Goal: Task Accomplishment & Management: Complete application form

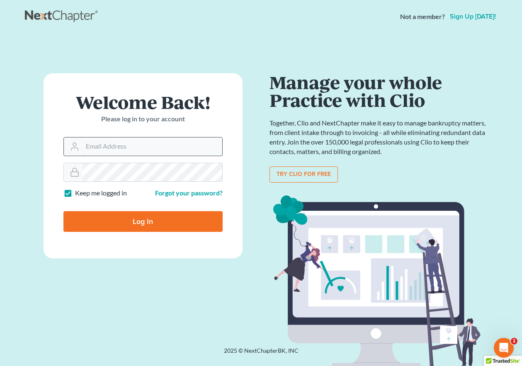
click at [145, 150] on input "Email Address" at bounding box center [153, 147] width 140 height 18
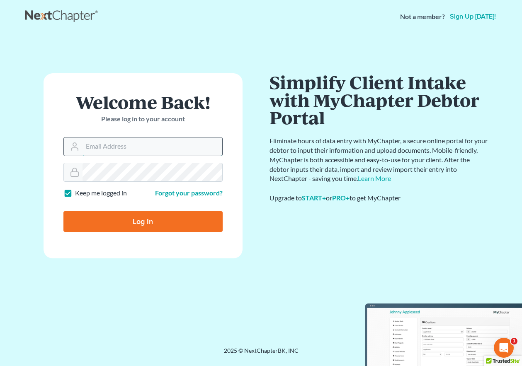
type input "[EMAIL_ADDRESS][DOMAIN_NAME]"
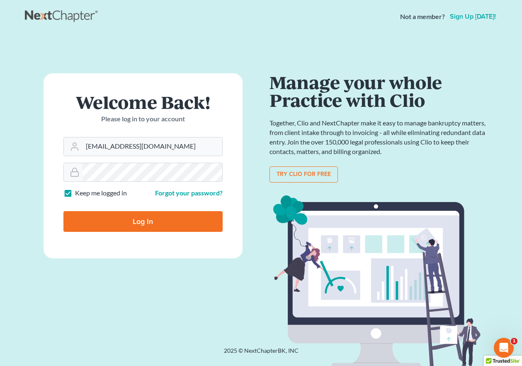
click at [158, 217] on input "Log In" at bounding box center [142, 221] width 159 height 21
type input "Thinking..."
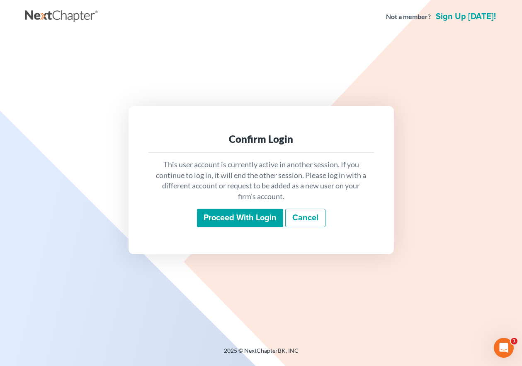
click at [254, 219] on input "Proceed with login" at bounding box center [240, 218] width 86 height 19
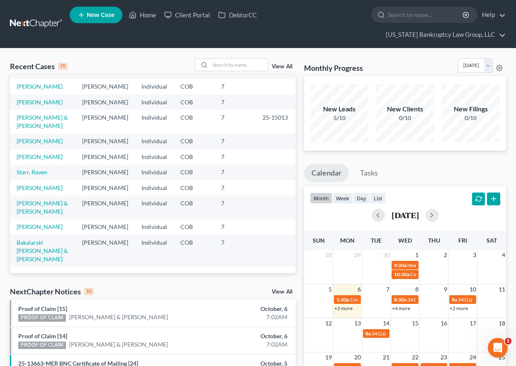
scroll to position [189, 0]
click at [39, 138] on link "[PERSON_NAME]" at bounding box center [40, 141] width 46 height 7
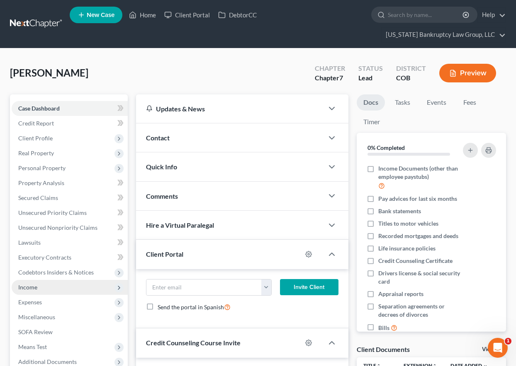
click at [28, 288] on span "Income" at bounding box center [27, 287] width 19 height 7
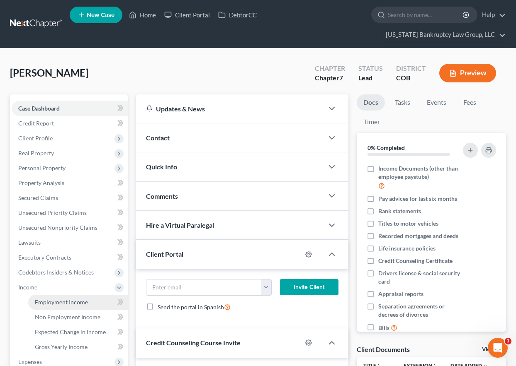
click at [38, 300] on span "Employment Income" at bounding box center [61, 302] width 53 height 7
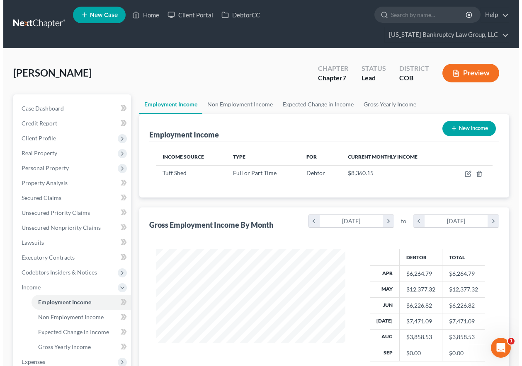
scroll to position [149, 206]
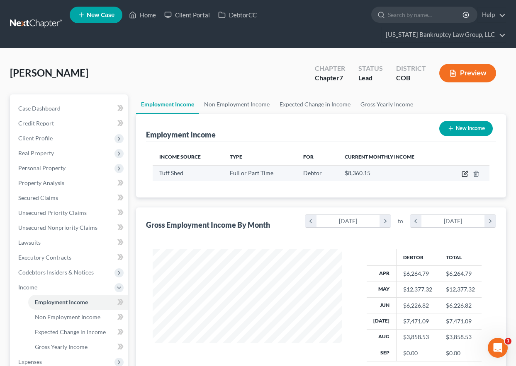
click at [464, 174] on icon "button" at bounding box center [464, 174] width 7 height 7
select select "0"
select select "5"
select select "2"
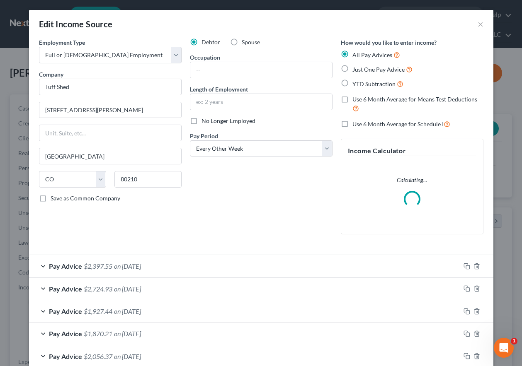
scroll to position [149, 209]
click at [262, 73] on input "text" at bounding box center [261, 70] width 142 height 16
type input "Sales"
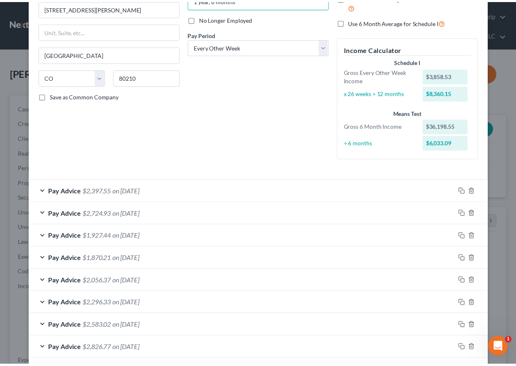
scroll to position [186, 0]
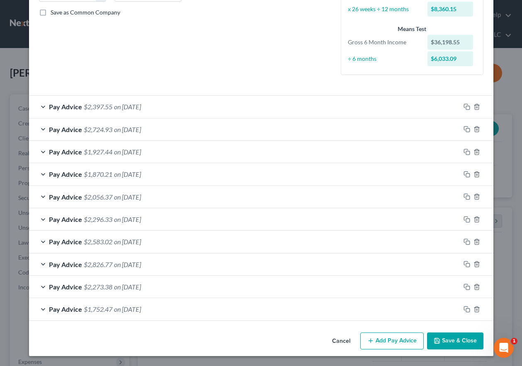
type input "1 year, 6 months"
click at [455, 340] on button "Save & Close" at bounding box center [455, 341] width 56 height 17
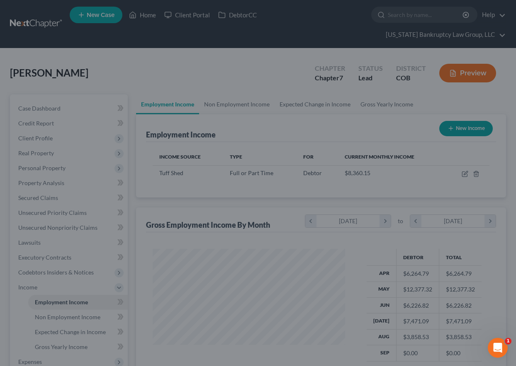
scroll to position [414427, 414370]
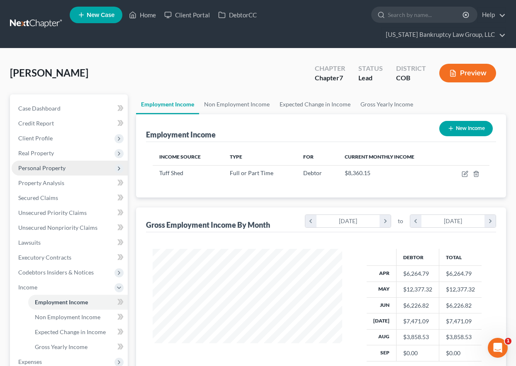
click at [37, 169] on span "Personal Property" at bounding box center [41, 168] width 47 height 7
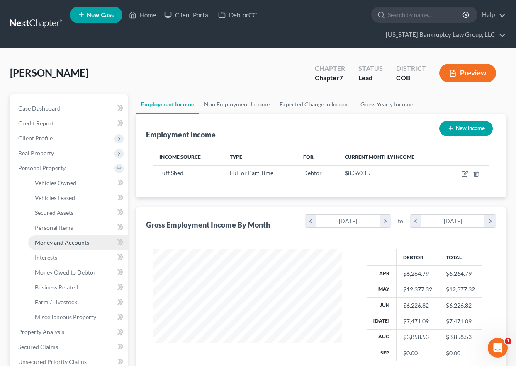
click at [63, 239] on span "Money and Accounts" at bounding box center [62, 242] width 54 height 7
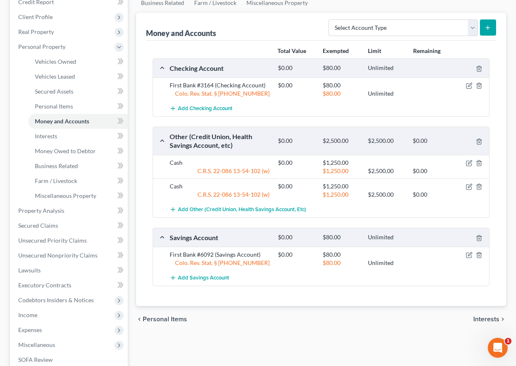
scroll to position [124, 0]
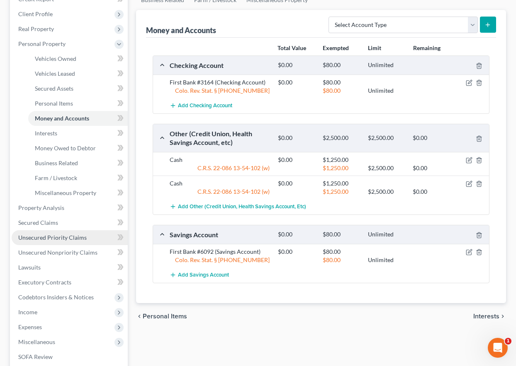
click at [50, 237] on span "Unsecured Priority Claims" at bounding box center [52, 237] width 68 height 7
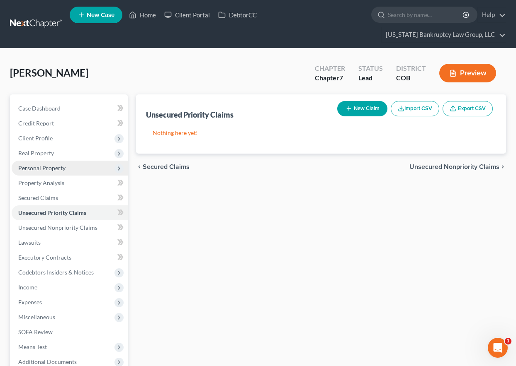
click at [42, 168] on span "Personal Property" at bounding box center [41, 168] width 47 height 7
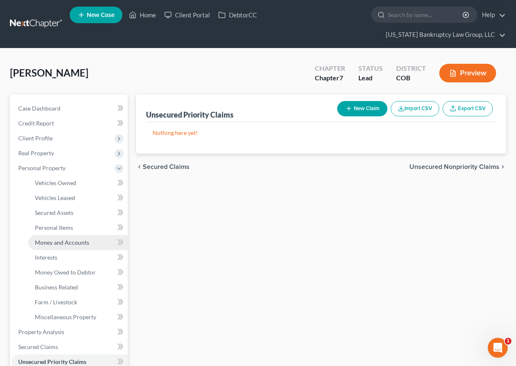
click at [59, 242] on span "Money and Accounts" at bounding box center [62, 242] width 54 height 7
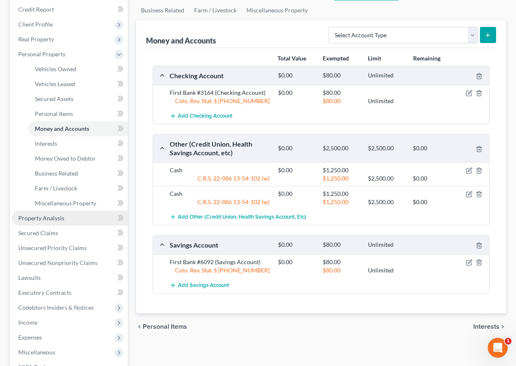
scroll to position [166, 0]
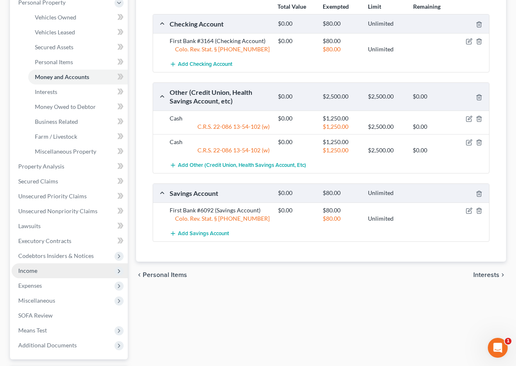
click at [33, 274] on span "Income" at bounding box center [27, 270] width 19 height 7
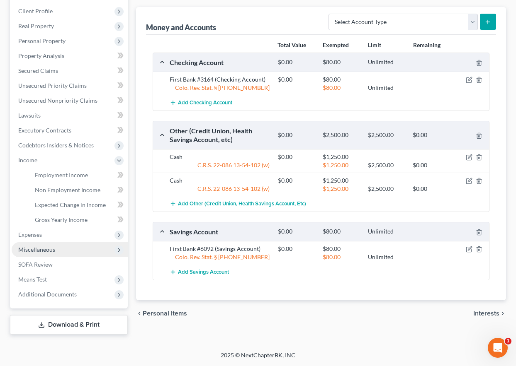
scroll to position [127, 0]
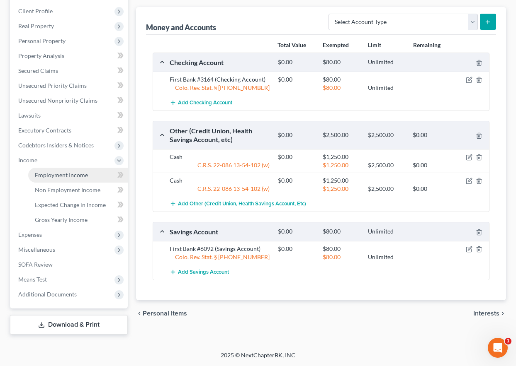
click at [53, 173] on span "Employment Income" at bounding box center [61, 175] width 53 height 7
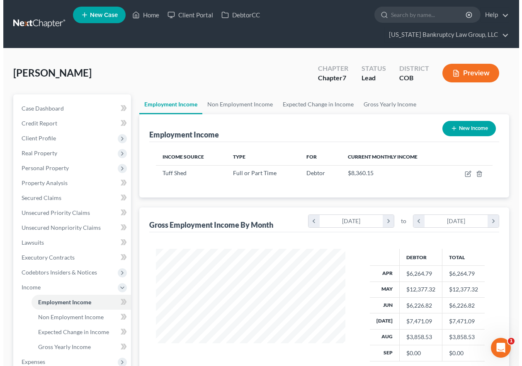
scroll to position [149, 206]
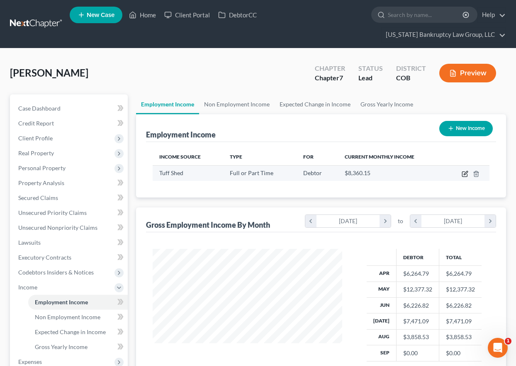
click at [464, 174] on icon "button" at bounding box center [465, 173] width 4 height 4
select select "0"
select select "5"
select select "2"
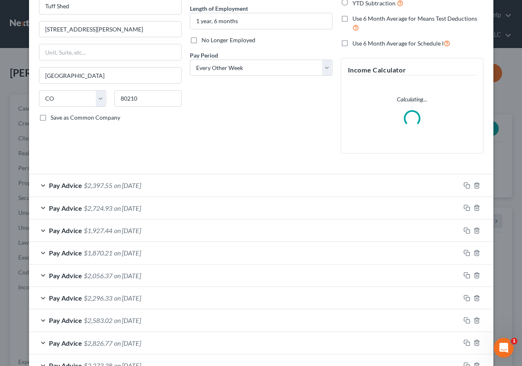
scroll to position [83, 0]
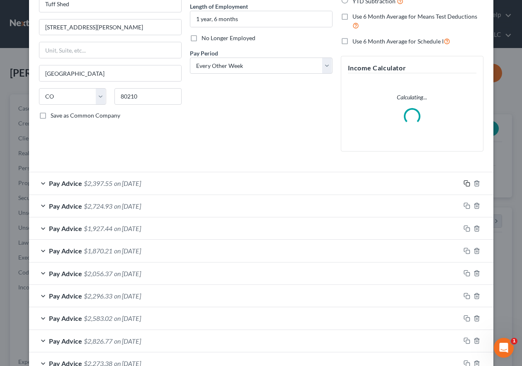
click at [464, 182] on icon "button" at bounding box center [466, 183] width 7 height 7
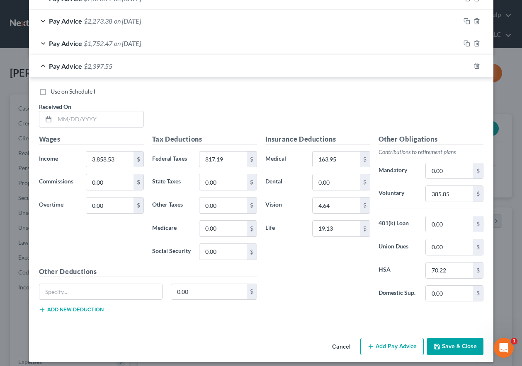
scroll to position [456, 0]
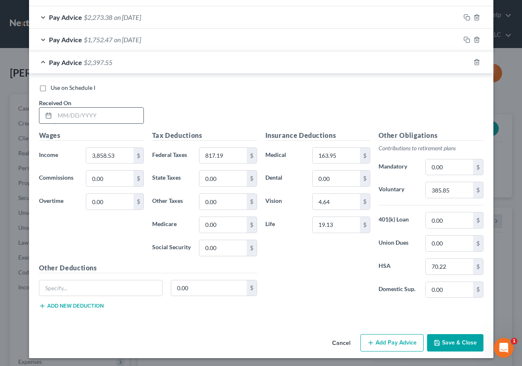
click at [128, 119] on input "text" at bounding box center [99, 116] width 89 height 16
type input "[DATE]"
type input "4,562.42"
type input "1,041.56"
click at [456, 190] on input "385.85" at bounding box center [449, 190] width 47 height 16
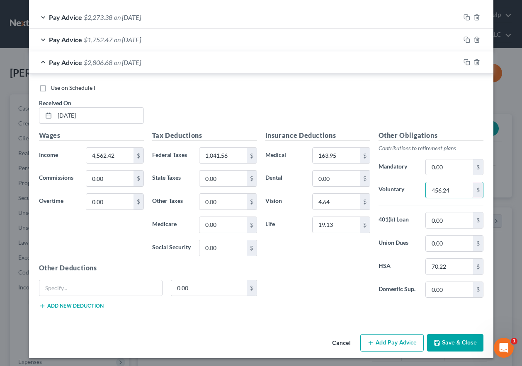
type input "456.24"
drag, startPoint x: 463, startPoint y: 62, endPoint x: 80, endPoint y: 130, distance: 389.0
click at [463, 62] on icon "button" at bounding box center [466, 62] width 7 height 7
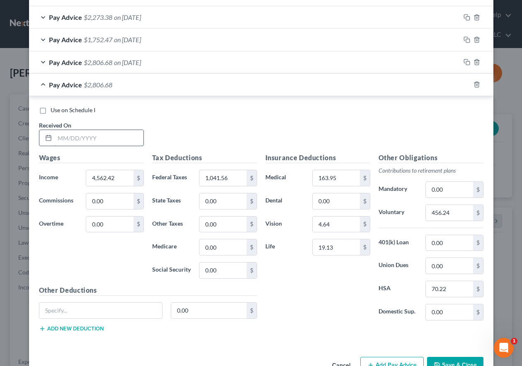
click at [92, 138] on input "text" at bounding box center [99, 138] width 89 height 16
type input "[DATE]"
type input "3,342.45"
click at [453, 207] on input "456.24" at bounding box center [449, 213] width 47 height 16
type input "334.25"
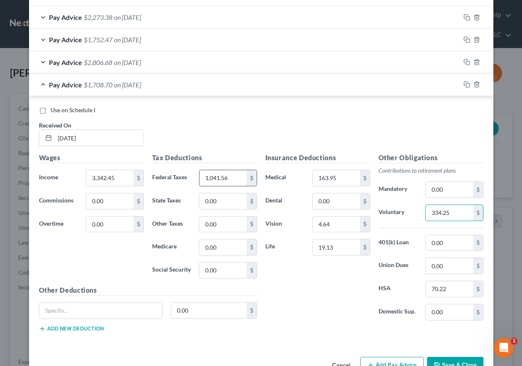
click at [231, 177] on input "1,041.56" at bounding box center [222, 178] width 47 height 16
type input "652.19"
click at [466, 84] on rect "button" at bounding box center [468, 86] width 4 height 4
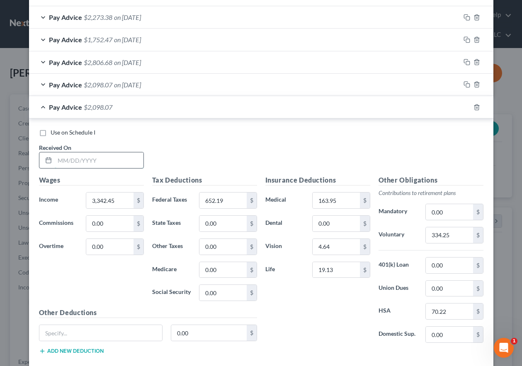
click at [107, 163] on input "text" at bounding box center [99, 161] width 89 height 16
type input "[DATE]"
type input "2,667.50"
click at [455, 238] on input "334.25" at bounding box center [449, 236] width 47 height 16
type input "266.75"
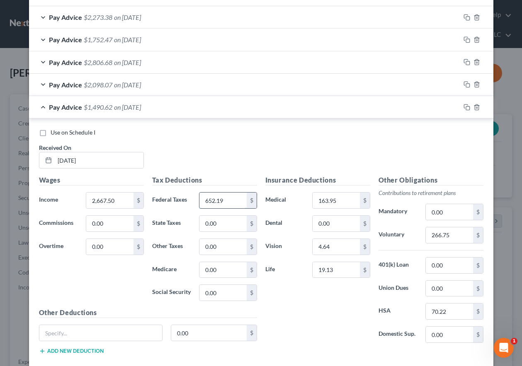
click at [228, 201] on input "652.19" at bounding box center [222, 201] width 47 height 16
type input "456.83"
click at [456, 314] on input "70.22" at bounding box center [449, 312] width 47 height 16
type input "45.83"
click at [342, 221] on input "0.00" at bounding box center [336, 224] width 47 height 16
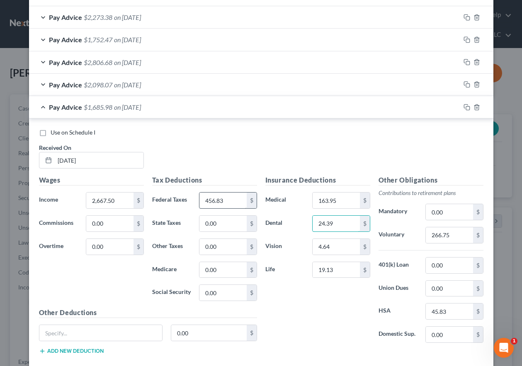
type input "24.39"
click at [226, 202] on input "456.83" at bounding box center [222, 201] width 47 height 16
type input "465.83"
drag, startPoint x: 464, startPoint y: 83, endPoint x: 291, endPoint y: 209, distance: 213.9
click at [464, 83] on icon "button" at bounding box center [466, 84] width 7 height 7
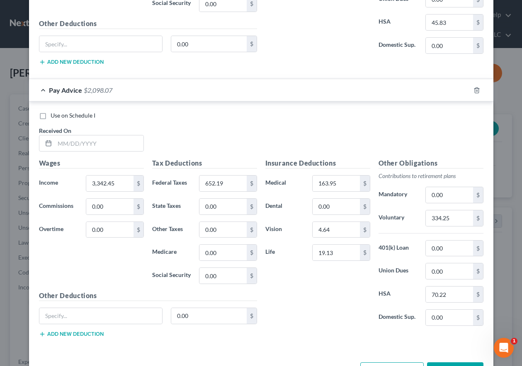
scroll to position [746, 0]
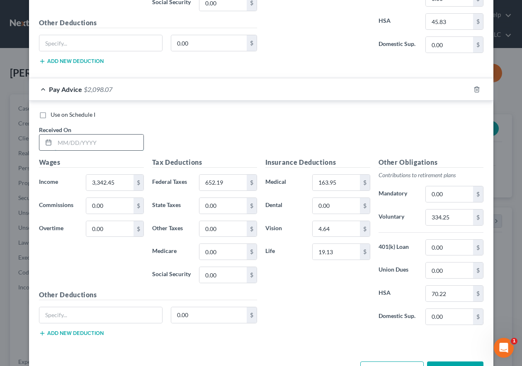
click at [99, 140] on input "text" at bounding box center [99, 143] width 89 height 16
type input "[DATE]"
type input "3,014.59"
type input "547.73"
click at [460, 222] on input "334.25" at bounding box center [449, 218] width 47 height 16
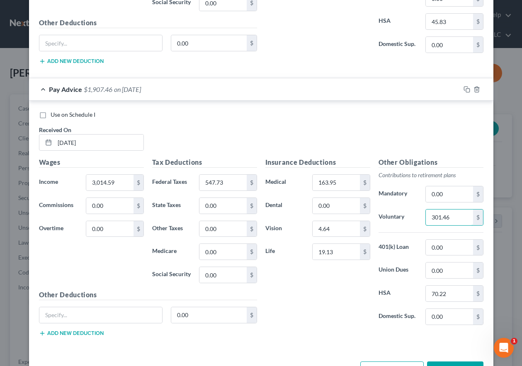
type input "301.46"
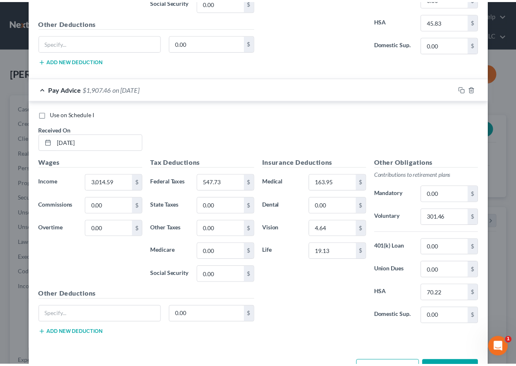
scroll to position [775, 0]
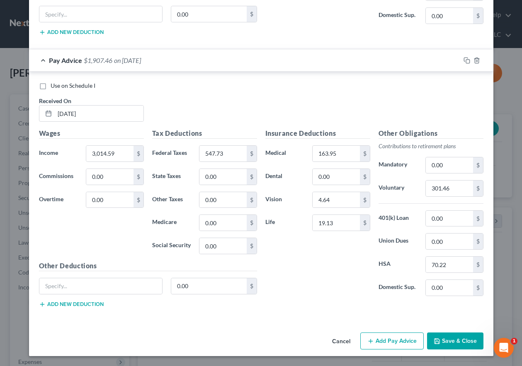
click at [453, 344] on button "Save & Close" at bounding box center [455, 341] width 56 height 17
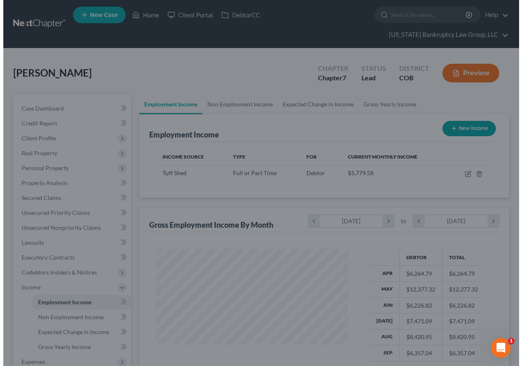
scroll to position [414427, 414370]
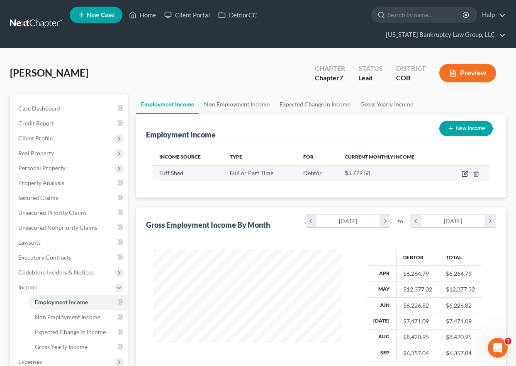
click at [466, 173] on icon "button" at bounding box center [464, 174] width 7 height 7
select select "0"
select select "5"
select select "2"
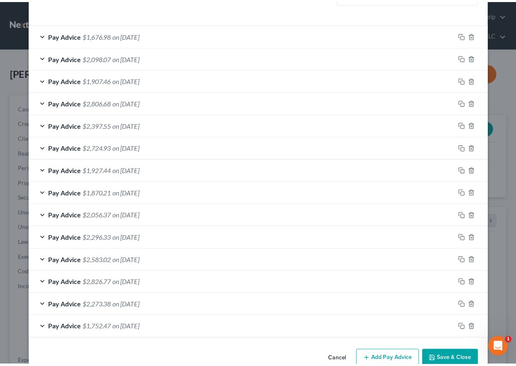
scroll to position [276, 0]
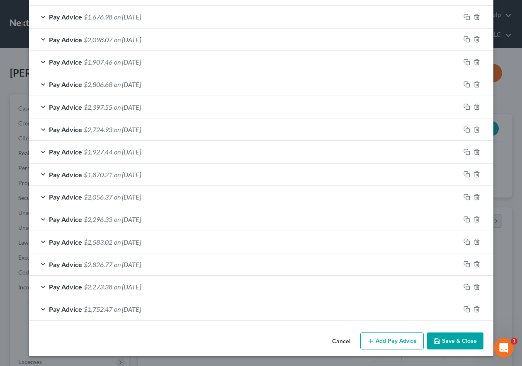
click at [455, 335] on button "Save & Close" at bounding box center [455, 341] width 56 height 17
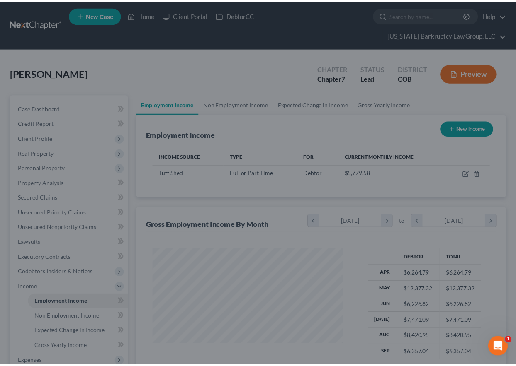
scroll to position [414427, 414370]
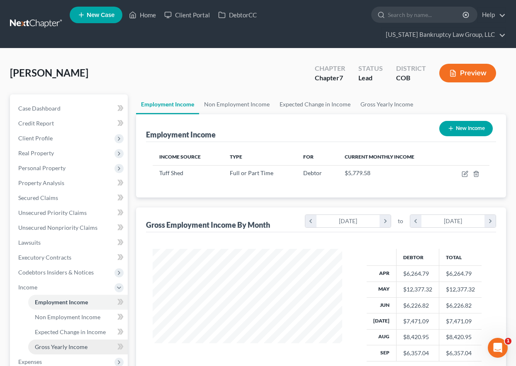
click at [46, 345] on span "Gross Yearly Income" at bounding box center [61, 347] width 53 height 7
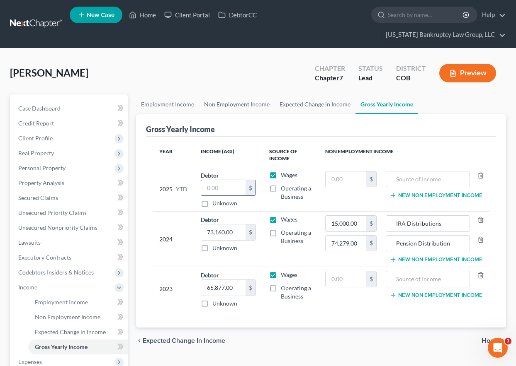
click at [228, 186] on input "text" at bounding box center [223, 188] width 44 height 16
type input "65,725.78"
click at [37, 167] on span "Personal Property" at bounding box center [41, 168] width 47 height 7
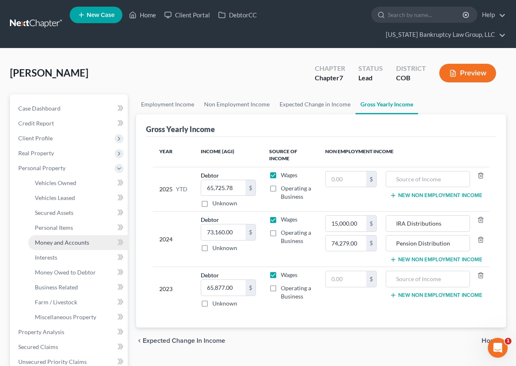
click at [59, 242] on span "Money and Accounts" at bounding box center [62, 242] width 54 height 7
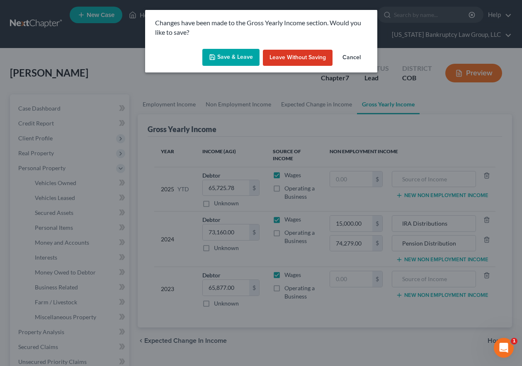
click at [233, 55] on button "Save & Leave" at bounding box center [230, 57] width 57 height 17
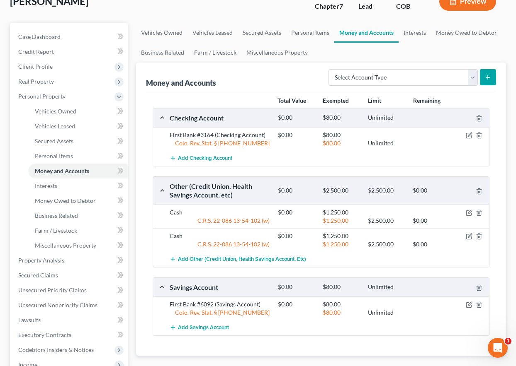
scroll to position [83, 0]
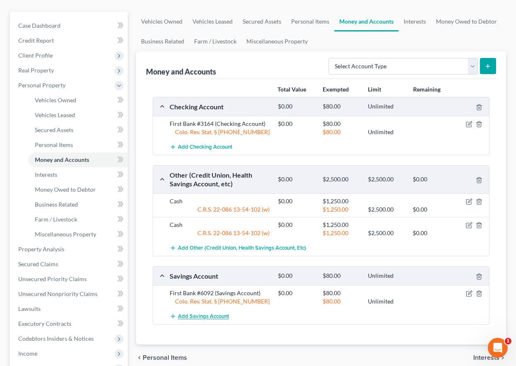
click at [218, 321] on button "Add Savings Account" at bounding box center [199, 316] width 59 height 15
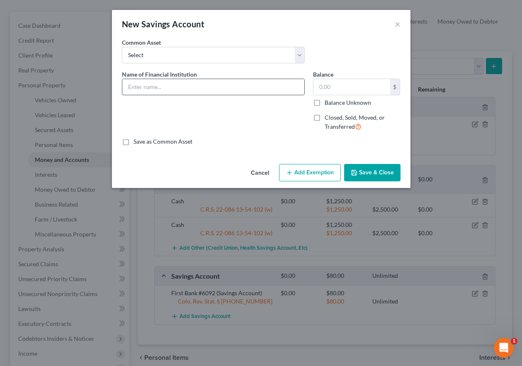
click at [176, 86] on input "text" at bounding box center [213, 87] width 182 height 16
type input "First Bank #9184"
click at [328, 99] on input "Balance Unknown" at bounding box center [330, 101] width 5 height 5
checkbox input "true"
type input "0.00"
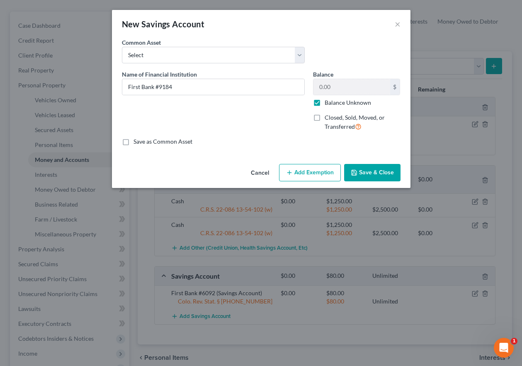
click at [320, 170] on button "Add Exemption" at bounding box center [310, 172] width 62 height 17
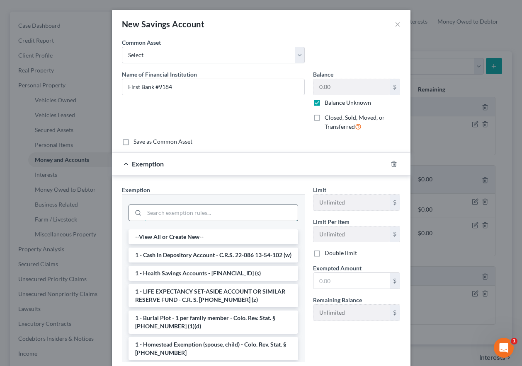
click at [256, 209] on input "search" at bounding box center [220, 213] width 153 height 16
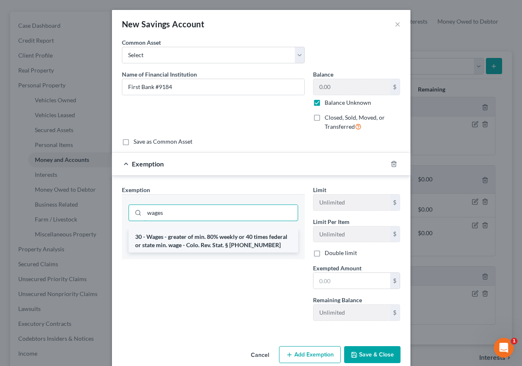
type input "wages"
click at [226, 240] on li "30 - Wages - greater of min. 80% weekly or 40 times federal or state min. wage …" at bounding box center [214, 241] width 170 height 23
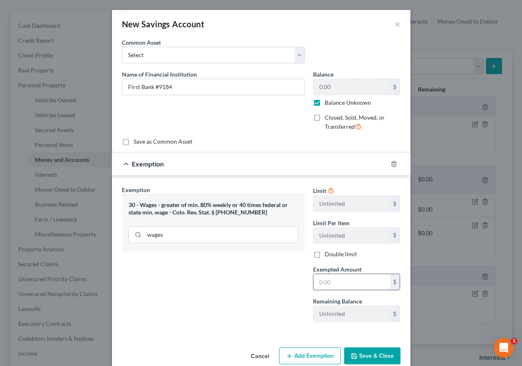
click at [322, 278] on input "text" at bounding box center [351, 282] width 77 height 16
type input "80"
click at [372, 355] on button "Save & Close" at bounding box center [372, 356] width 56 height 17
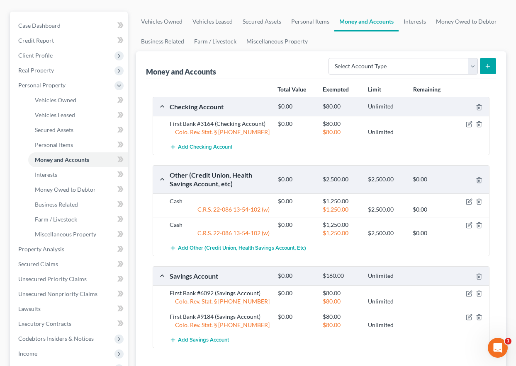
click at [305, 53] on div "Money and Accounts Select Account Type Brokerage Cash on Hand Certificates of D…" at bounding box center [321, 65] width 350 height 28
click at [49, 174] on span "Interests" at bounding box center [46, 174] width 22 height 7
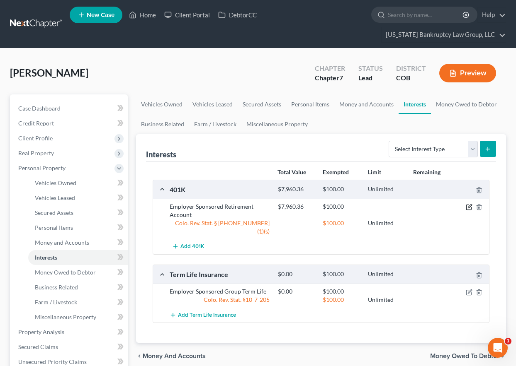
click at [468, 209] on icon "button" at bounding box center [469, 207] width 7 height 7
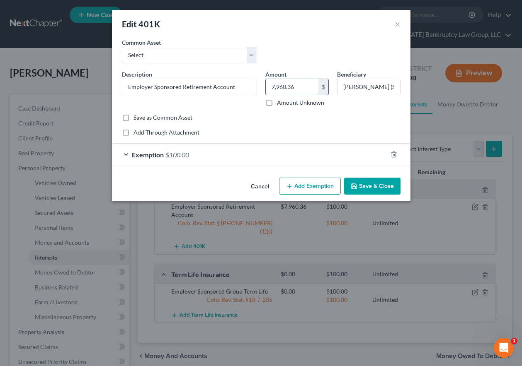
click at [305, 85] on input "7,960.36" at bounding box center [292, 87] width 53 height 16
type input "11,792.98"
click at [381, 187] on button "Save & Close" at bounding box center [372, 186] width 56 height 17
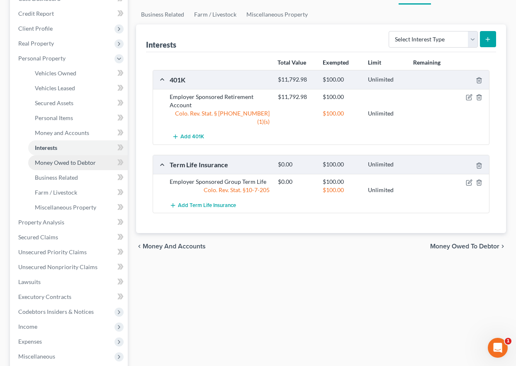
scroll to position [124, 0]
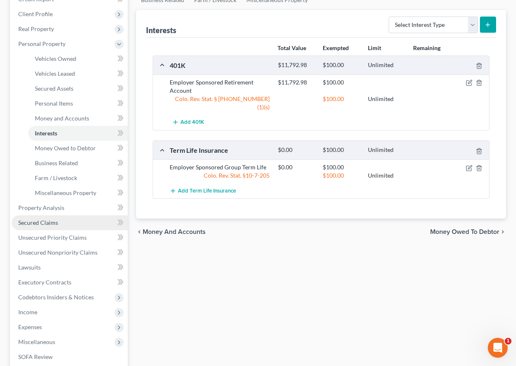
click at [46, 221] on span "Secured Claims" at bounding box center [38, 222] width 40 height 7
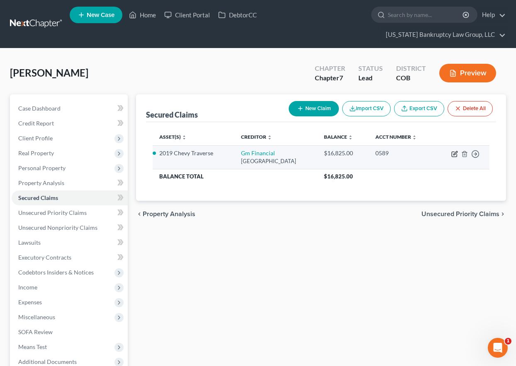
click at [453, 155] on icon "button" at bounding box center [454, 154] width 7 height 7
select select "45"
select select "0"
select select "4"
select select "0"
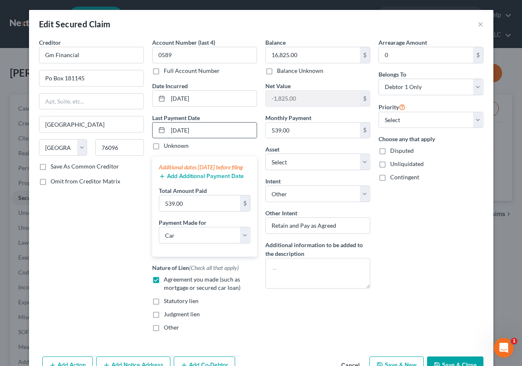
drag, startPoint x: 208, startPoint y: 132, endPoint x: 155, endPoint y: 131, distance: 52.7
click at [156, 131] on div "[DATE]" at bounding box center [204, 130] width 105 height 17
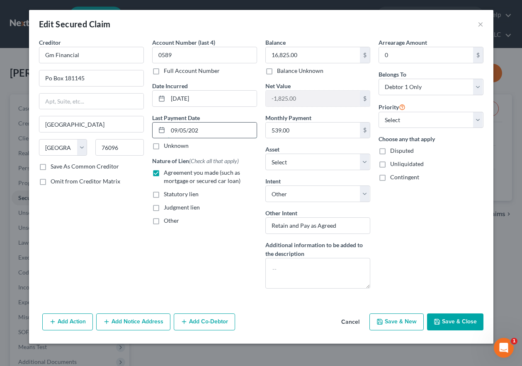
type input "[DATE]"
select select "0"
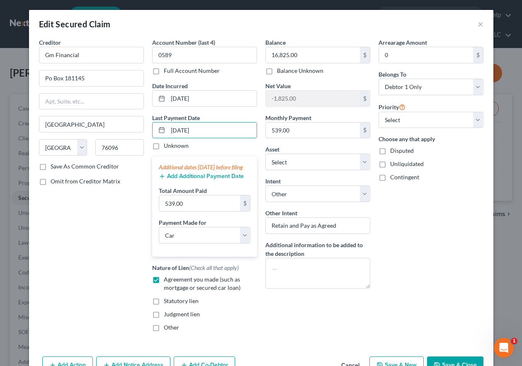
type input "[DATE]"
click at [197, 180] on button "Add Additional Payment Date" at bounding box center [201, 176] width 85 height 7
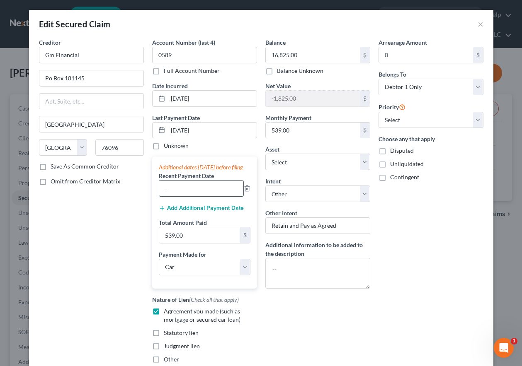
click at [179, 197] on input "text" at bounding box center [201, 189] width 84 height 16
type input "[DATE]"
click at [194, 212] on button "Add Additional Payment Date" at bounding box center [201, 208] width 85 height 7
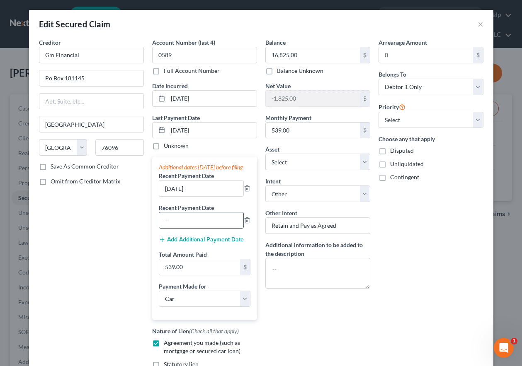
click at [195, 228] on input "text" at bounding box center [201, 221] width 84 height 16
type input "[DATE]"
click at [197, 275] on input "539.00" at bounding box center [199, 268] width 81 height 16
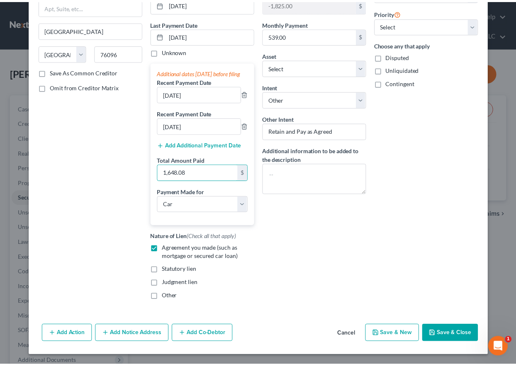
scroll to position [103, 0]
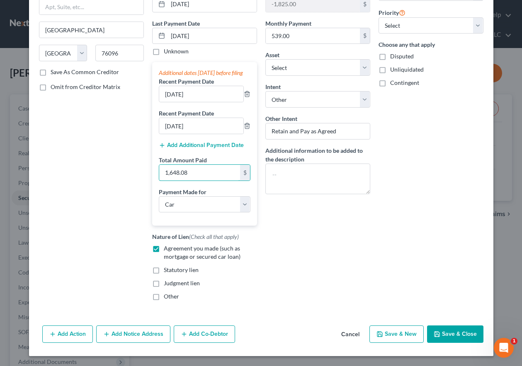
type input "1,648.08"
click at [445, 334] on button "Save & Close" at bounding box center [455, 334] width 56 height 17
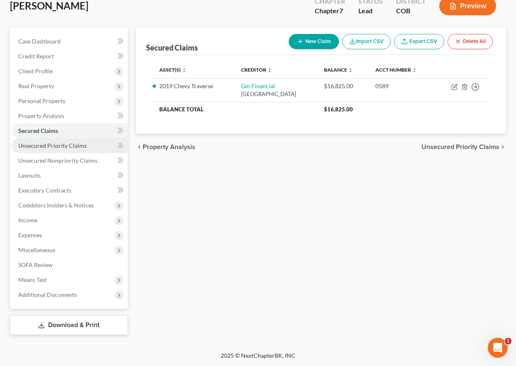
scroll to position [68, 0]
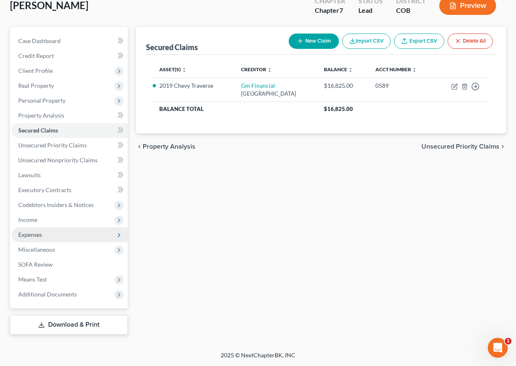
click at [40, 232] on span "Expenses" at bounding box center [30, 234] width 24 height 7
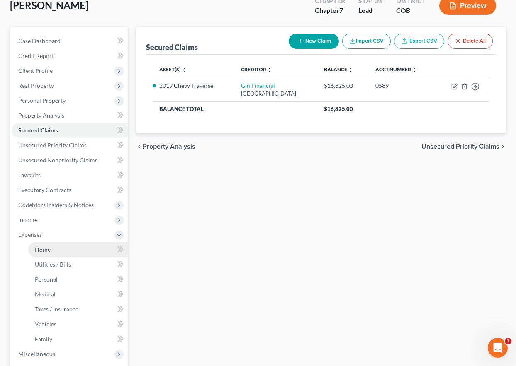
click at [45, 250] on span "Home" at bounding box center [43, 249] width 16 height 7
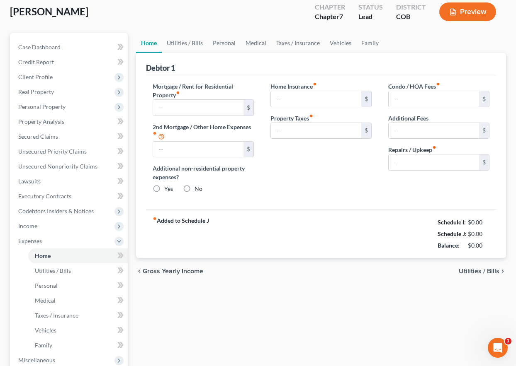
type input "650.00"
type input "0.00"
radio input "true"
type input "0.00"
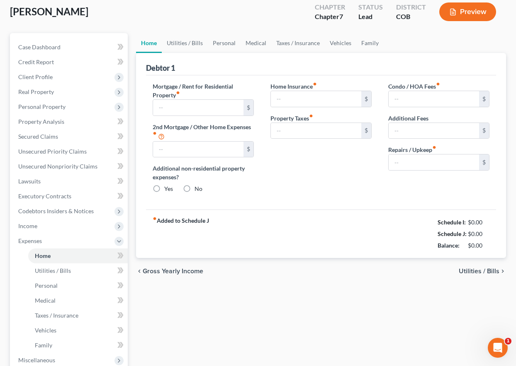
type input "0.00"
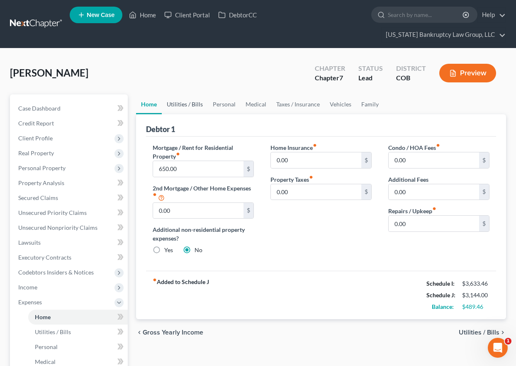
click at [182, 105] on link "Utilities / Bills" at bounding box center [185, 105] width 46 height 20
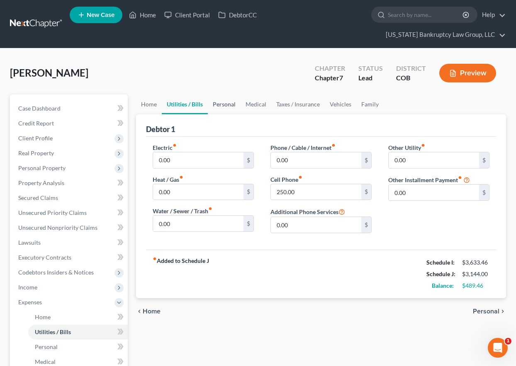
click at [221, 103] on link "Personal" at bounding box center [224, 105] width 33 height 20
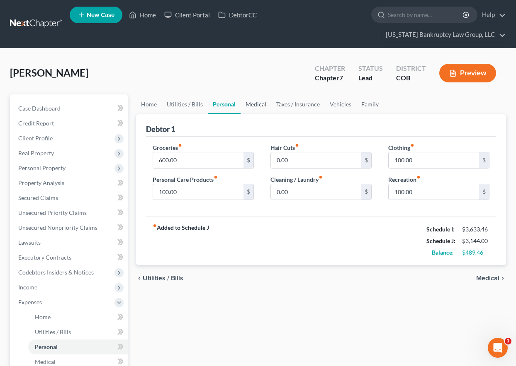
click at [257, 99] on link "Medical" at bounding box center [255, 105] width 31 height 20
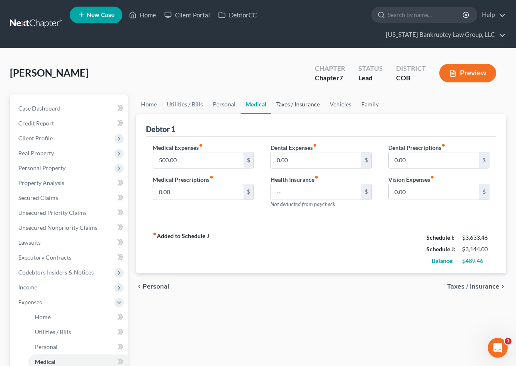
click at [281, 106] on link "Taxes / Insurance" at bounding box center [297, 105] width 53 height 20
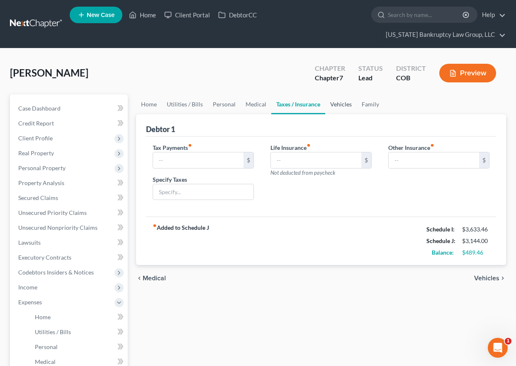
click at [337, 104] on link "Vehicles" at bounding box center [341, 105] width 32 height 20
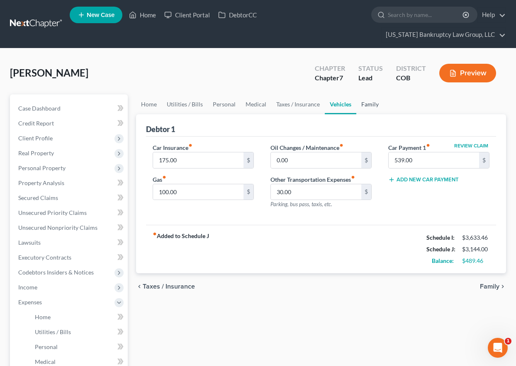
click at [370, 104] on link "Family" at bounding box center [369, 105] width 27 height 20
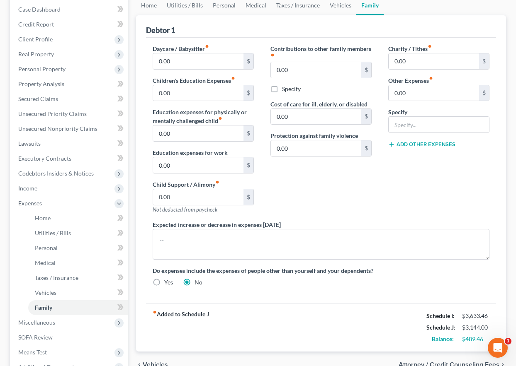
scroll to position [83, 0]
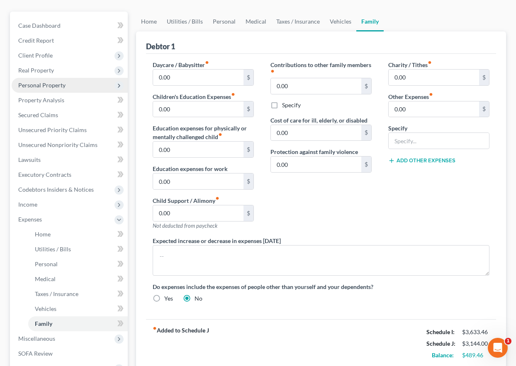
click at [50, 86] on span "Personal Property" at bounding box center [41, 85] width 47 height 7
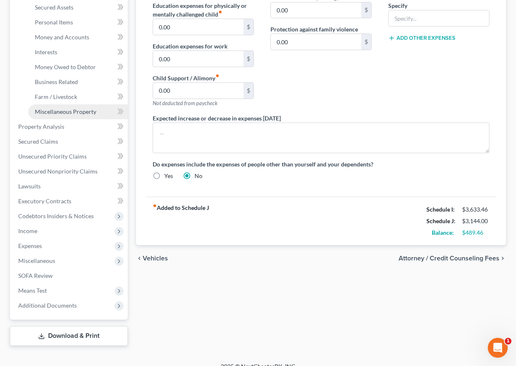
scroll to position [207, 0]
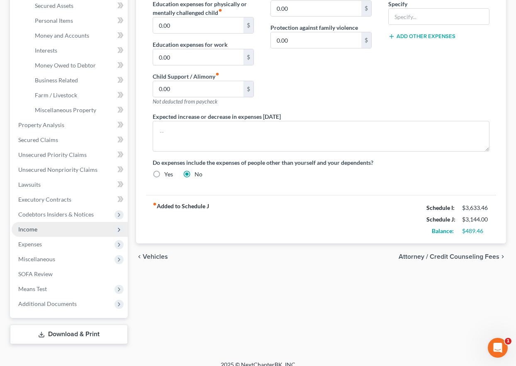
click at [22, 229] on span "Income" at bounding box center [27, 229] width 19 height 7
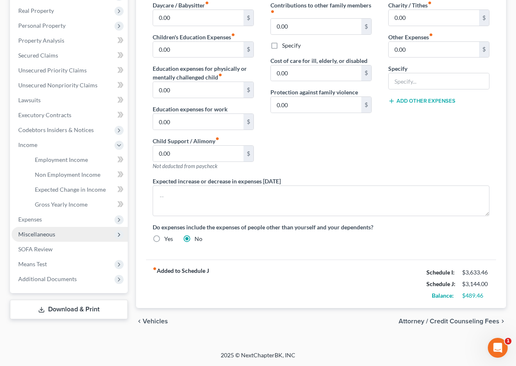
scroll to position [143, 0]
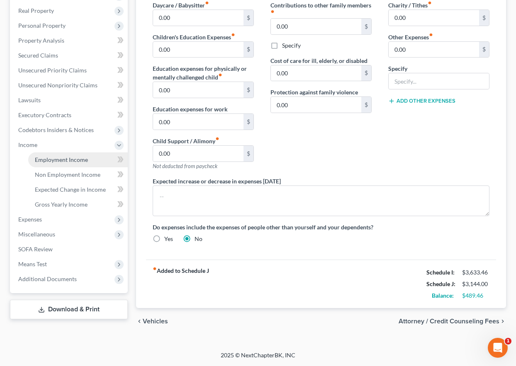
click at [48, 159] on span "Employment Income" at bounding box center [61, 159] width 53 height 7
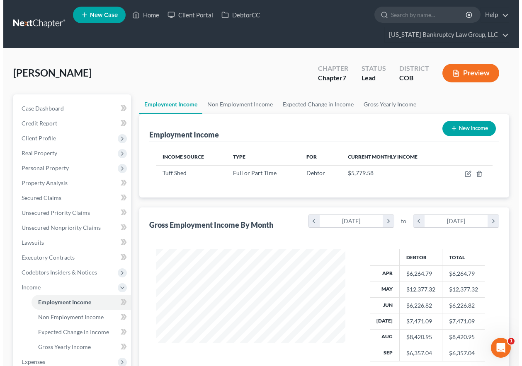
scroll to position [149, 206]
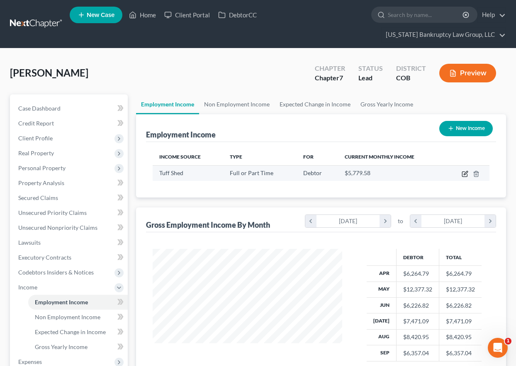
click at [463, 175] on icon "button" at bounding box center [464, 174] width 7 height 7
select select "0"
select select "5"
select select "2"
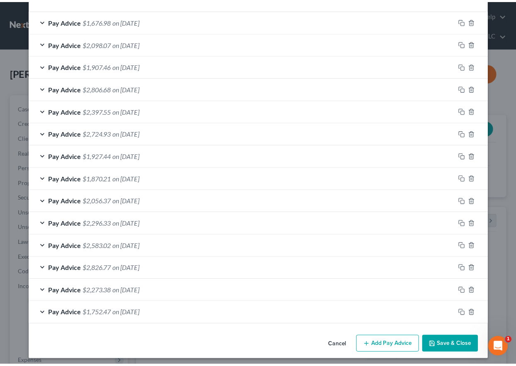
scroll to position [276, 0]
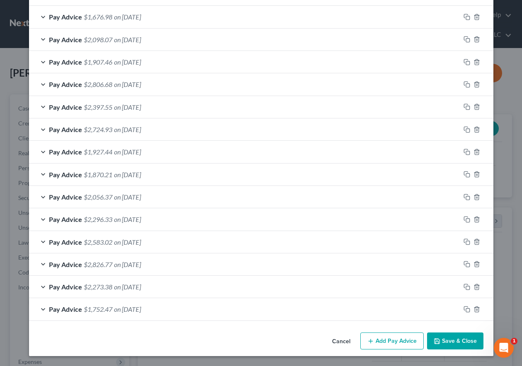
click at [450, 342] on button "Save & Close" at bounding box center [455, 341] width 56 height 17
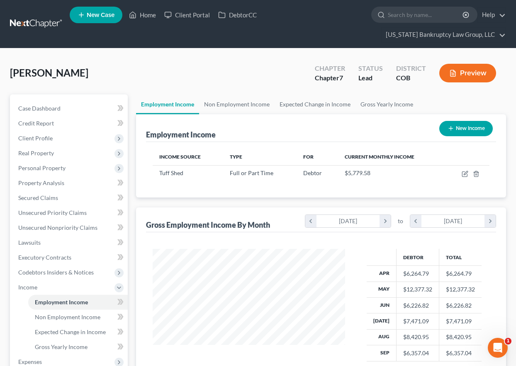
scroll to position [414427, 414370]
click at [147, 15] on link "Home" at bounding box center [142, 14] width 35 height 15
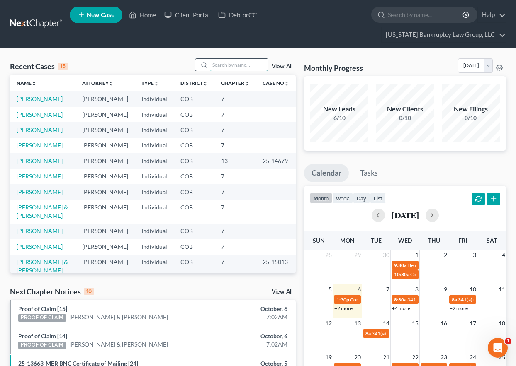
click at [252, 63] on input "search" at bounding box center [239, 65] width 58 height 12
type input "[PERSON_NAME]"
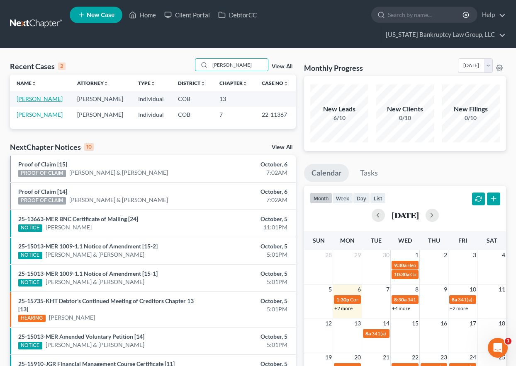
click at [36, 99] on link "[PERSON_NAME]" at bounding box center [40, 98] width 46 height 7
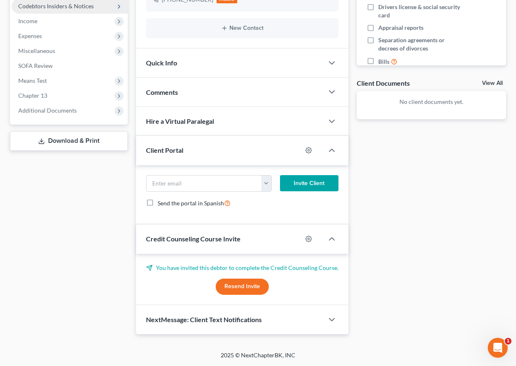
scroll to position [184, 0]
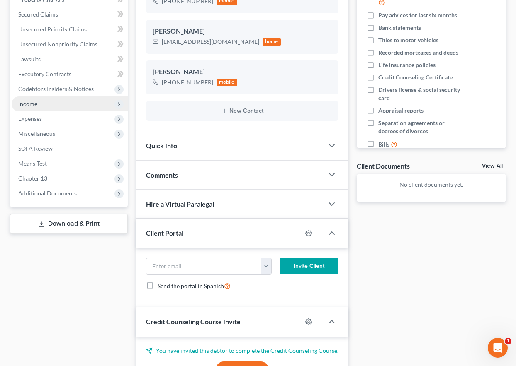
click at [27, 104] on span "Income" at bounding box center [27, 103] width 19 height 7
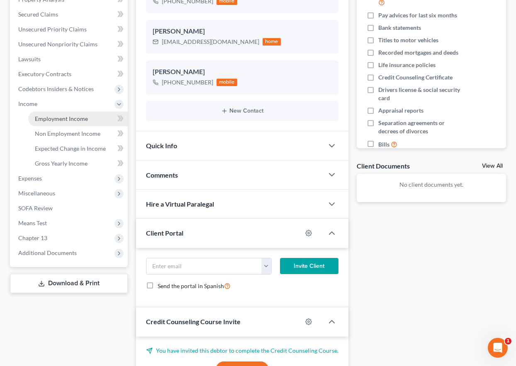
click at [62, 120] on span "Employment Income" at bounding box center [61, 118] width 53 height 7
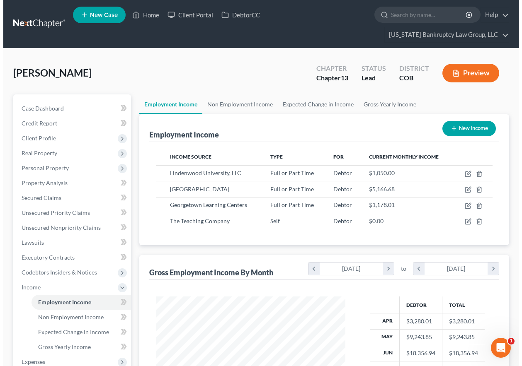
scroll to position [149, 206]
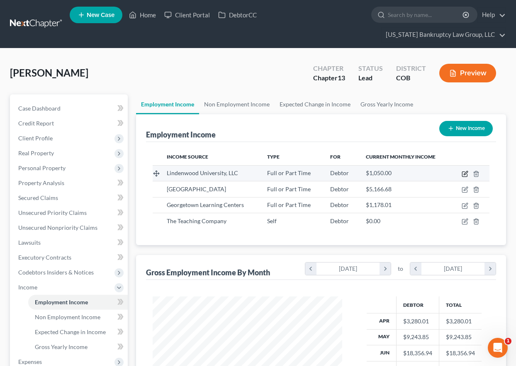
click at [464, 174] on icon "button" at bounding box center [465, 173] width 4 height 4
select select "0"
select select "26"
select select "0"
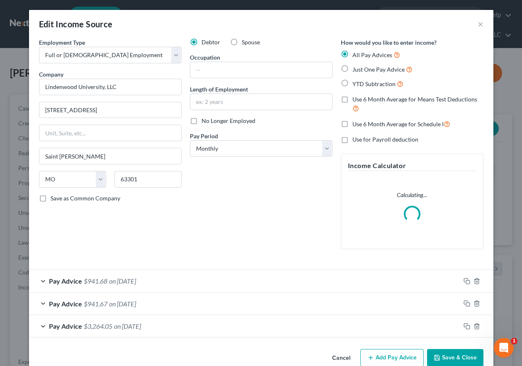
scroll to position [149, 209]
click at [281, 72] on input "text" at bounding box center [261, 70] width 142 height 16
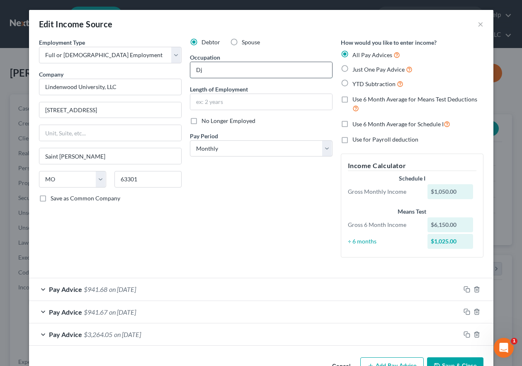
type input "D"
type input "Adjunct Professor/Thesis Committee"
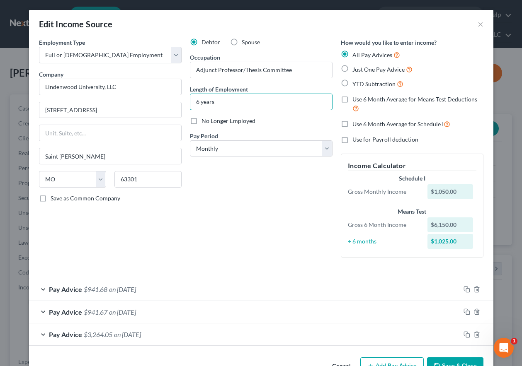
type input "6 years"
click at [260, 234] on div "Debtor Spouse Occupation Adjunct Professor/Thesis Committee Length of Employmen…" at bounding box center [261, 151] width 151 height 226
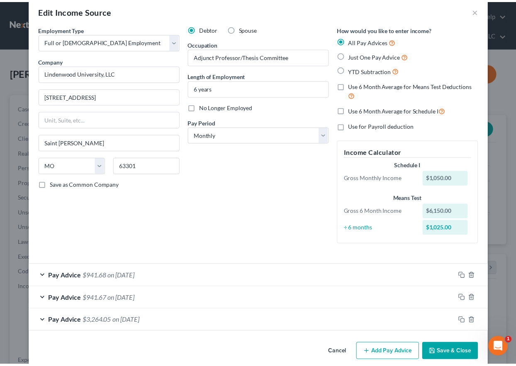
scroll to position [25, 0]
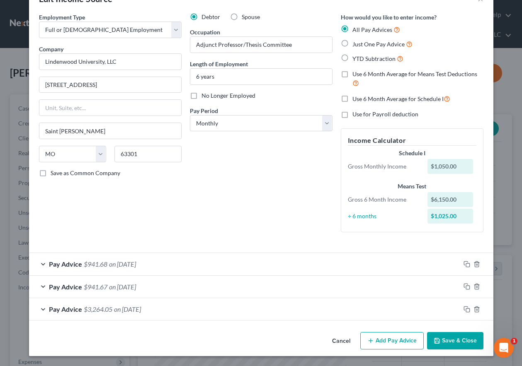
click at [463, 335] on button "Save & Close" at bounding box center [455, 340] width 56 height 17
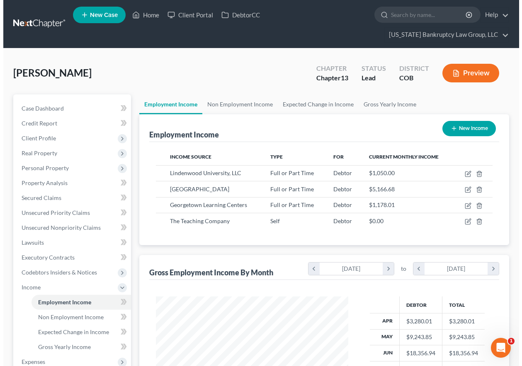
scroll to position [414427, 414370]
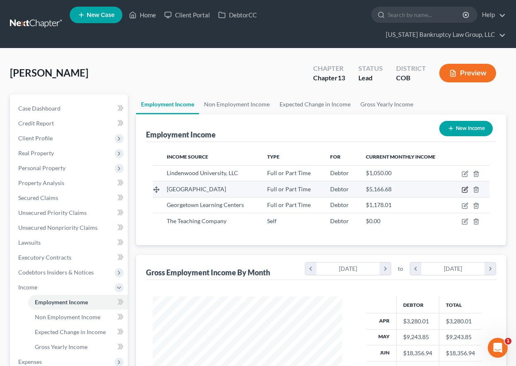
click at [465, 188] on icon "button" at bounding box center [464, 190] width 7 height 7
select select "0"
select select "5"
select select "2"
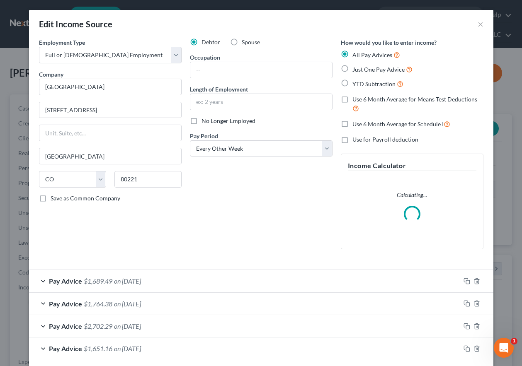
scroll to position [149, 209]
click at [250, 68] on input "text" at bounding box center [261, 70] width 142 height 16
type input "Assistant Professor"
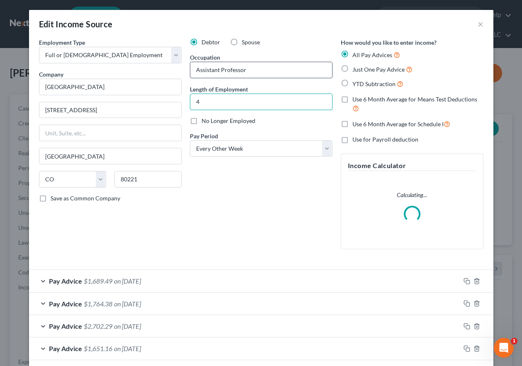
type input "4"
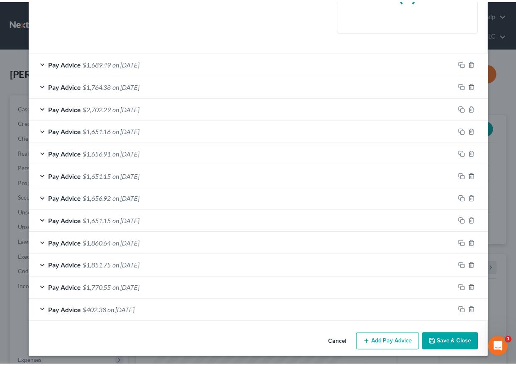
scroll to position [220, 0]
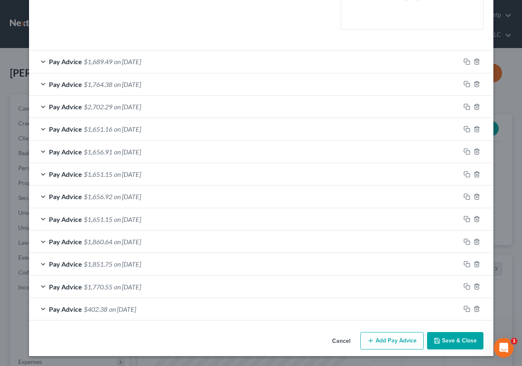
type input "3 years"
click at [439, 337] on button "Save & Close" at bounding box center [455, 340] width 56 height 17
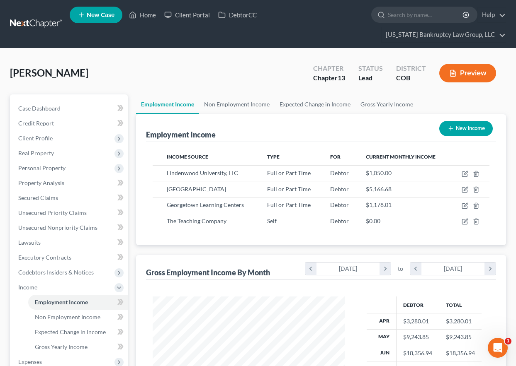
scroll to position [414427, 414370]
click at [41, 140] on span "Client Profile" at bounding box center [35, 138] width 34 height 7
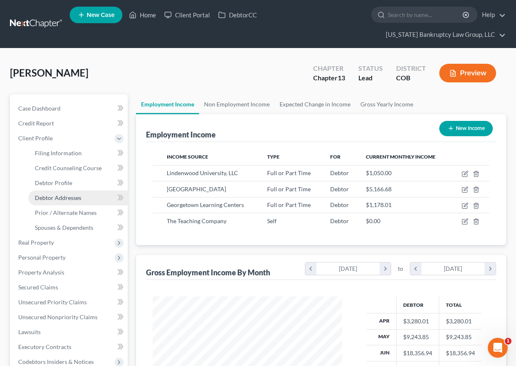
click at [58, 199] on span "Debtor Addresses" at bounding box center [58, 197] width 46 height 7
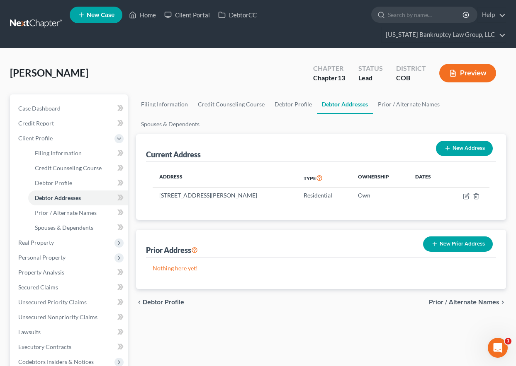
click at [442, 244] on button "New Prior Address" at bounding box center [458, 244] width 70 height 15
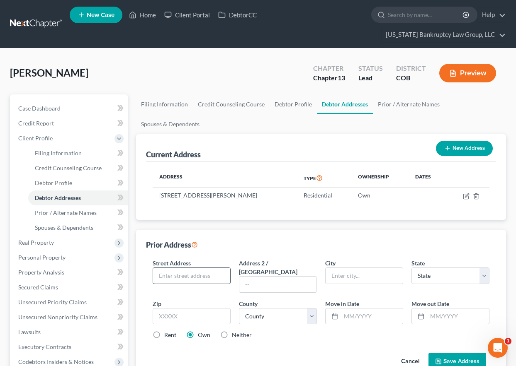
click at [178, 271] on input "text" at bounding box center [191, 276] width 77 height 16
type input "[STREET_ADDRESS]"
type input "80301"
type input "[GEOGRAPHIC_DATA]"
select select "5"
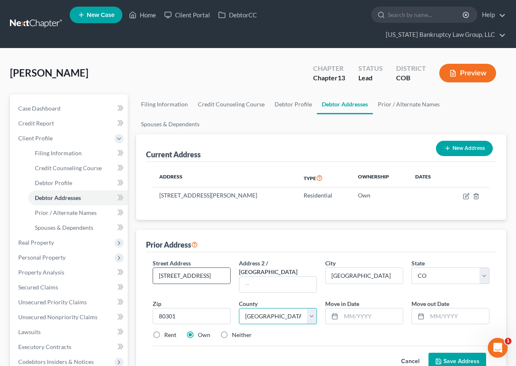
select select "6"
type input "08/2022"
type input "[DATE]"
click at [164, 331] on label "Rent" at bounding box center [170, 335] width 12 height 8
click at [167, 331] on input "Rent" at bounding box center [169, 333] width 5 height 5
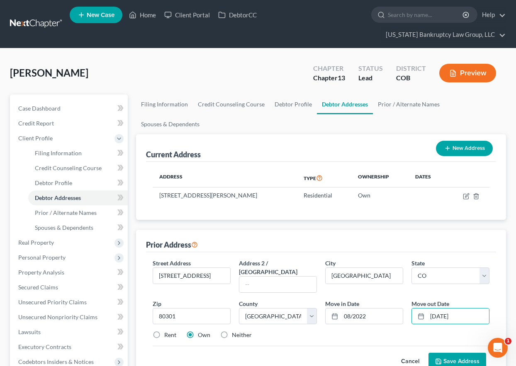
radio input "true"
click at [464, 355] on button "Save Address" at bounding box center [457, 361] width 58 height 17
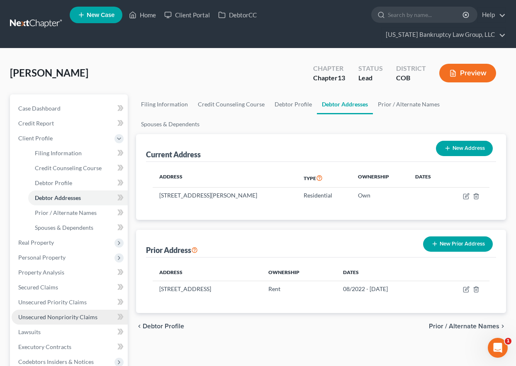
click at [67, 320] on span "Unsecured Nonpriority Claims" at bounding box center [57, 317] width 79 height 7
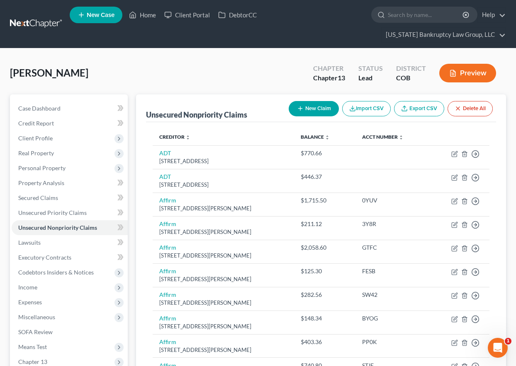
click at [303, 106] on button "New Claim" at bounding box center [314, 108] width 50 height 15
select select "0"
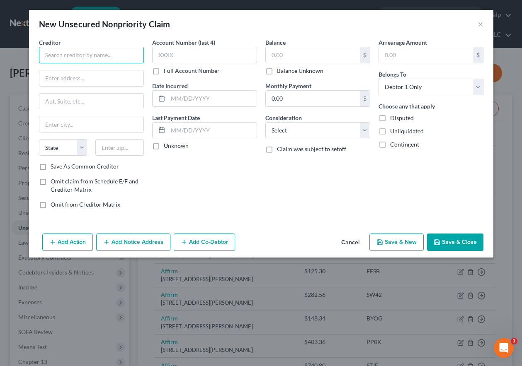
click at [68, 53] on input "text" at bounding box center [91, 55] width 105 height 17
type input "[PERSON_NAME]"
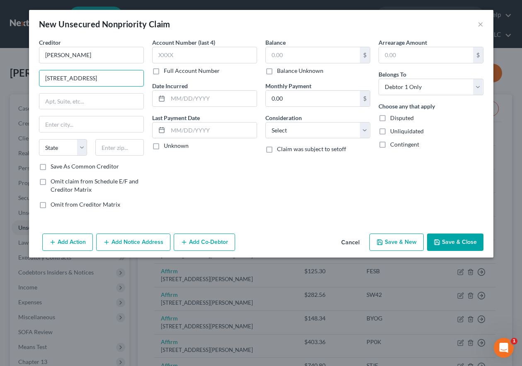
type input "[STREET_ADDRESS]"
type input "85395"
type input "Peoria"
select select "3"
click at [54, 163] on input "Save As Common Creditor" at bounding box center [56, 165] width 5 height 5
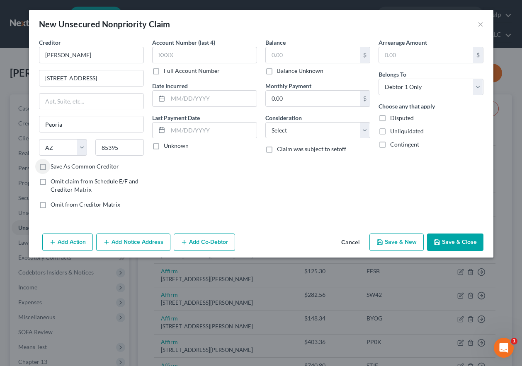
checkbox input "true"
click at [320, 57] on input "text" at bounding box center [313, 55] width 94 height 16
type input "9,690"
click at [284, 129] on select "Select Cable / Satellite Services Collection Agency Credit Card Debt Debt Couns…" at bounding box center [317, 130] width 105 height 17
select select "10"
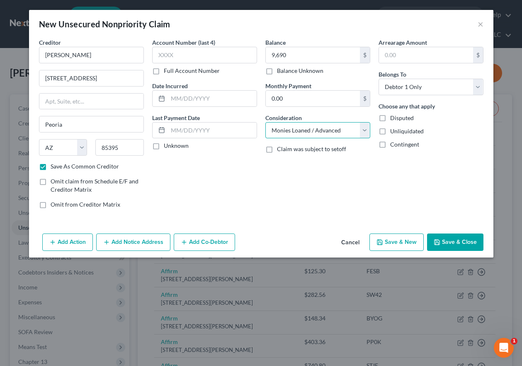
click at [265, 122] on select "Select Cable / Satellite Services Collection Agency Credit Card Debt Debt Couns…" at bounding box center [317, 130] width 105 height 17
click at [457, 246] on button "Save & Close" at bounding box center [455, 242] width 56 height 17
checkbox input "false"
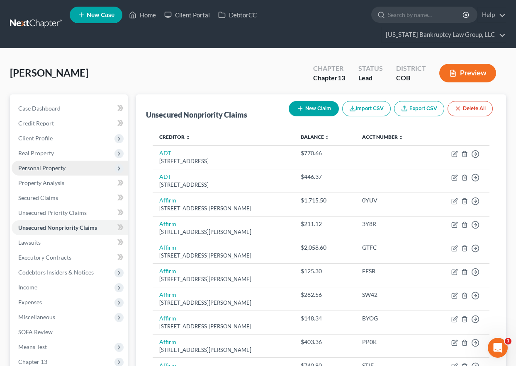
click at [50, 169] on span "Personal Property" at bounding box center [41, 168] width 47 height 7
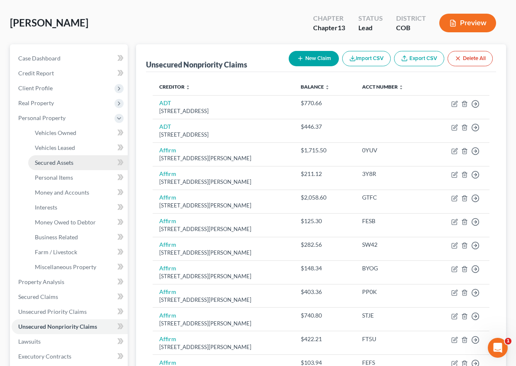
scroll to position [124, 0]
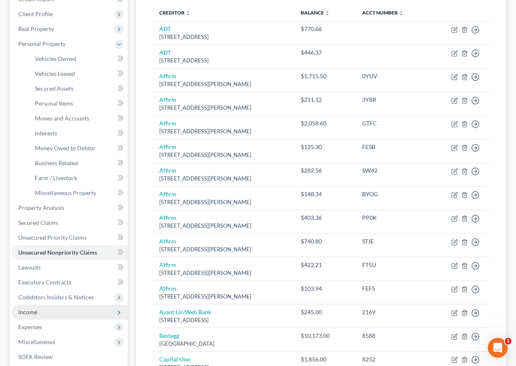
click at [34, 311] on span "Income" at bounding box center [27, 312] width 19 height 7
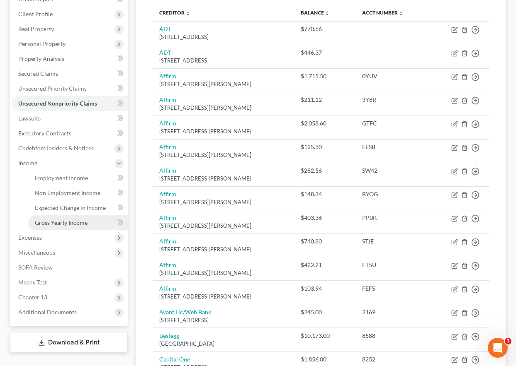
click at [61, 225] on span "Gross Yearly Income" at bounding box center [61, 222] width 53 height 7
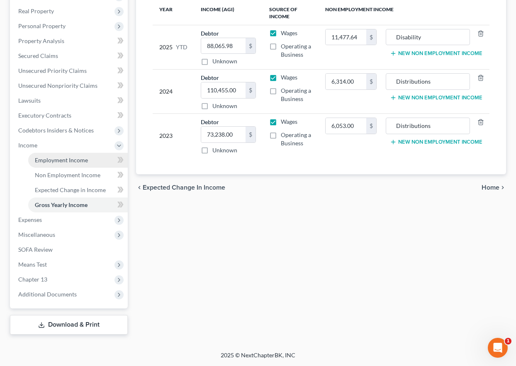
click at [63, 161] on span "Employment Income" at bounding box center [61, 160] width 53 height 7
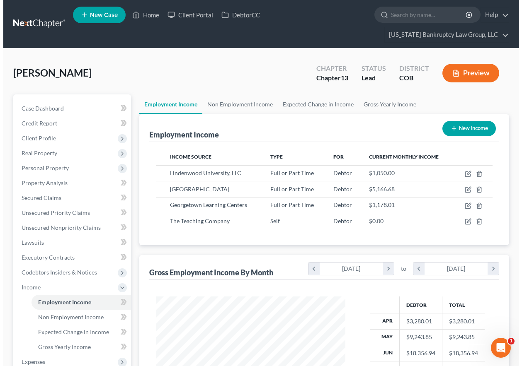
scroll to position [149, 206]
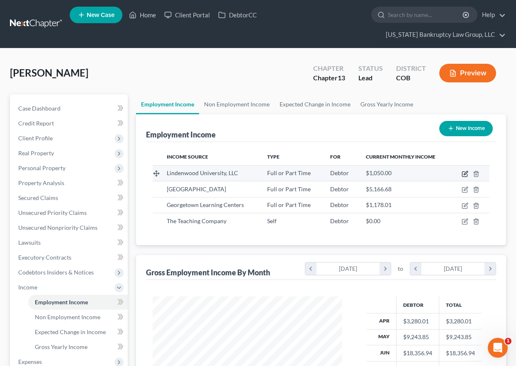
click at [464, 175] on icon "button" at bounding box center [465, 173] width 4 height 4
select select "0"
select select "26"
select select "0"
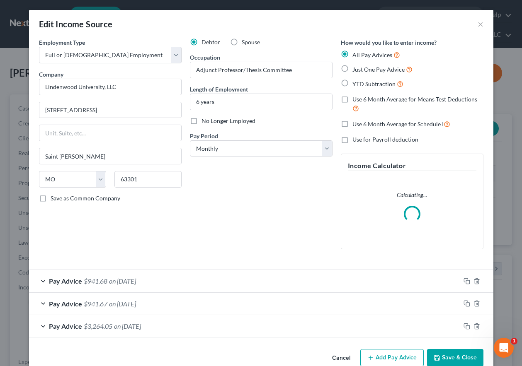
scroll to position [149, 209]
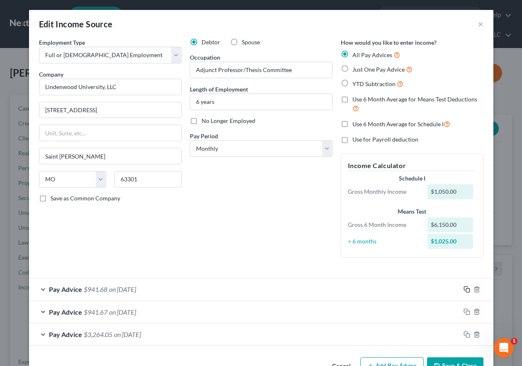
click at [463, 289] on icon "button" at bounding box center [466, 289] width 7 height 7
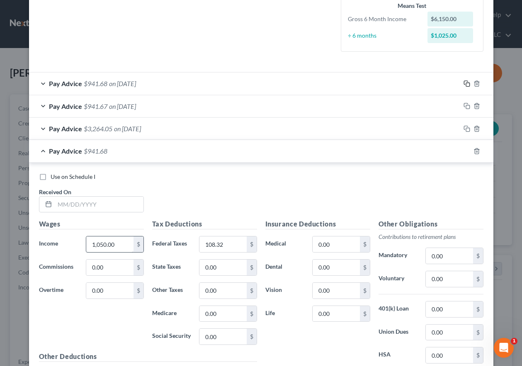
scroll to position [207, 0]
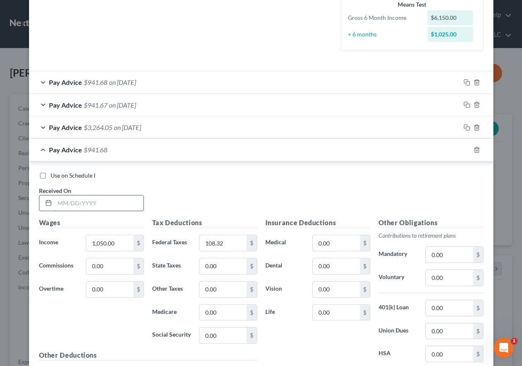
click at [102, 206] on input "text" at bounding box center [99, 204] width 89 height 16
type input "[DATE]"
type input "3,150.00"
type input "569.11"
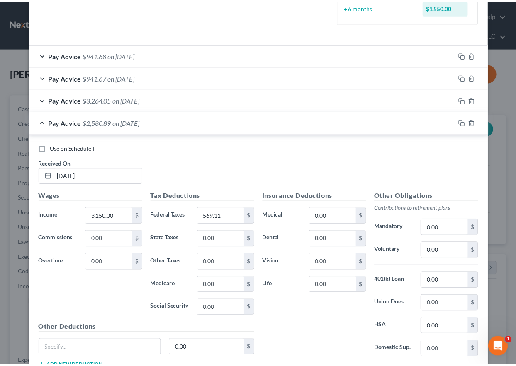
scroll to position [297, 0]
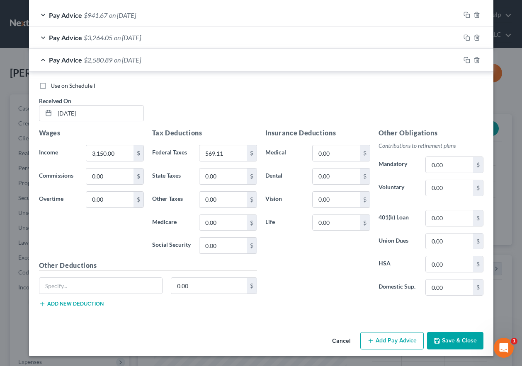
click at [457, 346] on button "Save & Close" at bounding box center [455, 340] width 56 height 17
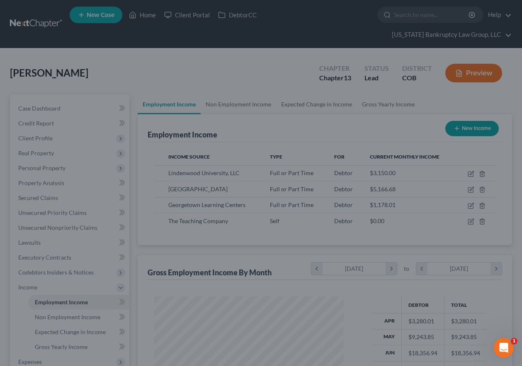
scroll to position [414427, 414370]
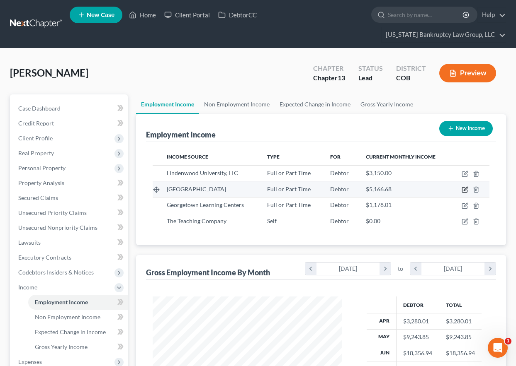
click at [463, 189] on icon "button" at bounding box center [464, 190] width 7 height 7
select select "0"
select select "5"
select select "2"
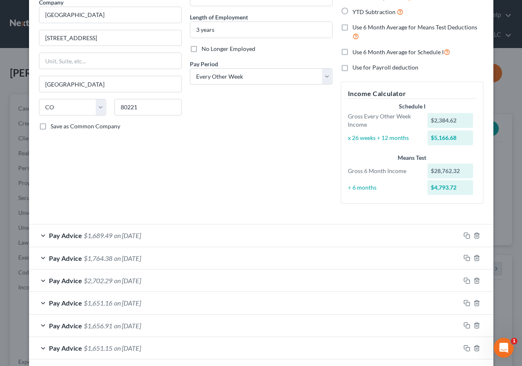
scroll to position [83, 0]
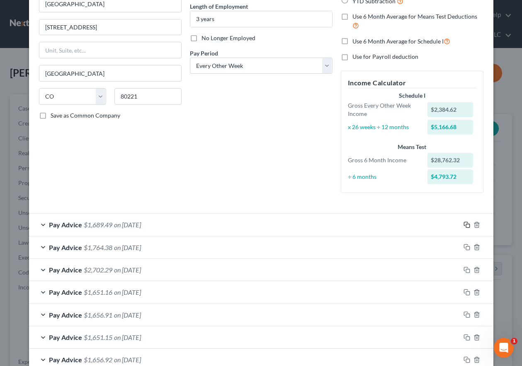
click at [465, 223] on icon "button" at bounding box center [466, 225] width 7 height 7
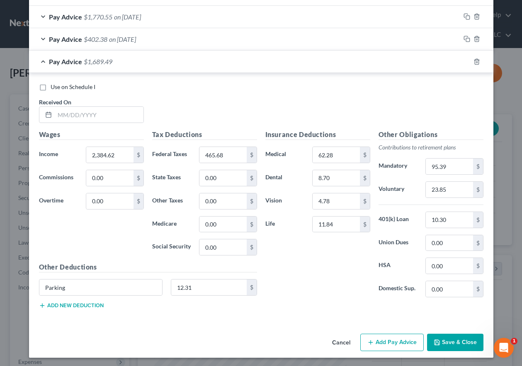
scroll to position [518, 0]
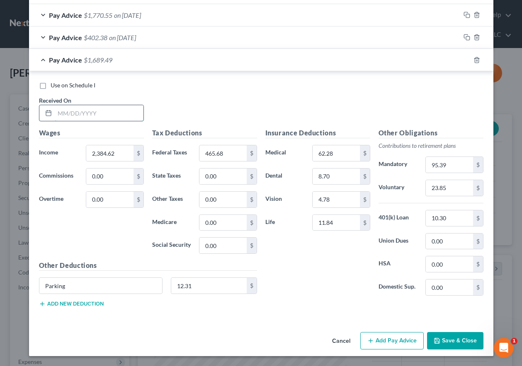
click at [77, 112] on input "text" at bounding box center [99, 113] width 89 height 16
type input "[DATE]"
type input "436.77"
click at [451, 187] on input "23.85" at bounding box center [449, 188] width 47 height 16
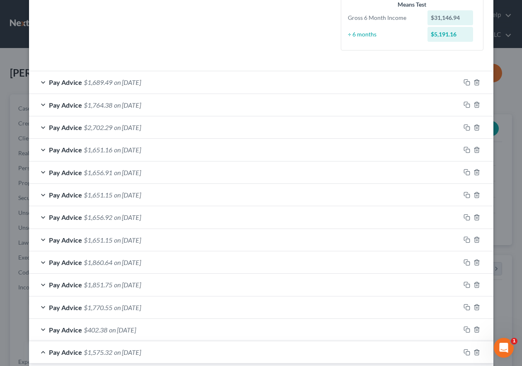
scroll to position [187, 0]
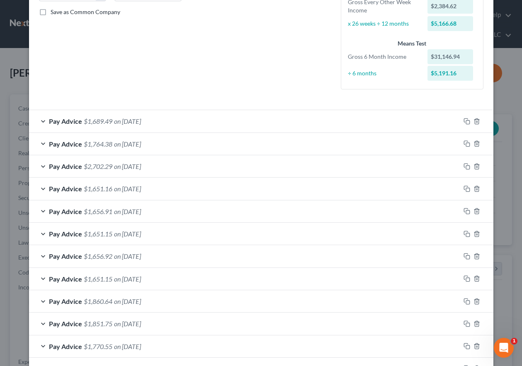
type input "166.93"
click at [141, 121] on span "on [DATE]" at bounding box center [127, 121] width 27 height 8
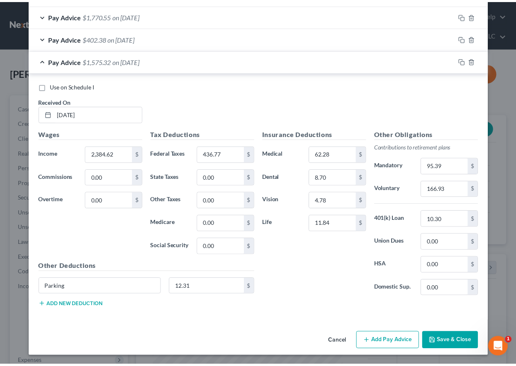
scroll to position [768, 0]
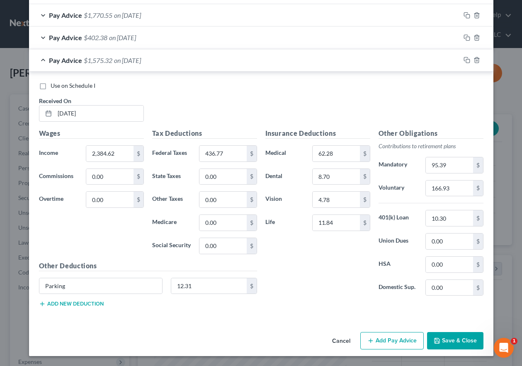
click at [456, 342] on button "Save & Close" at bounding box center [455, 340] width 56 height 17
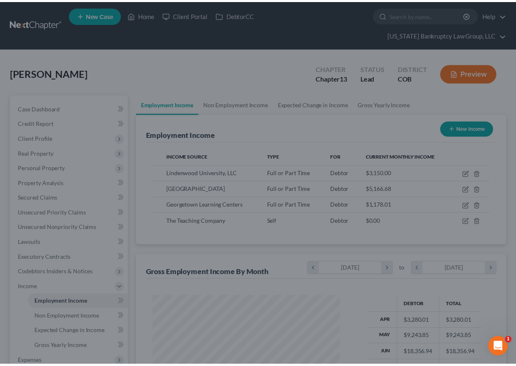
scroll to position [414427, 414370]
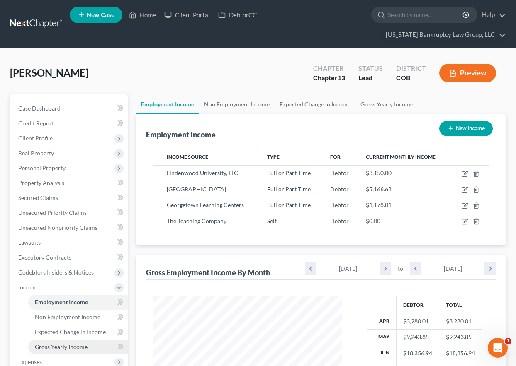
click at [55, 348] on span "Gross Yearly Income" at bounding box center [61, 347] width 53 height 7
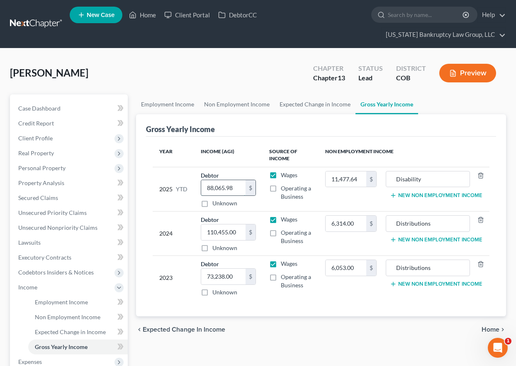
click at [240, 189] on input "88,065.98" at bounding box center [223, 188] width 44 height 16
type input "95,985.22"
click at [42, 167] on span "Personal Property" at bounding box center [41, 168] width 47 height 7
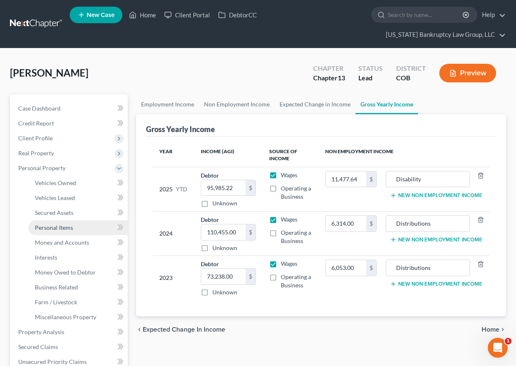
click at [50, 228] on span "Personal Items" at bounding box center [54, 227] width 38 height 7
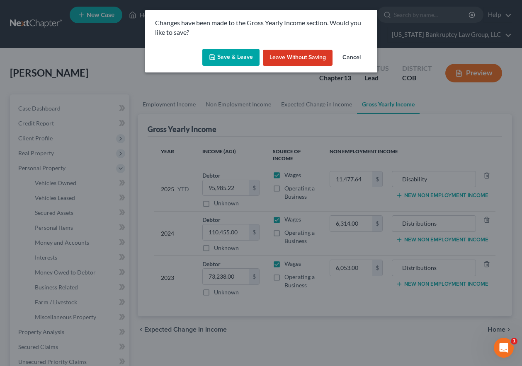
click at [231, 56] on button "Save & Leave" at bounding box center [230, 57] width 57 height 17
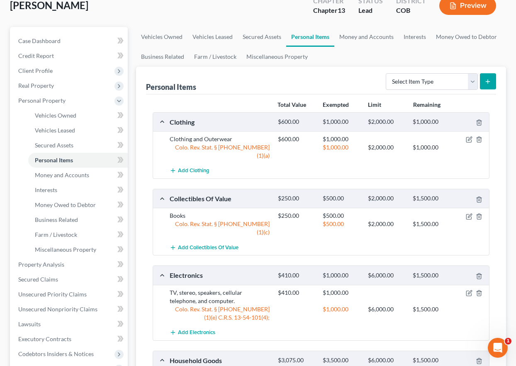
scroll to position [58, 0]
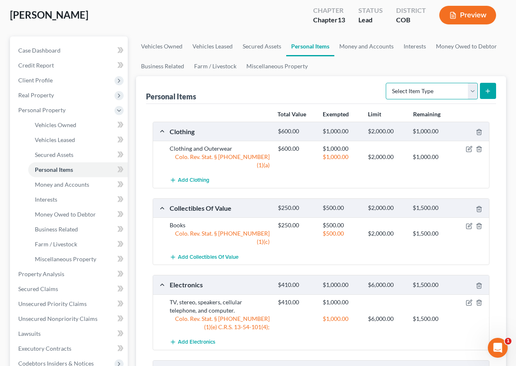
click at [420, 93] on select "Select Item Type Clothing Collectibles Of Value Electronics Firearms Household …" at bounding box center [432, 91] width 92 height 17
select select "pets"
click at [386, 83] on select "Select Item Type Clothing Collectibles Of Value Electronics Firearms Household …" at bounding box center [432, 91] width 92 height 17
click at [491, 89] on icon "submit" at bounding box center [487, 91] width 7 height 7
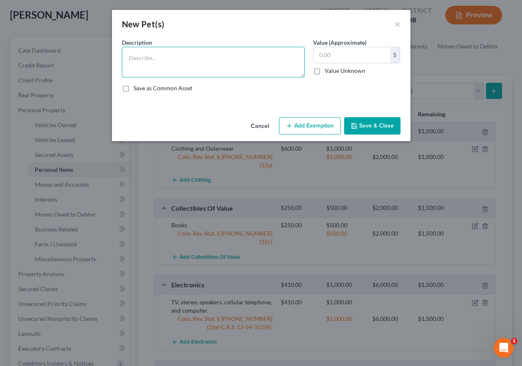
click at [180, 58] on textarea at bounding box center [213, 62] width 183 height 31
type textarea "Cat"
click at [386, 122] on button "Save & Close" at bounding box center [372, 125] width 56 height 17
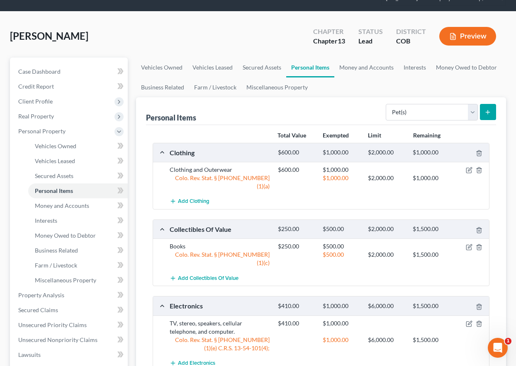
scroll to position [0, 0]
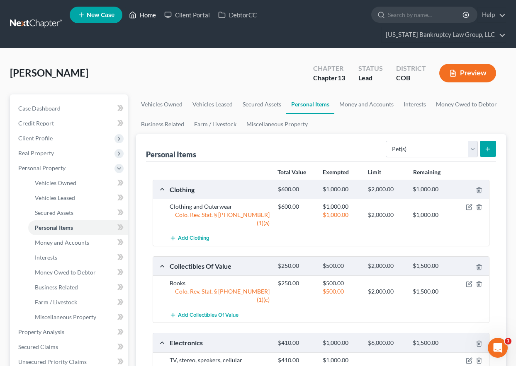
click at [145, 11] on link "Home" at bounding box center [142, 14] width 35 height 15
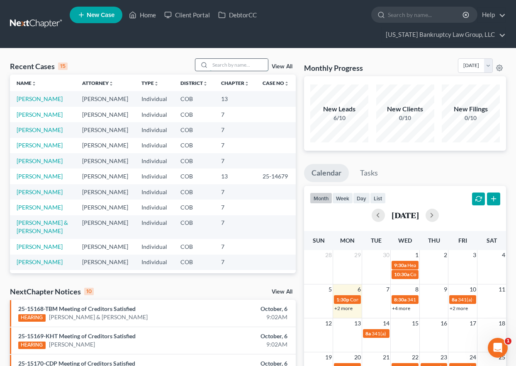
click at [252, 65] on input "search" at bounding box center [239, 65] width 58 height 12
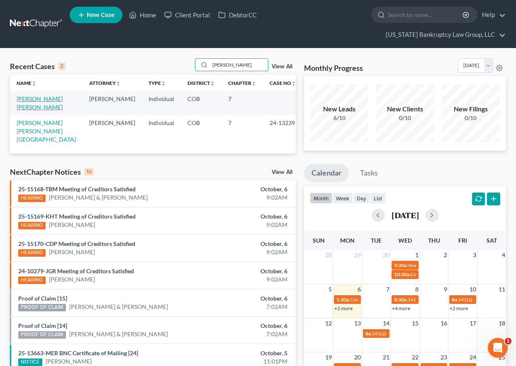
type input "[PERSON_NAME]"
click at [33, 99] on link "[PERSON_NAME] [PERSON_NAME]" at bounding box center [40, 102] width 46 height 15
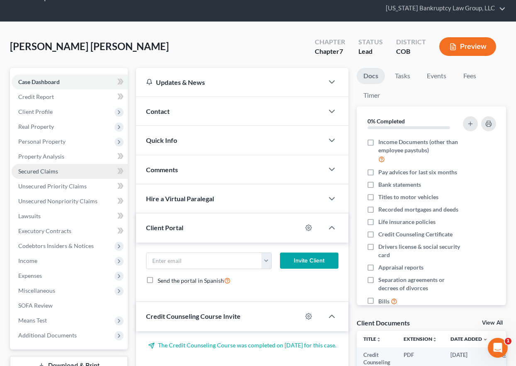
scroll to position [41, 0]
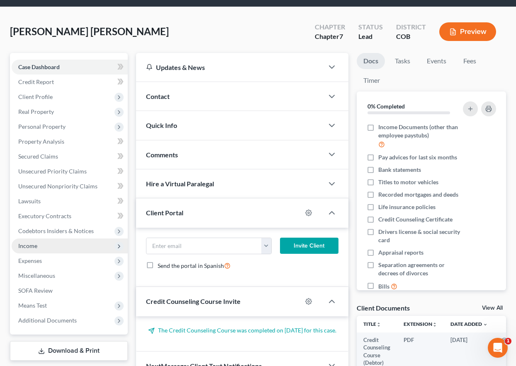
click at [21, 245] on span "Income" at bounding box center [27, 246] width 19 height 7
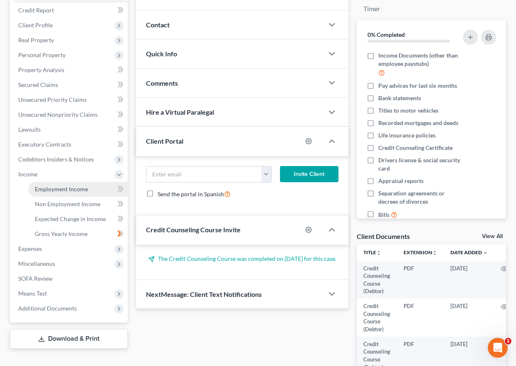
scroll to position [124, 0]
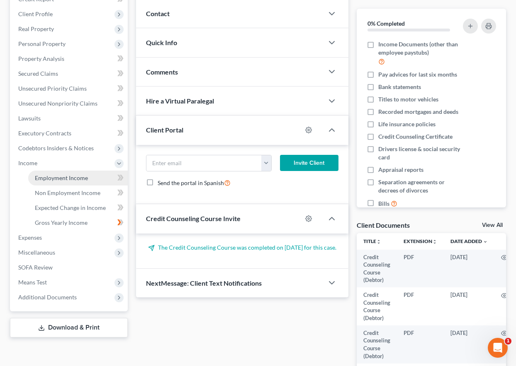
click at [43, 178] on span "Employment Income" at bounding box center [61, 178] width 53 height 7
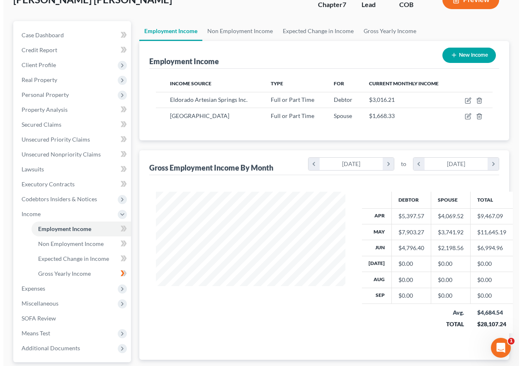
scroll to position [83, 0]
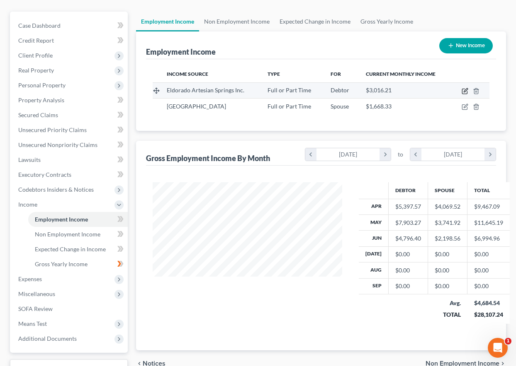
click at [465, 90] on icon "button" at bounding box center [465, 90] width 4 height 4
select select "0"
select select "5"
select select "2"
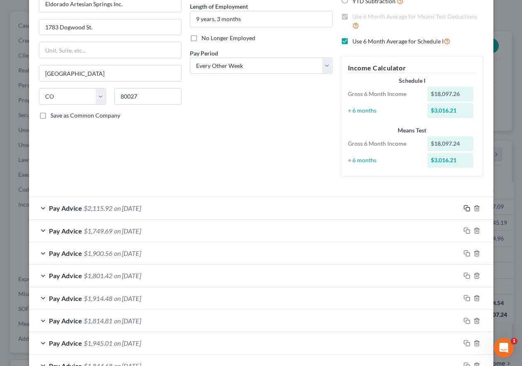
click at [463, 209] on icon "button" at bounding box center [466, 208] width 7 height 7
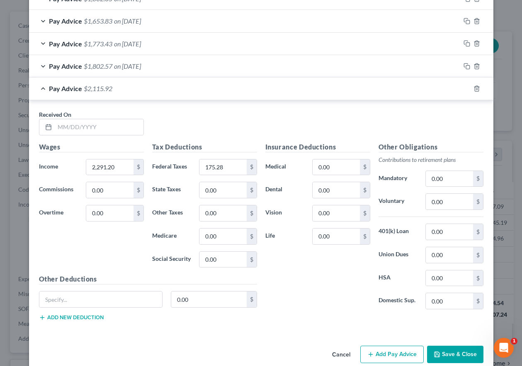
scroll to position [915, 0]
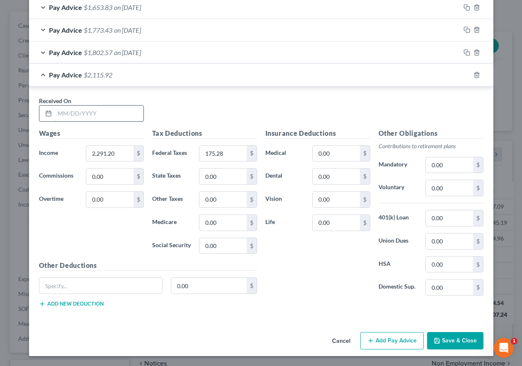
click at [88, 110] on input "text" at bounding box center [99, 114] width 89 height 16
type input "[DATE]"
type input "2,500.69"
type input "352.80"
type input "250.07"
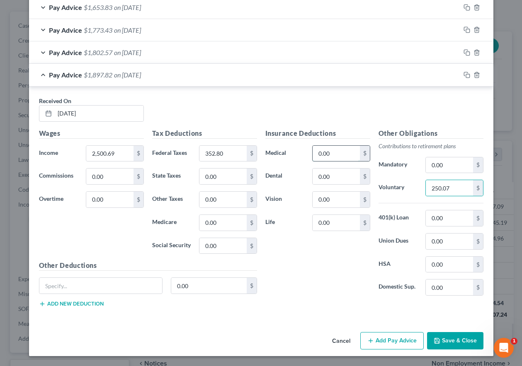
click at [331, 156] on input "0.00" at bounding box center [336, 154] width 47 height 16
type input "128.01"
type input "13.34"
click at [209, 197] on input "0.00" at bounding box center [222, 200] width 47 height 16
type input "10"
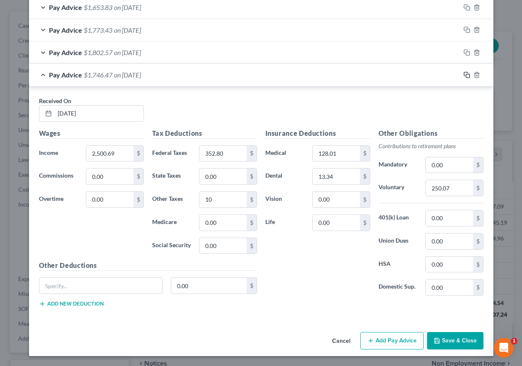
click at [463, 73] on icon "button" at bounding box center [466, 75] width 7 height 7
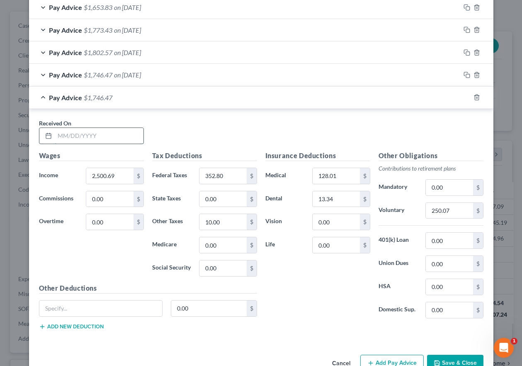
drag, startPoint x: 87, startPoint y: 136, endPoint x: 92, endPoint y: 139, distance: 5.2
click at [87, 136] on input "text" at bounding box center [99, 136] width 89 height 16
type input "[DATE]"
type input "2,593"
type input "373.82"
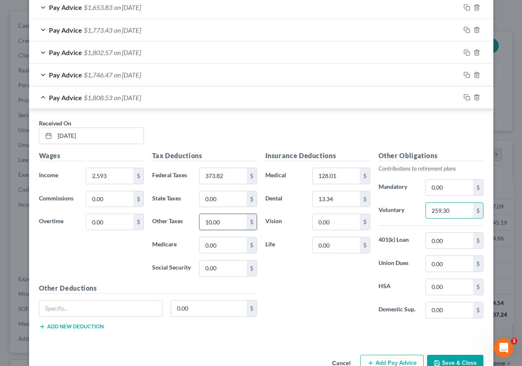
type input "259.30"
click at [227, 217] on input "10.00" at bounding box center [222, 222] width 47 height 16
type input "10.37"
click at [463, 95] on icon "button" at bounding box center [466, 97] width 7 height 7
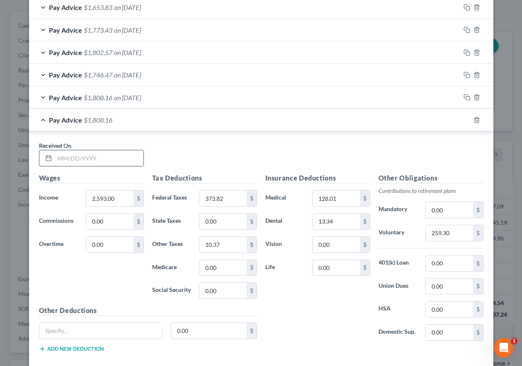
click at [117, 158] on input "text" at bounding box center [99, 158] width 89 height 16
type input "[DATE]"
type input "2,271.42"
type input "304.86"
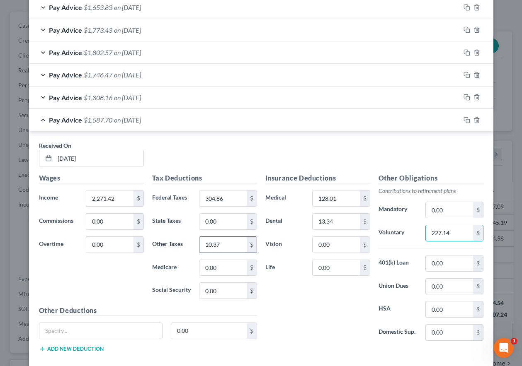
type input "227.14"
click at [225, 243] on input "10.37" at bounding box center [222, 245] width 47 height 16
type input "9.09"
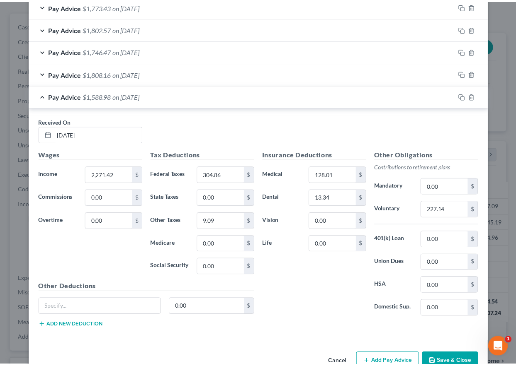
scroll to position [959, 0]
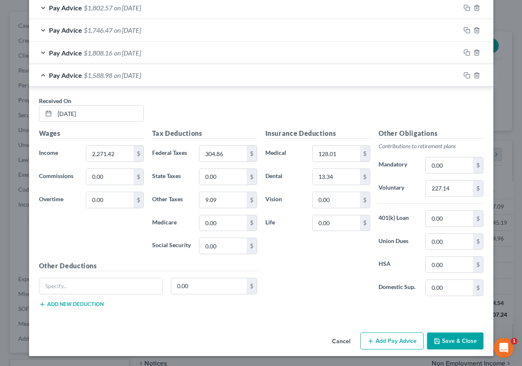
click at [449, 343] on button "Save & Close" at bounding box center [455, 341] width 56 height 17
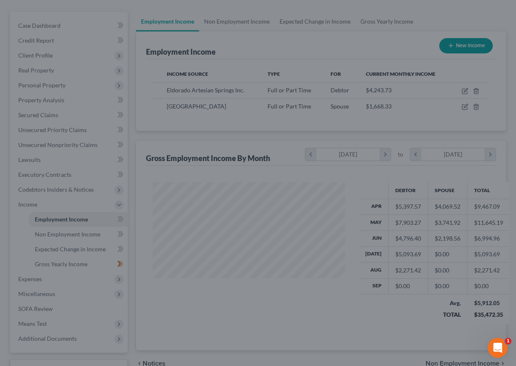
scroll to position [414427, 414370]
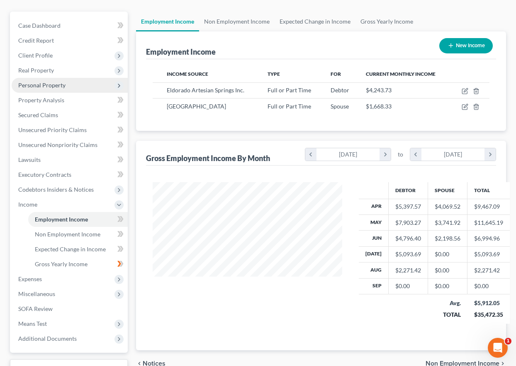
click at [26, 82] on span "Personal Property" at bounding box center [41, 85] width 47 height 7
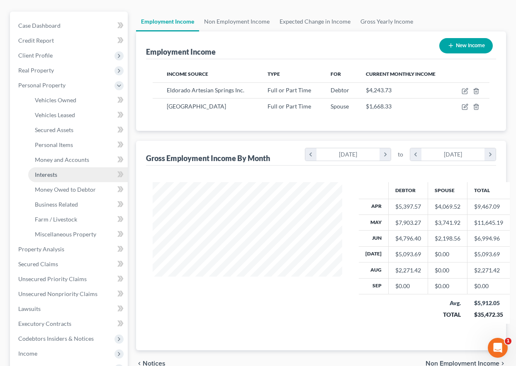
click at [56, 175] on span "Interests" at bounding box center [46, 174] width 22 height 7
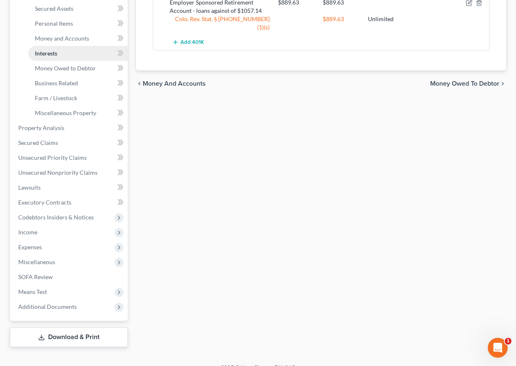
scroll to position [207, 0]
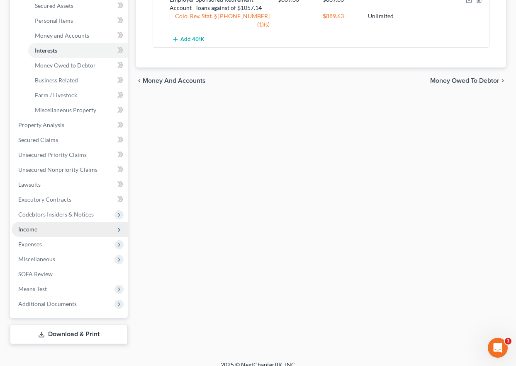
click at [29, 228] on span "Income" at bounding box center [27, 229] width 19 height 7
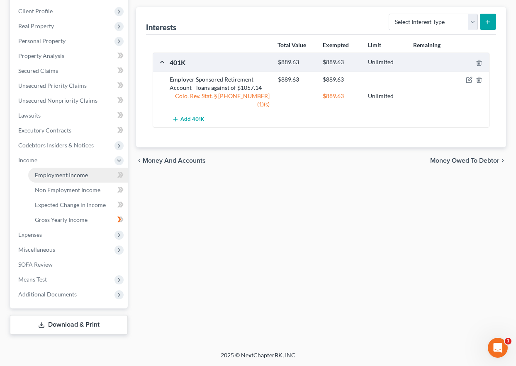
click at [48, 174] on span "Employment Income" at bounding box center [61, 175] width 53 height 7
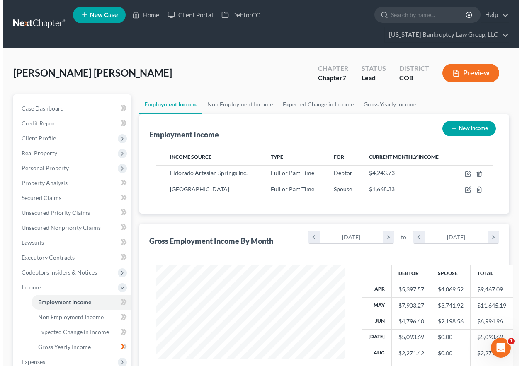
scroll to position [149, 206]
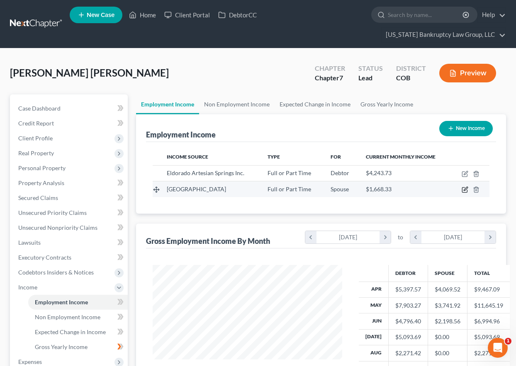
click at [465, 189] on icon "button" at bounding box center [465, 189] width 4 height 4
select select "0"
select select "5"
select select "1"
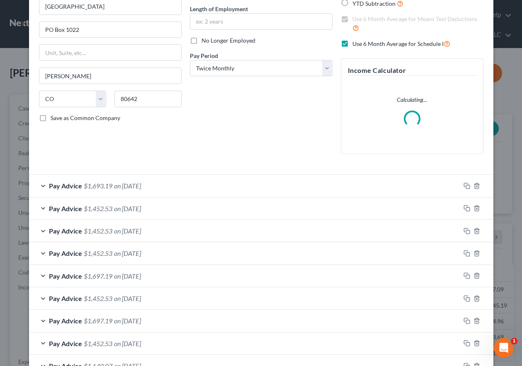
scroll to position [83, 0]
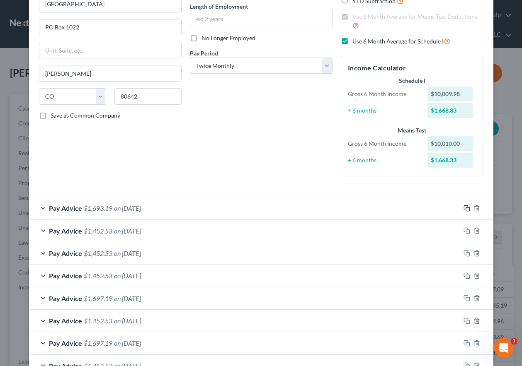
click at [463, 205] on icon "button" at bounding box center [466, 208] width 7 height 7
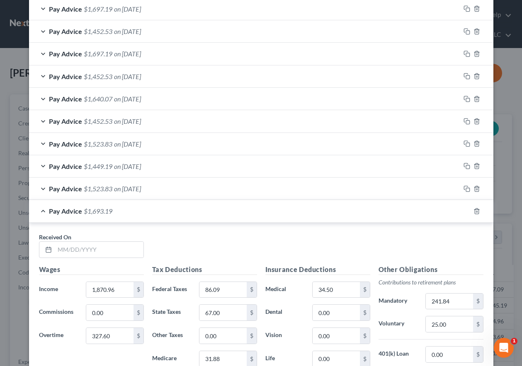
scroll to position [373, 0]
click at [90, 255] on input "text" at bounding box center [99, 250] width 89 height 16
type input "[DATE]"
click at [114, 286] on input "1,870.96" at bounding box center [109, 290] width 47 height 16
drag, startPoint x: 114, startPoint y: 286, endPoint x: 73, endPoint y: 284, distance: 40.7
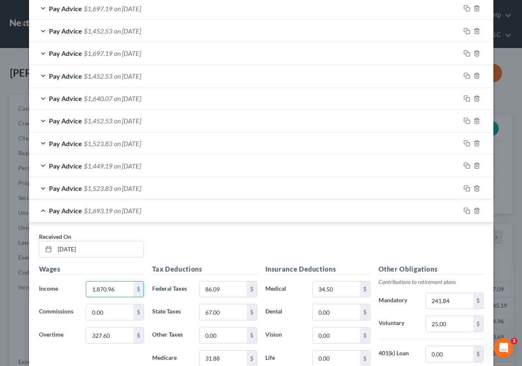
click at [73, 284] on div "Income * 1,870.96 $" at bounding box center [91, 289] width 113 height 17
type input "2,205.96"
type input "86.75"
type input "67"
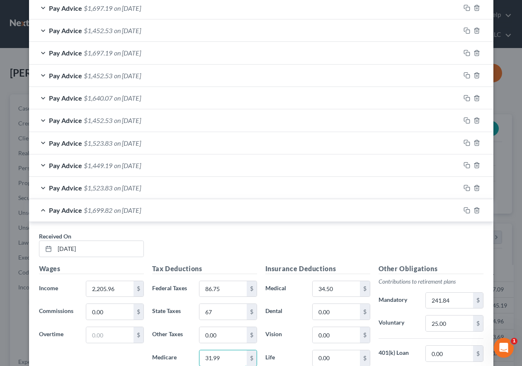
type input "31.99"
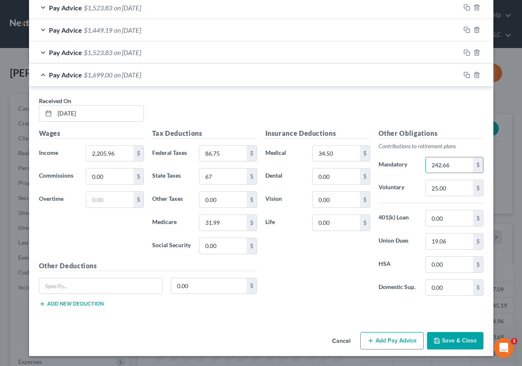
type input "242.66"
drag, startPoint x: 464, startPoint y: 76, endPoint x: 393, endPoint y: 106, distance: 77.1
click at [464, 76] on icon "button" at bounding box center [466, 75] width 7 height 7
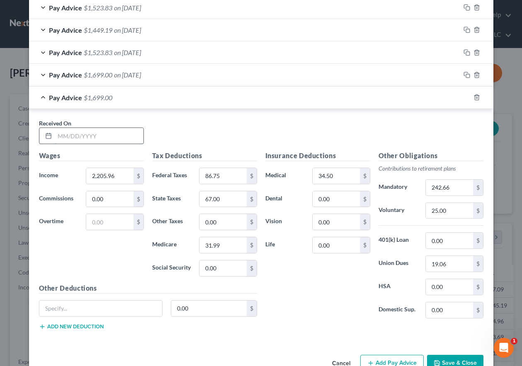
click at [109, 141] on input "text" at bounding box center [99, 136] width 89 height 16
type input "[DATE]"
click at [119, 170] on input "2,205.96" at bounding box center [109, 176] width 47 height 16
type input "4,133.46"
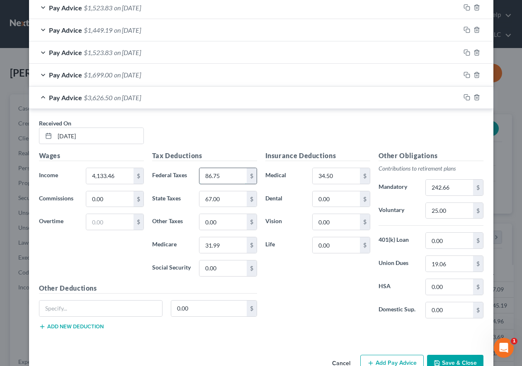
click at [221, 179] on input "86.75" at bounding box center [222, 176] width 47 height 16
type input "61.96"
type input "56"
type input "34.50"
type input "212.03"
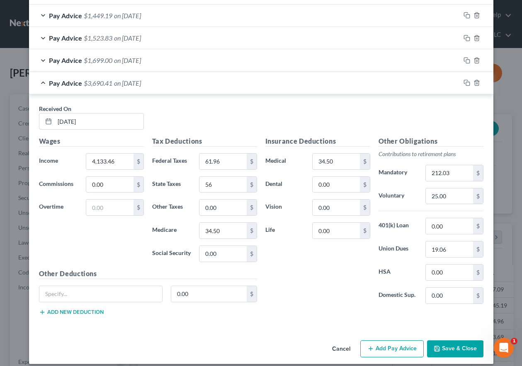
scroll to position [531, 0]
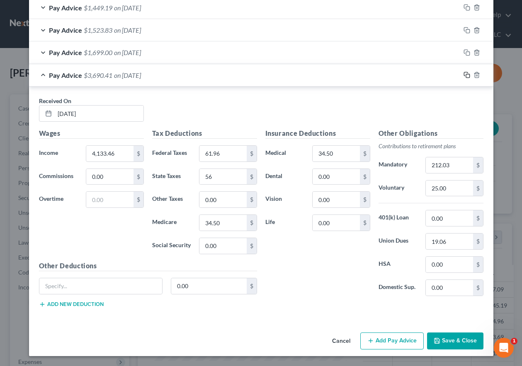
click at [465, 73] on icon "button" at bounding box center [466, 75] width 7 height 7
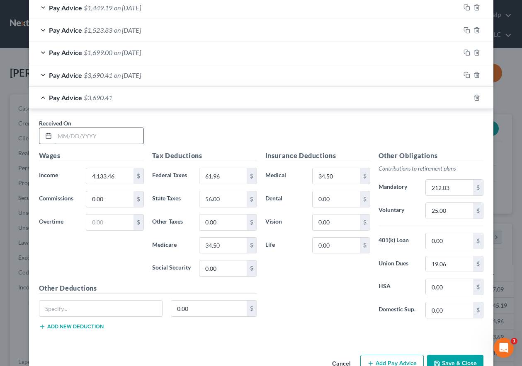
click at [126, 136] on input "text" at bounding box center [99, 136] width 89 height 16
type input "[DATE]"
click at [128, 182] on input "4,133.46" at bounding box center [109, 176] width 47 height 16
type input "6,235.34"
type input "77.48"
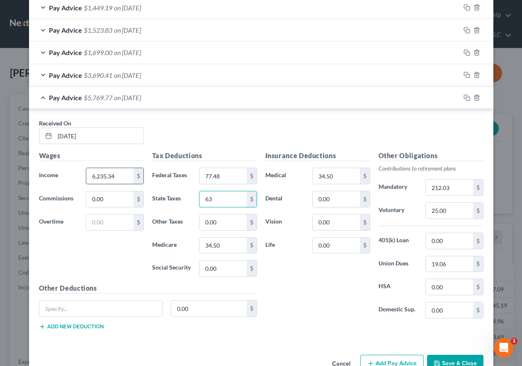
type input "63"
type input "30.48"
type input "231.21"
click at [136, 75] on span "on [DATE]" at bounding box center [127, 75] width 27 height 8
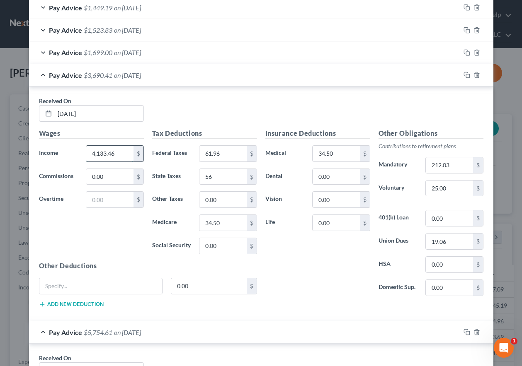
click at [116, 149] on input "4,133.46" at bounding box center [109, 154] width 47 height 16
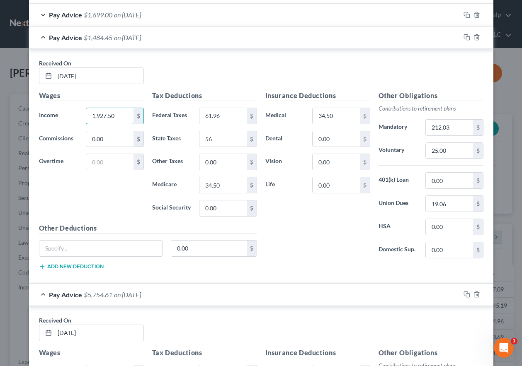
scroll to position [614, 0]
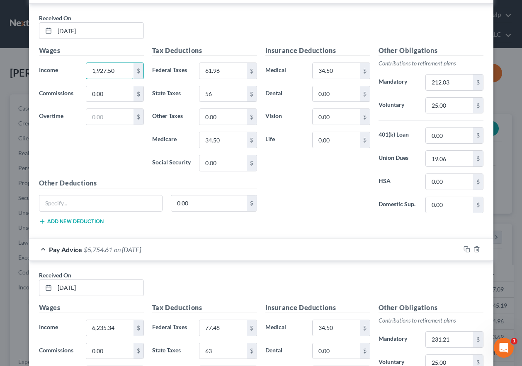
type input "1,927.50"
click at [112, 254] on div "Pay Advice $5,754.61 on [DATE]" at bounding box center [244, 250] width 431 height 22
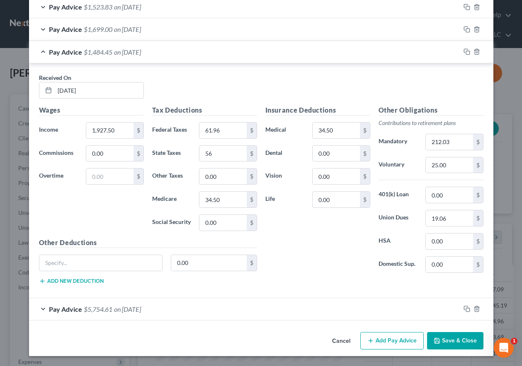
click at [114, 307] on span "on [DATE]" at bounding box center [127, 310] width 27 height 8
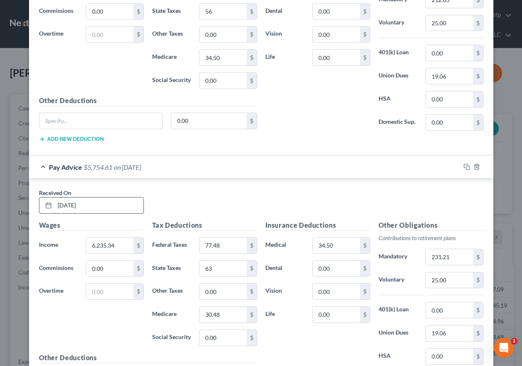
scroll to position [697, 0]
click at [115, 246] on input "6,235.34" at bounding box center [109, 246] width 47 height 16
type input "1,927.50"
click at [462, 163] on div at bounding box center [476, 166] width 33 height 13
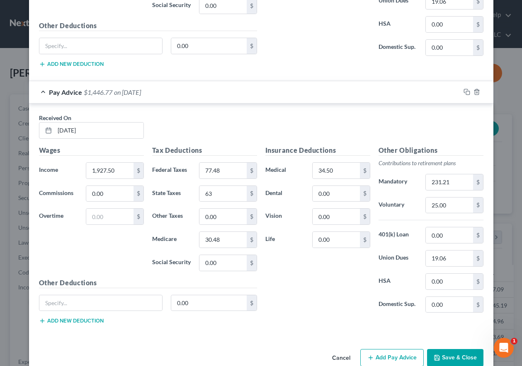
scroll to position [789, 0]
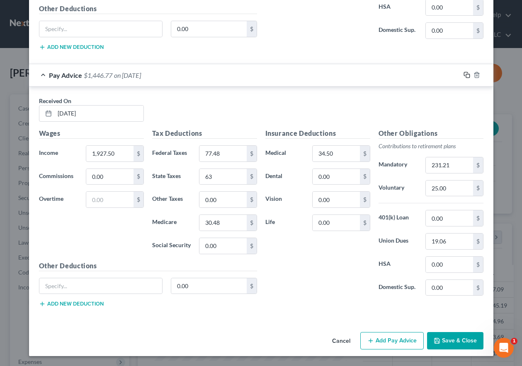
click at [466, 75] on icon "button" at bounding box center [466, 75] width 7 height 7
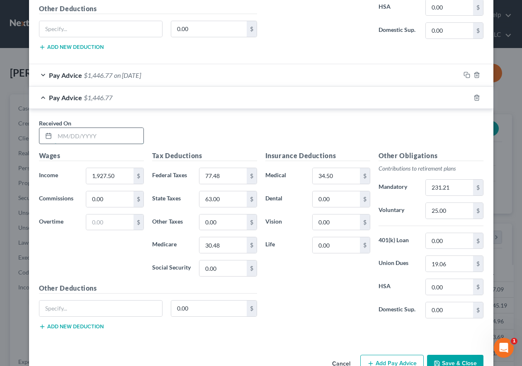
click at [98, 139] on input "text" at bounding box center [99, 136] width 89 height 16
type input "[DATE]"
click at [235, 170] on input "77.48" at bounding box center [222, 176] width 47 height 16
type input "61.96"
type input "56"
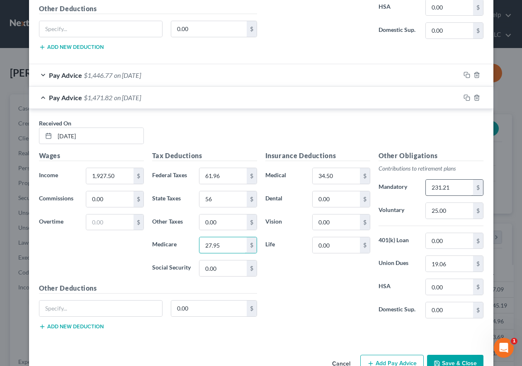
type input "27.95"
click at [458, 188] on input "231.21" at bounding box center [449, 188] width 47 height 16
type input "212.03"
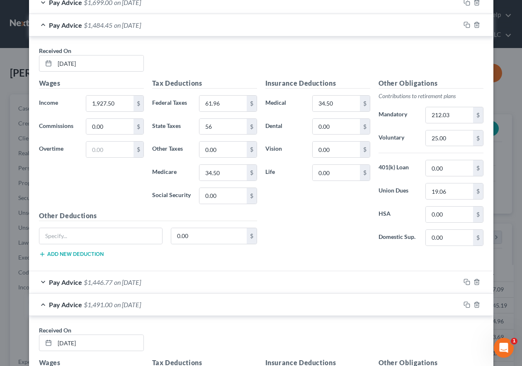
scroll to position [540, 0]
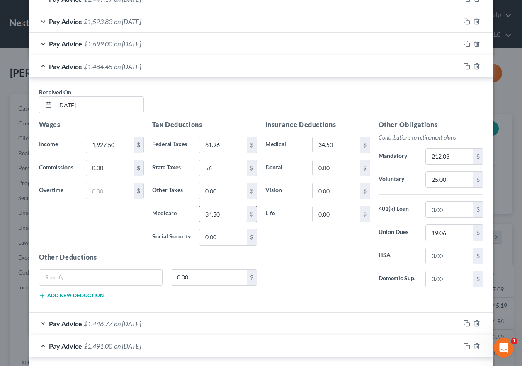
click at [227, 219] on input "34.50" at bounding box center [222, 214] width 47 height 16
type input "27.95"
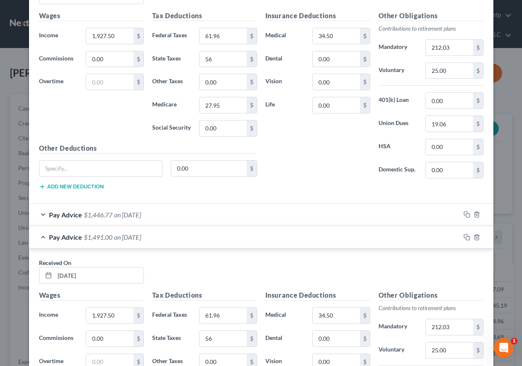
scroll to position [665, 0]
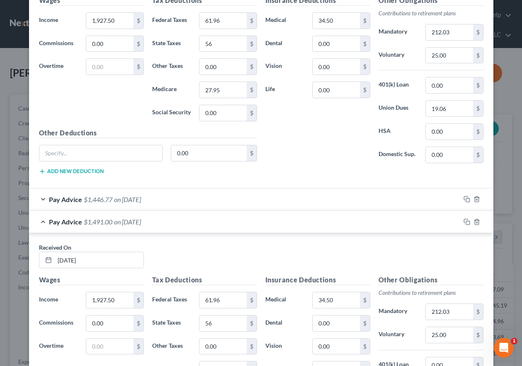
click at [115, 199] on span "on [DATE]" at bounding box center [127, 200] width 27 height 8
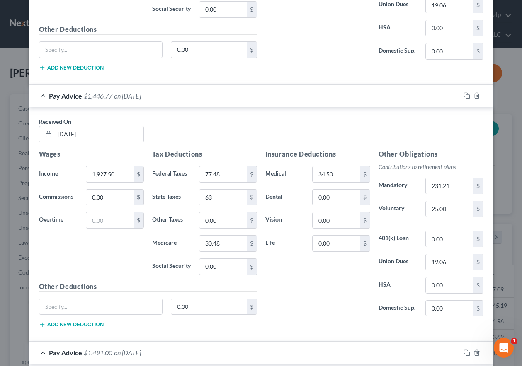
scroll to position [789, 0]
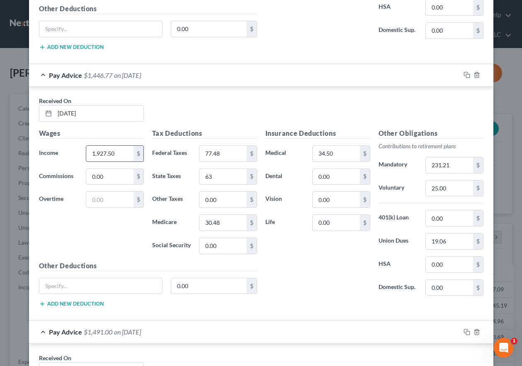
click at [121, 156] on input "1,927.50" at bounding box center [109, 154] width 47 height 16
type input "1,933.13"
click at [126, 175] on input "0.00" at bounding box center [109, 177] width 47 height 16
type input "168.75"
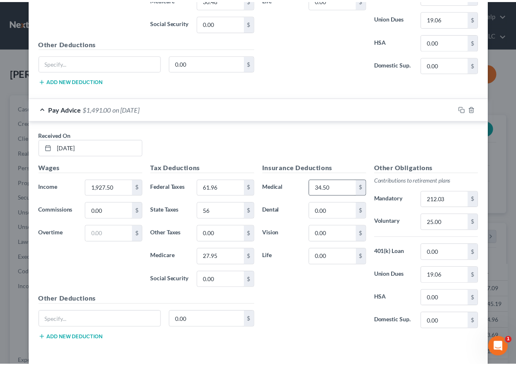
scroll to position [1046, 0]
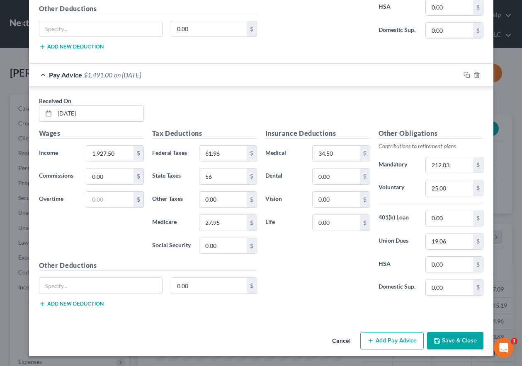
click at [458, 339] on button "Save & Close" at bounding box center [455, 340] width 56 height 17
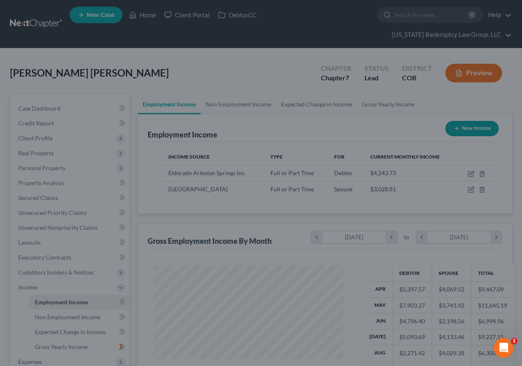
scroll to position [414427, 414370]
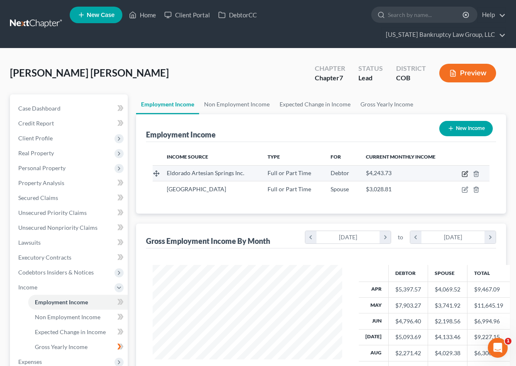
click at [464, 176] on icon "button" at bounding box center [464, 174] width 7 height 7
select select "0"
select select "5"
select select "2"
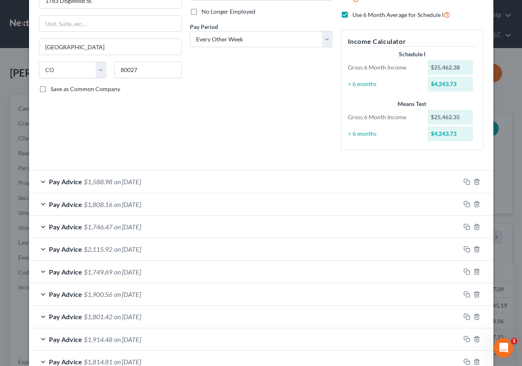
scroll to position [103, 0]
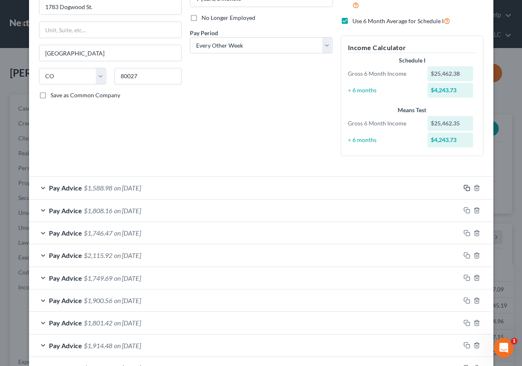
click at [463, 188] on icon "button" at bounding box center [466, 188] width 7 height 7
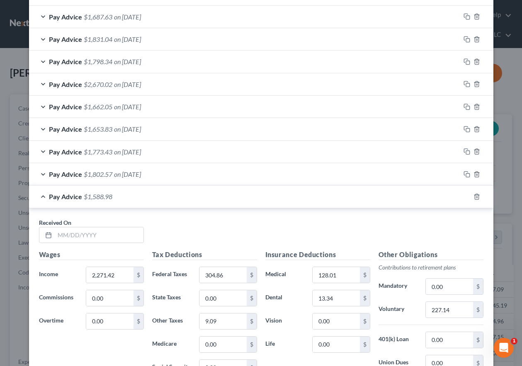
scroll to position [932, 0]
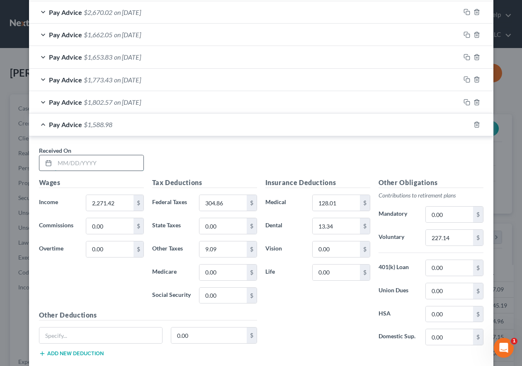
click at [93, 167] on input "text" at bounding box center [99, 163] width 89 height 16
type input "[DATE]"
click at [119, 200] on input "2,271.42" at bounding box center [109, 203] width 47 height 16
drag, startPoint x: 119, startPoint y: 200, endPoint x: 59, endPoint y: 200, distance: 59.7
click at [61, 200] on div "Income * 2,271.42 $" at bounding box center [91, 203] width 113 height 17
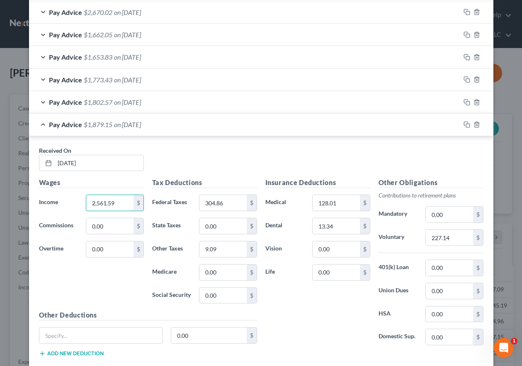
type input "2,561.59"
click at [226, 200] on input "304.86" at bounding box center [222, 203] width 47 height 16
type input "366.03"
click at [456, 240] on input "227.14" at bounding box center [449, 238] width 47 height 16
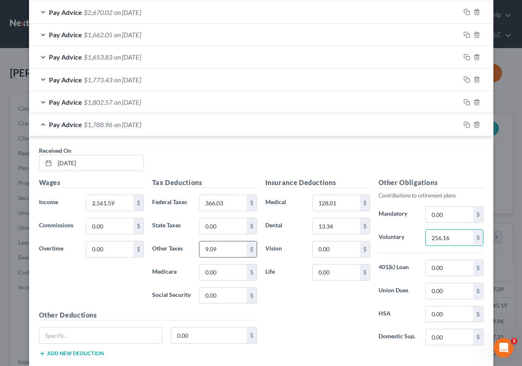
type input "256.16"
click at [226, 245] on input "9.09" at bounding box center [222, 250] width 47 height 16
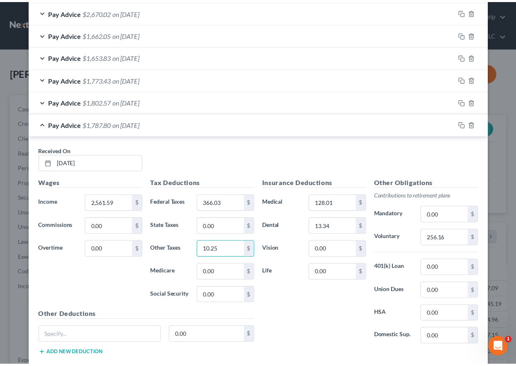
scroll to position [982, 0]
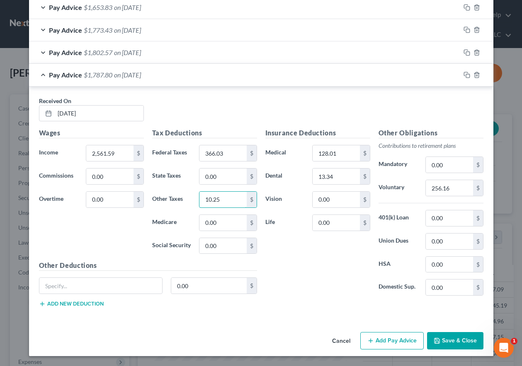
type input "10.25"
click at [454, 338] on button "Save & Close" at bounding box center [455, 340] width 56 height 17
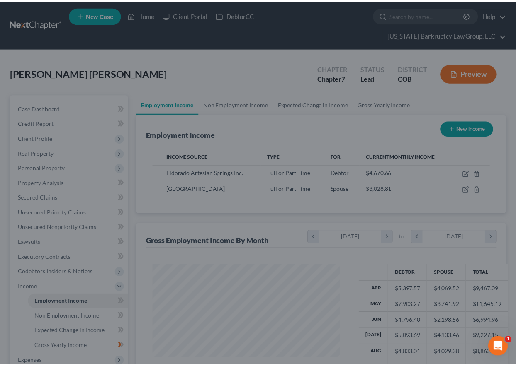
scroll to position [414427, 414370]
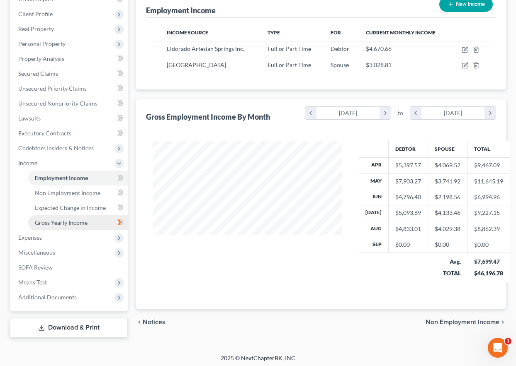
click at [74, 219] on span "Gross Yearly Income" at bounding box center [61, 222] width 53 height 7
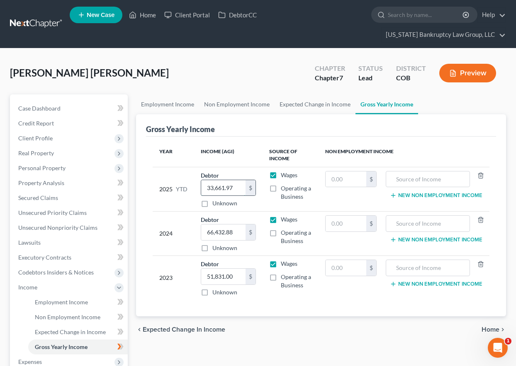
click at [237, 186] on input "33,661.97" at bounding box center [223, 188] width 44 height 16
click at [238, 189] on input "33,661.97" at bounding box center [223, 188] width 44 height 16
drag, startPoint x: 238, startPoint y: 189, endPoint x: 177, endPoint y: 185, distance: 61.1
click at [178, 185] on tr "2025 YTD Debtor 33,661.97 $ Unknown Balance Undetermined 33,661.97 $ Unknown Wa…" at bounding box center [321, 189] width 337 height 44
type input "46,114.73"
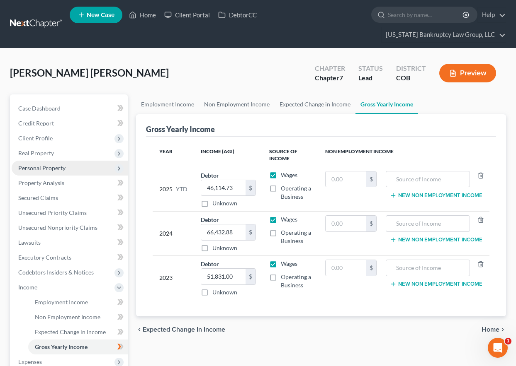
click at [46, 165] on span "Personal Property" at bounding box center [41, 168] width 47 height 7
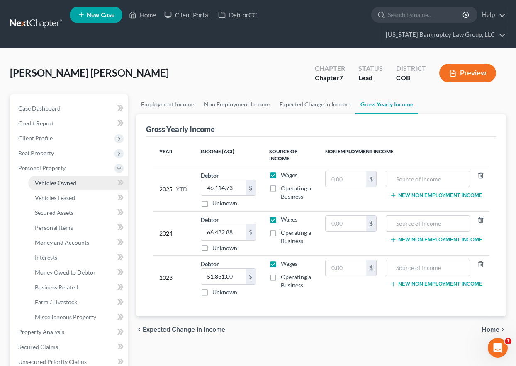
click at [59, 189] on link "Vehicles Owned" at bounding box center [77, 183] width 99 height 15
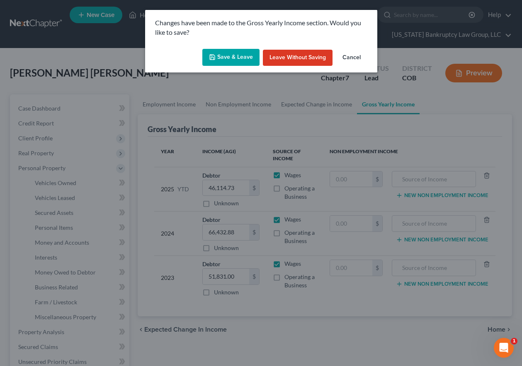
click at [223, 61] on button "Save & Leave" at bounding box center [230, 57] width 57 height 17
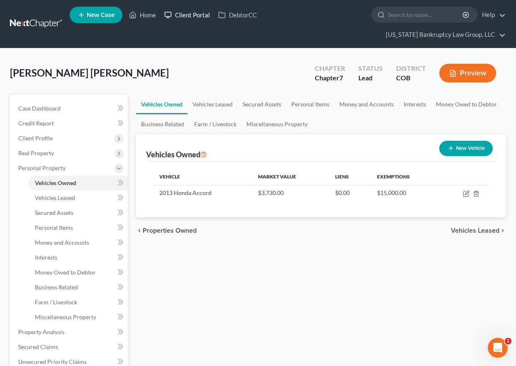
click at [200, 15] on link "Client Portal" at bounding box center [187, 14] width 54 height 15
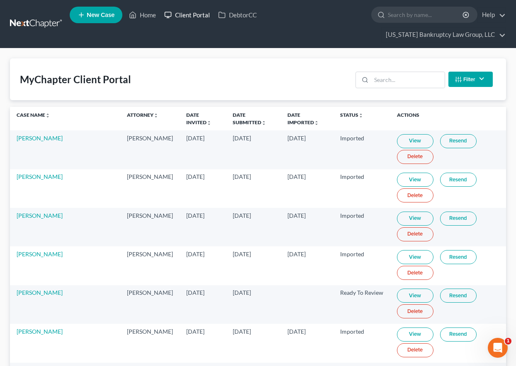
click at [194, 17] on link "Client Portal" at bounding box center [187, 14] width 54 height 15
click at [382, 79] on input "search" at bounding box center [407, 80] width 73 height 16
click at [418, 73] on input "search" at bounding box center [407, 80] width 73 height 16
type input "v"
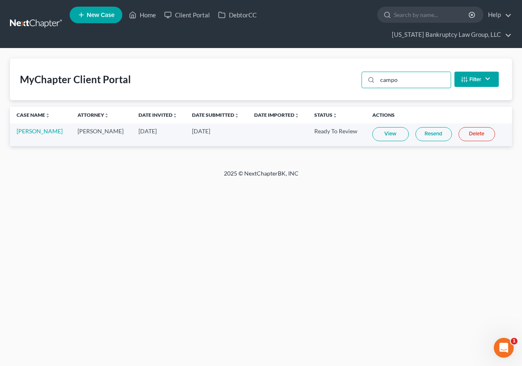
type input "campo"
click at [393, 136] on link "View" at bounding box center [390, 134] width 36 height 14
click at [142, 10] on link "Home" at bounding box center [142, 14] width 35 height 15
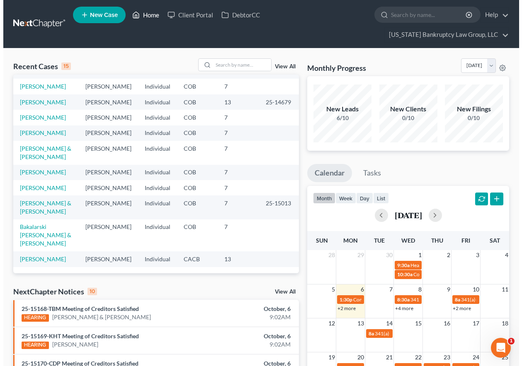
scroll to position [189, 0]
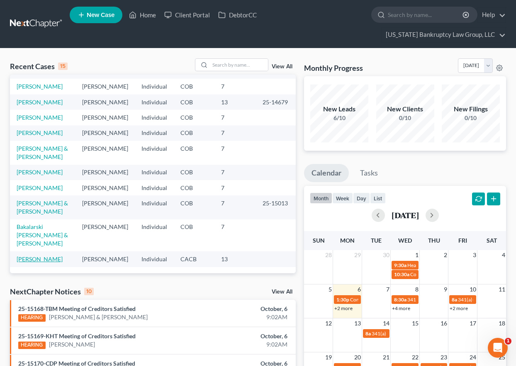
click at [46, 256] on link "[PERSON_NAME]" at bounding box center [40, 259] width 46 height 7
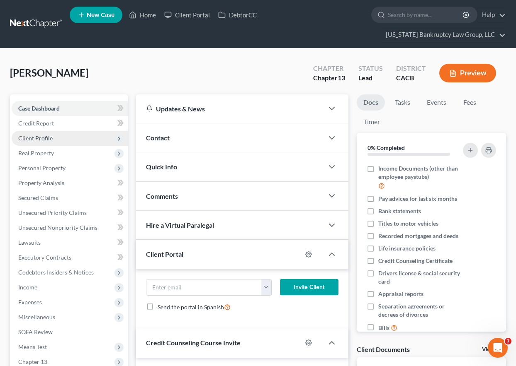
click at [44, 139] on span "Client Profile" at bounding box center [35, 138] width 34 height 7
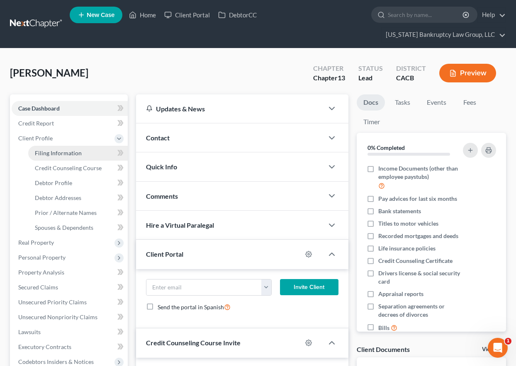
click at [53, 153] on span "Filing Information" at bounding box center [58, 153] width 47 height 7
select select "1"
select select "0"
select select "3"
select select "5"
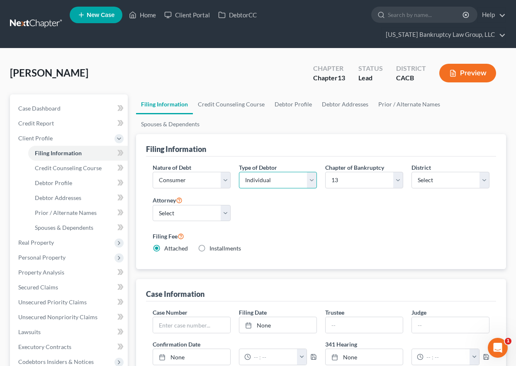
click at [254, 175] on select "Select Individual Joint" at bounding box center [278, 180] width 78 height 17
select select "1"
click at [239, 172] on select "Select Individual Joint" at bounding box center [278, 180] width 78 height 17
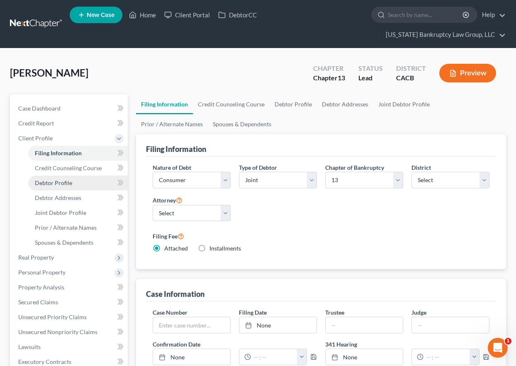
click at [60, 183] on span "Debtor Profile" at bounding box center [53, 183] width 37 height 7
select select "1"
select select "4"
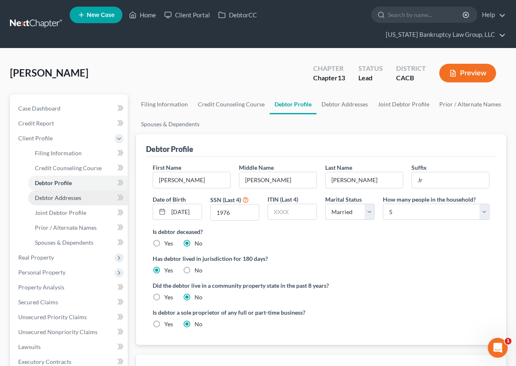
click at [68, 204] on link "Debtor Addresses" at bounding box center [77, 198] width 99 height 15
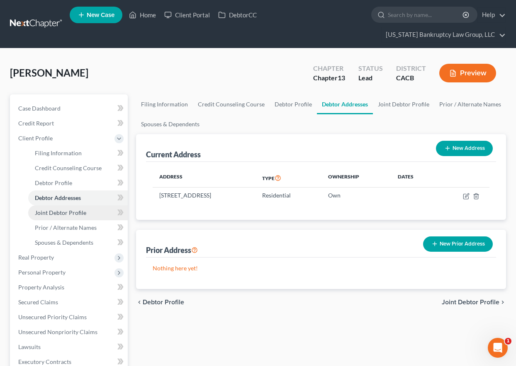
click at [70, 210] on span "Joint Debtor Profile" at bounding box center [60, 212] width 51 height 7
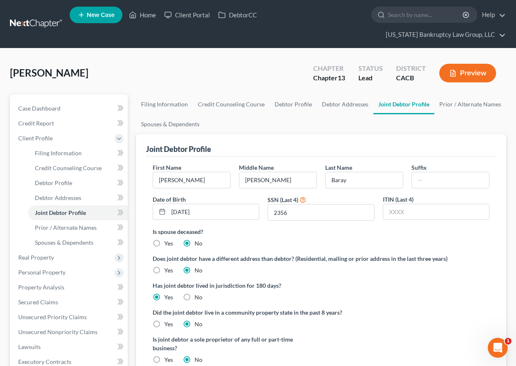
click at [312, 240] on div "Is spouse deceased? Yes No" at bounding box center [321, 238] width 337 height 20
click at [69, 243] on span "Spouses & Dependents" at bounding box center [64, 242] width 58 height 7
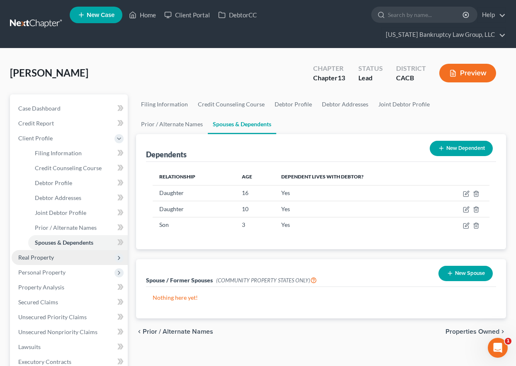
click at [42, 256] on span "Real Property" at bounding box center [36, 257] width 36 height 7
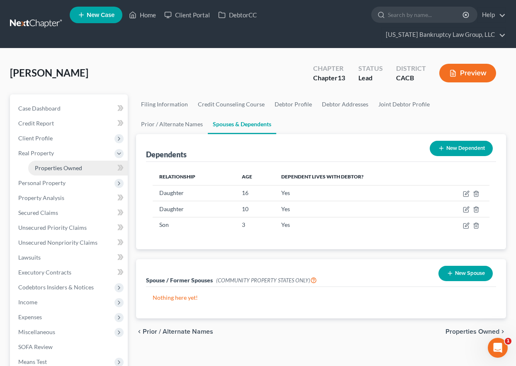
click at [51, 166] on span "Properties Owned" at bounding box center [58, 168] width 47 height 7
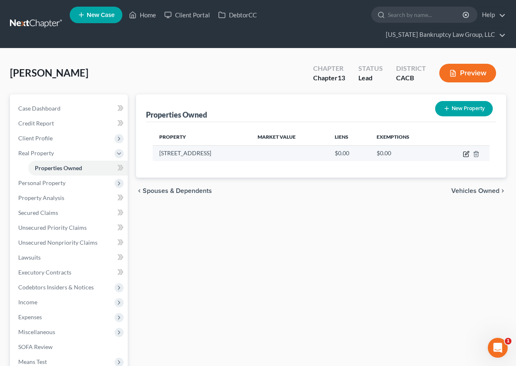
click at [467, 151] on icon "button" at bounding box center [466, 154] width 7 height 7
select select "5"
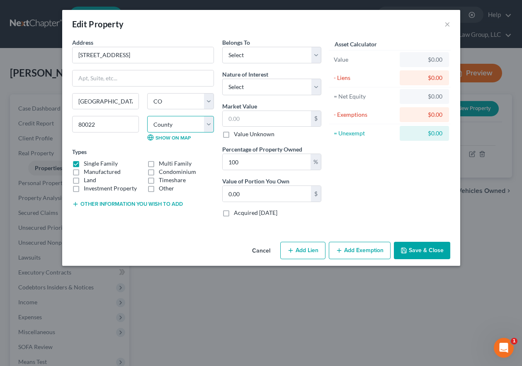
click at [172, 125] on select "County [GEOGRAPHIC_DATA] [GEOGRAPHIC_DATA] [GEOGRAPHIC_DATA] [GEOGRAPHIC_DATA] …" at bounding box center [180, 124] width 67 height 17
select select "0"
click at [147, 116] on select "County [GEOGRAPHIC_DATA] [GEOGRAPHIC_DATA] [GEOGRAPHIC_DATA] [GEOGRAPHIC_DATA] …" at bounding box center [180, 124] width 67 height 17
drag, startPoint x: 244, startPoint y: 163, endPoint x: 223, endPoint y: 160, distance: 21.3
click at [223, 160] on input "100" at bounding box center [267, 162] width 88 height 16
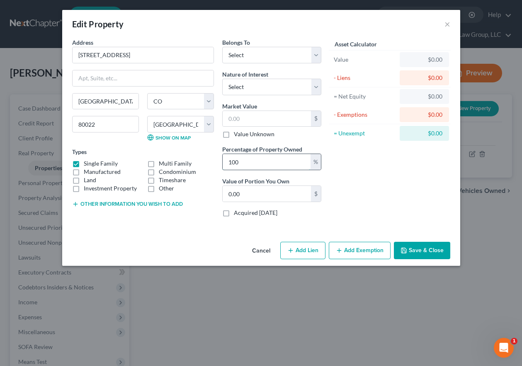
type input "6"
type input "0"
type input "66"
click at [257, 117] on input "text" at bounding box center [267, 119] width 88 height 16
type input "5"
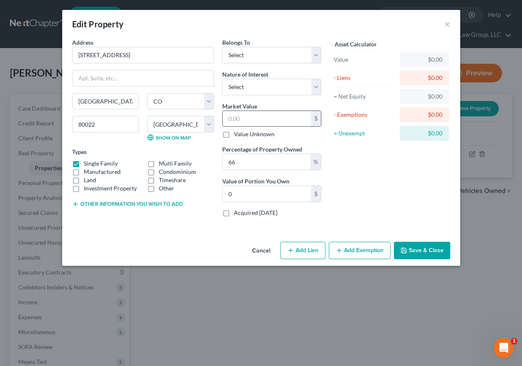
type input "3.30"
type input "54"
type input "35.64"
type input "540"
type input "356.40"
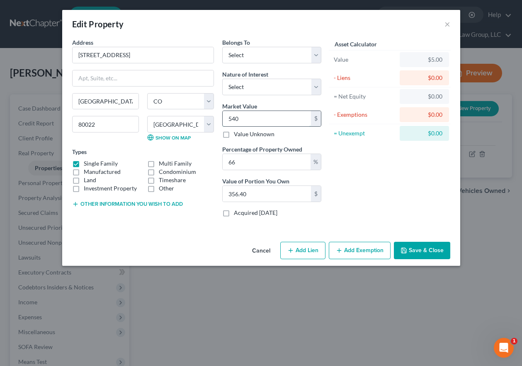
type input "5403"
type input "3,565.98"
type input "5,4032"
type input "35,661.12"
type input "540,321"
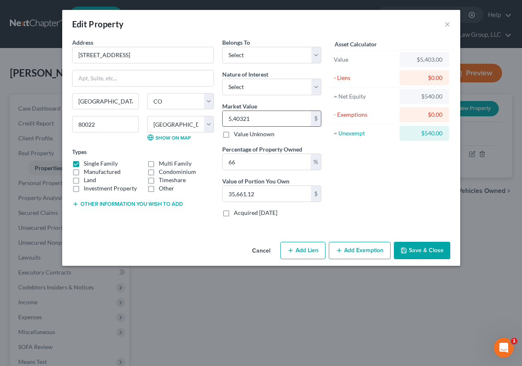
type input "356,611.86"
type input "540,321.6"
click at [352, 252] on button "Add Exemption" at bounding box center [360, 250] width 62 height 17
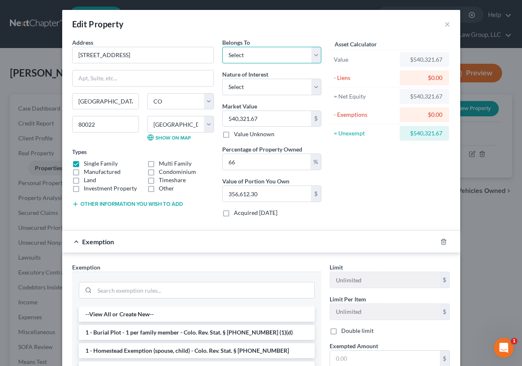
click at [261, 56] on select "Select Debtor 1 Only Debtor 2 Only Debtor 1 And Debtor 2 Only At Least One Of T…" at bounding box center [271, 55] width 99 height 17
click at [222, 47] on select "Select Debtor 1 Only Debtor 2 Only Debtor 1 And Debtor 2 Only At Least One Of T…" at bounding box center [271, 55] width 99 height 17
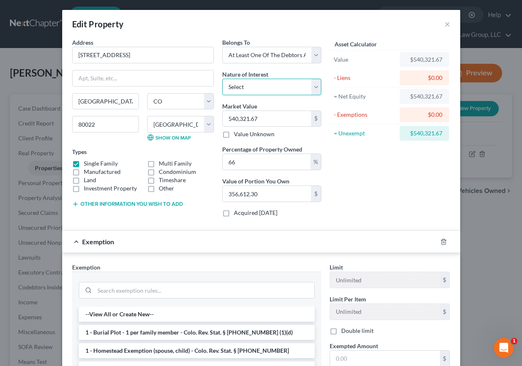
click at [259, 87] on select "Select Fee Simple Joint Tenant Life Estate Equitable Interest Future Interest T…" at bounding box center [271, 87] width 99 height 17
click at [222, 79] on select "Select Fee Simple Joint Tenant Life Estate Equitable Interest Future Interest T…" at bounding box center [271, 87] width 99 height 17
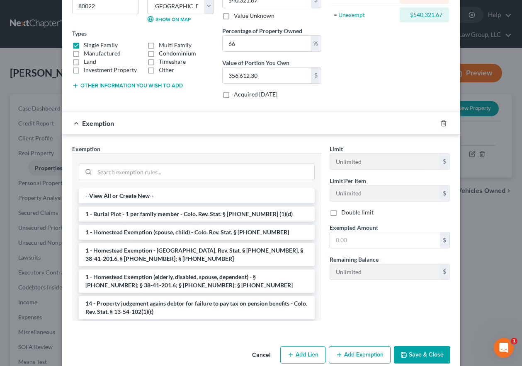
scroll to position [133, 0]
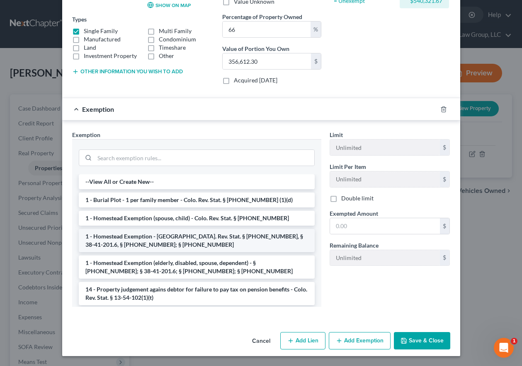
click at [171, 241] on li "1 - Homestead Exemption - [GEOGRAPHIC_DATA]. Rev. Stat. § [PHONE_NUMBER], § 38-…" at bounding box center [197, 240] width 236 height 23
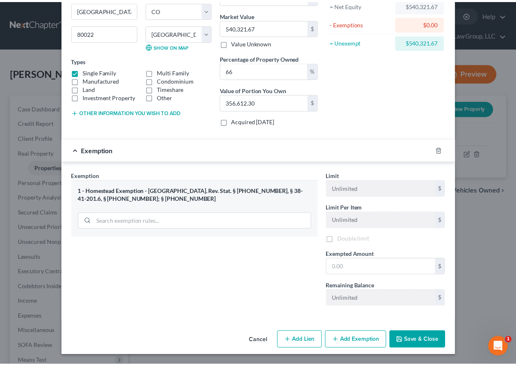
scroll to position [93, 0]
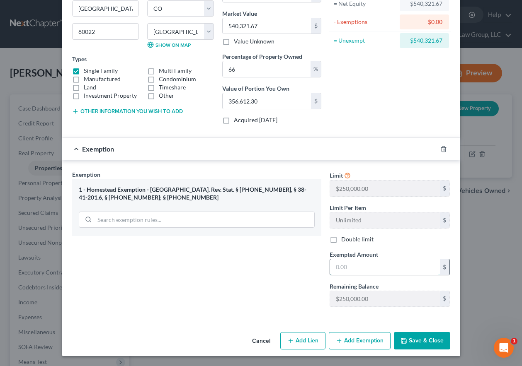
click at [379, 266] on input "text" at bounding box center [385, 268] width 110 height 16
click at [416, 345] on button "Save & Close" at bounding box center [422, 340] width 56 height 17
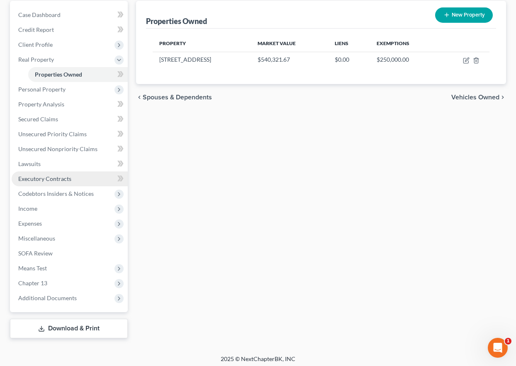
scroll to position [97, 0]
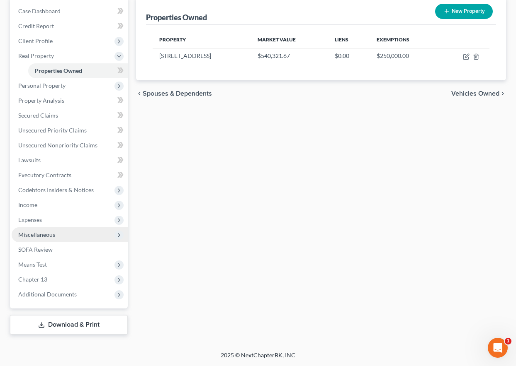
click at [38, 236] on span "Miscellaneous" at bounding box center [36, 234] width 37 height 7
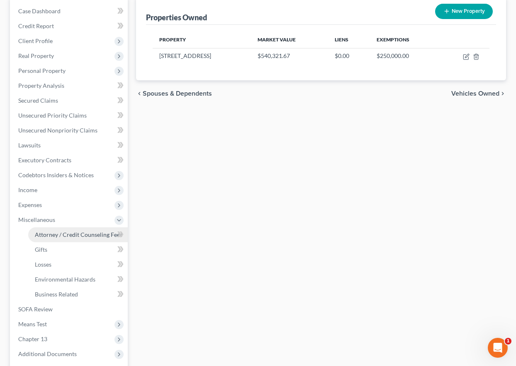
click at [60, 235] on span "Attorney / Credit Counseling Fees" at bounding box center [78, 234] width 87 height 7
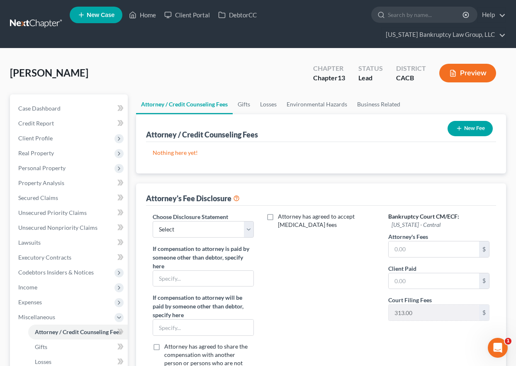
click at [473, 125] on button "New Fee" at bounding box center [469, 128] width 45 height 15
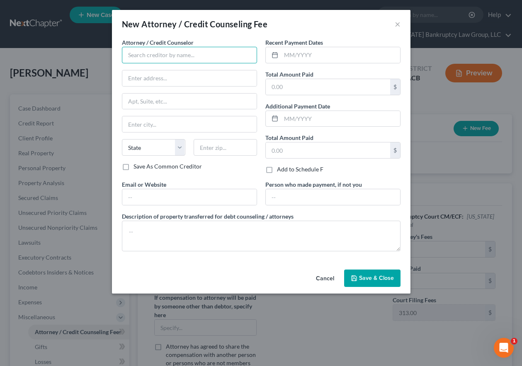
click at [156, 51] on input "text" at bounding box center [189, 55] width 135 height 17
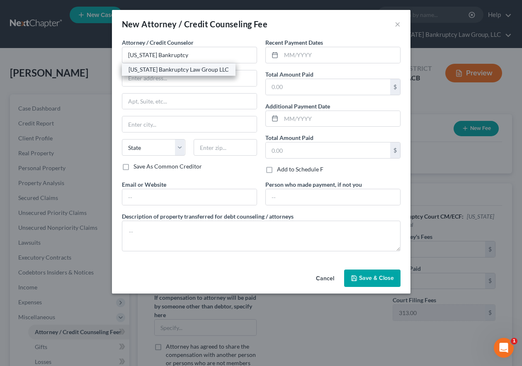
click at [164, 67] on div "[US_STATE] Bankruptcy Law Group LLC" at bounding box center [179, 70] width 100 height 8
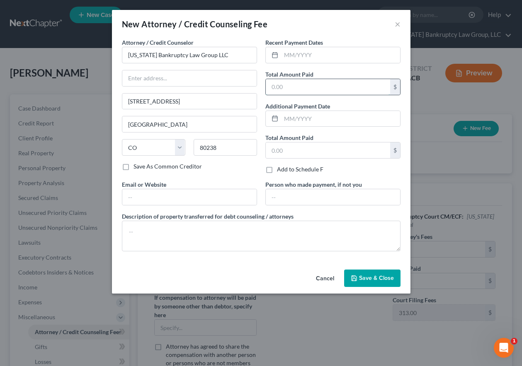
click at [301, 83] on input "text" at bounding box center [328, 87] width 124 height 16
click at [384, 287] on div "Cancel Save & Close" at bounding box center [261, 280] width 298 height 27
click at [383, 283] on button "Save & Close" at bounding box center [372, 278] width 56 height 17
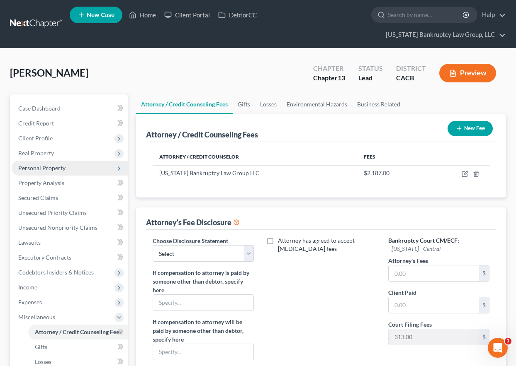
click at [41, 166] on span "Personal Property" at bounding box center [41, 168] width 47 height 7
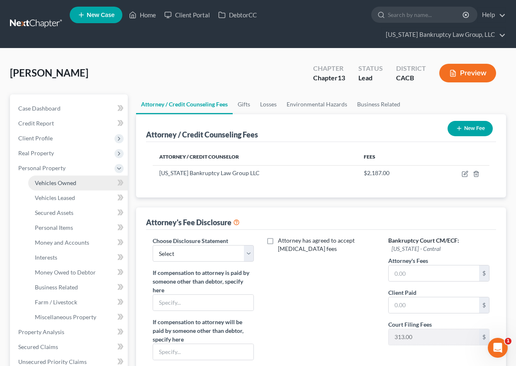
click at [46, 177] on link "Vehicles Owned" at bounding box center [77, 183] width 99 height 15
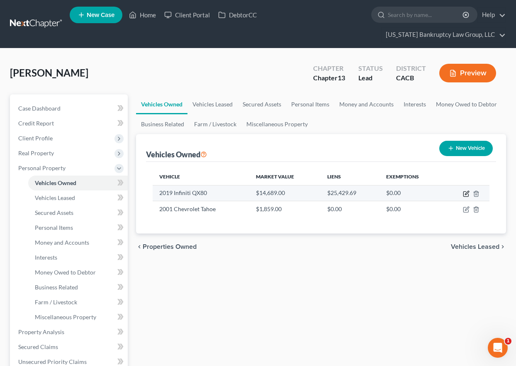
click at [467, 194] on icon "button" at bounding box center [466, 194] width 7 height 7
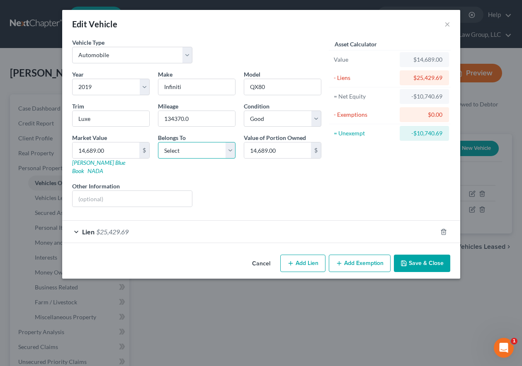
click at [205, 149] on select "Select Debtor 1 Only Debtor 2 Only Debtor 1 And Debtor 2 Only At Least One Of T…" at bounding box center [197, 150] width 78 height 17
click at [158, 142] on select "Select Debtor 1 Only Debtor 2 Only Debtor 1 And Debtor 2 Only At Least One Of T…" at bounding box center [197, 150] width 78 height 17
click at [118, 228] on span "$25,429.69" at bounding box center [112, 232] width 32 height 8
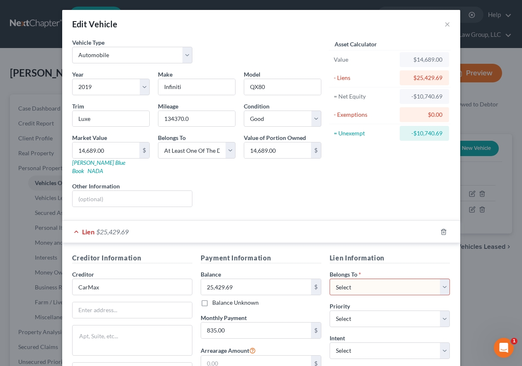
click at [393, 280] on select "Select Debtor 1 Only Debtor 2 Only Debtor 1 And Debtor 2 Only At Least One Of T…" at bounding box center [390, 287] width 121 height 17
click at [330, 279] on select "Select Debtor 1 Only Debtor 2 Only Debtor 1 And Debtor 2 Only At Least One Of T…" at bounding box center [390, 287] width 121 height 17
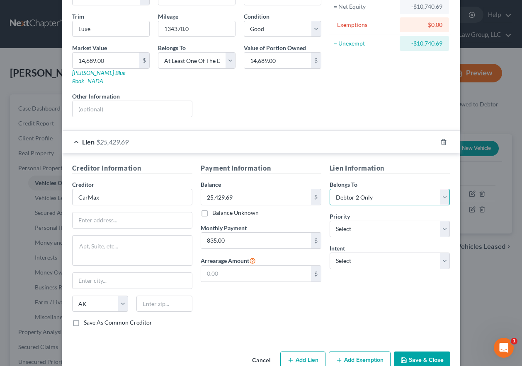
scroll to position [101, 0]
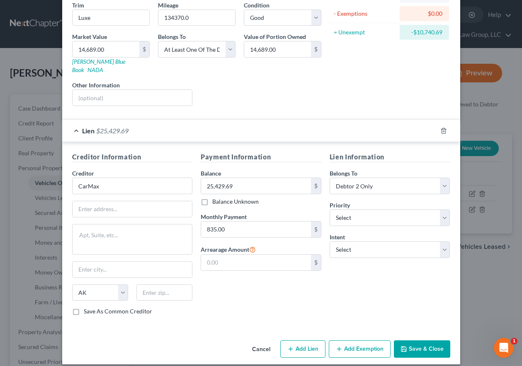
click at [366, 341] on button "Add Exemption" at bounding box center [360, 349] width 62 height 17
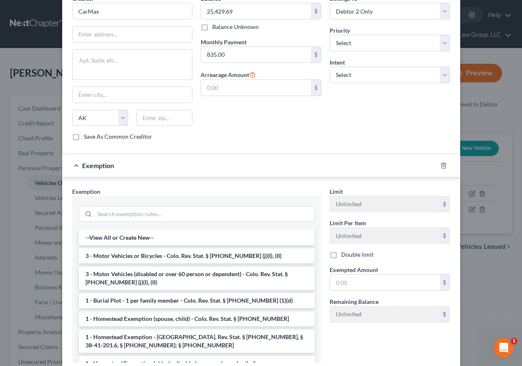
scroll to position [324, 0]
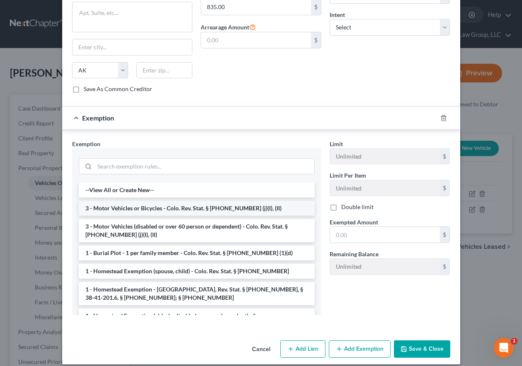
click at [153, 201] on li "3 - Motor Vehicles or Bicycles - Colo. Rev. Stat. § [PHONE_NUMBER] (j)(I), (II)" at bounding box center [197, 208] width 236 height 15
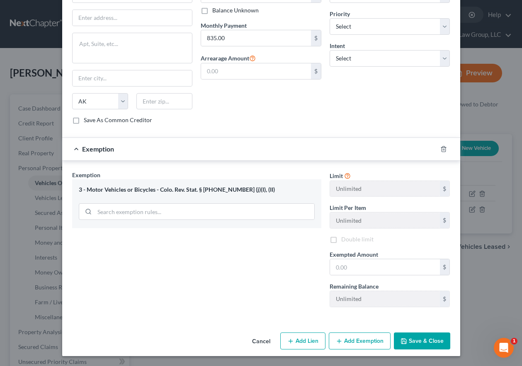
scroll to position [284, 0]
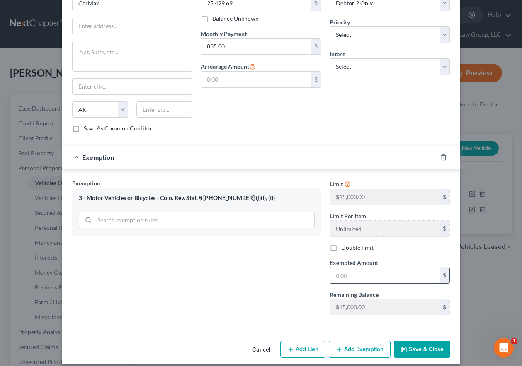
click at [395, 268] on input "text" at bounding box center [385, 276] width 110 height 16
click at [341, 244] on label "Double limit" at bounding box center [357, 248] width 32 height 8
click at [345, 244] on input "Double limit" at bounding box center [347, 246] width 5 height 5
click at [413, 341] on button "Save & Close" at bounding box center [422, 349] width 56 height 17
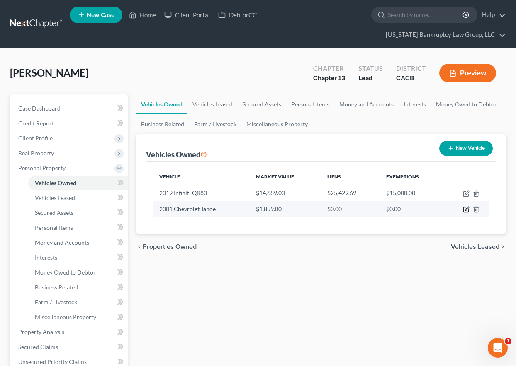
click at [466, 211] on icon "button" at bounding box center [467, 209] width 4 height 4
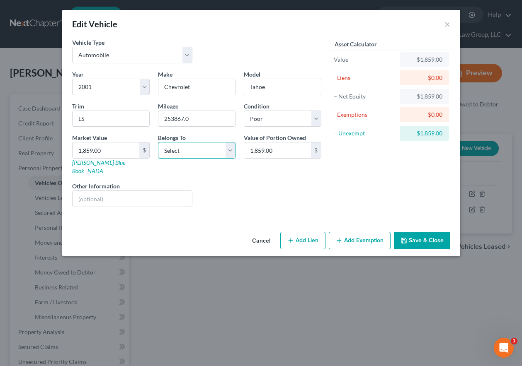
click at [197, 151] on select "Select Debtor 1 Only Debtor 2 Only Debtor 1 And Debtor 2 Only At Least One Of T…" at bounding box center [197, 150] width 78 height 17
click at [158, 142] on select "Select Debtor 1 Only Debtor 2 Only Debtor 1 And Debtor 2 Only At Least One Of T…" at bounding box center [197, 150] width 78 height 17
click at [274, 119] on select "Select Excellent Very Good Good Fair Poor" at bounding box center [283, 119] width 78 height 17
click at [244, 111] on select "Select Excellent Very Good Good Fair Poor" at bounding box center [283, 119] width 78 height 17
drag, startPoint x: 267, startPoint y: 116, endPoint x: 273, endPoint y: 182, distance: 65.7
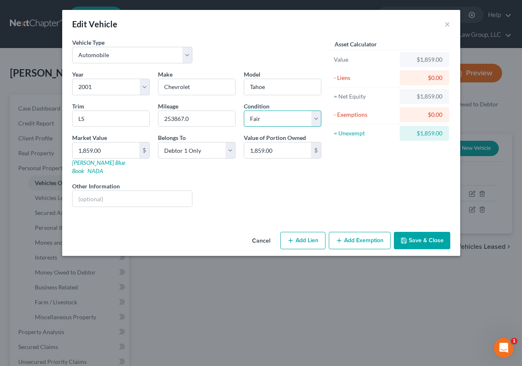
click at [273, 182] on div "Year Select 2026 2025 2024 2023 2022 2021 2020 2019 2018 2017 2016 2015 2014 20…" at bounding box center [196, 142] width 257 height 144
click at [244, 111] on select "Select Excellent Very Good Good Fair Poor" at bounding box center [283, 119] width 78 height 17
click at [352, 236] on button "Add Exemption" at bounding box center [360, 240] width 62 height 17
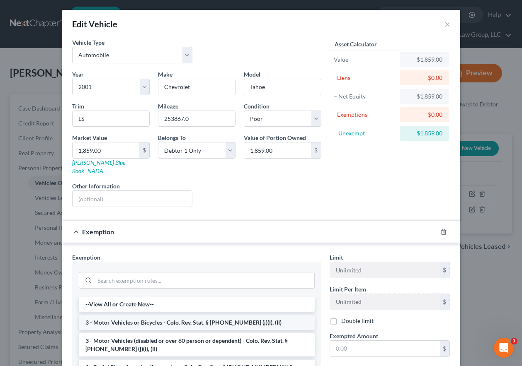
click at [180, 315] on li "3 - Motor Vehicles or Bicycles - Colo. Rev. Stat. § [PHONE_NUMBER] (j)(I), (II)" at bounding box center [197, 322] width 236 height 15
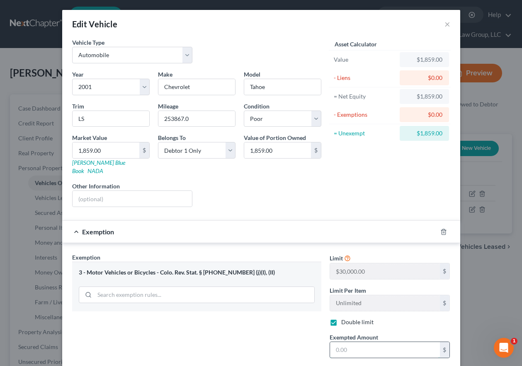
click at [376, 342] on input "text" at bounding box center [385, 350] width 110 height 16
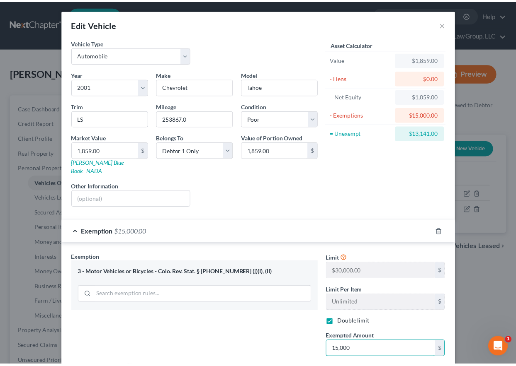
scroll to position [75, 0]
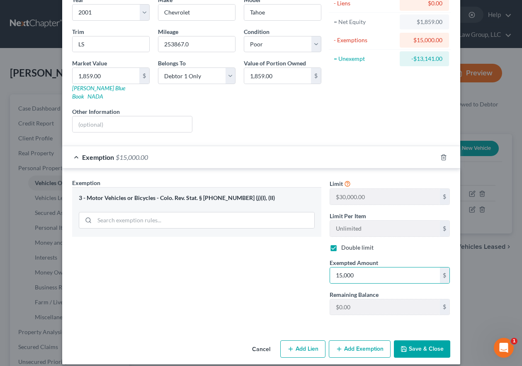
click at [425, 351] on div "Cancel Add Lien Add Lease Add Exemption Save & Close" at bounding box center [261, 350] width 398 height 27
click at [425, 346] on button "Save & Close" at bounding box center [422, 349] width 56 height 17
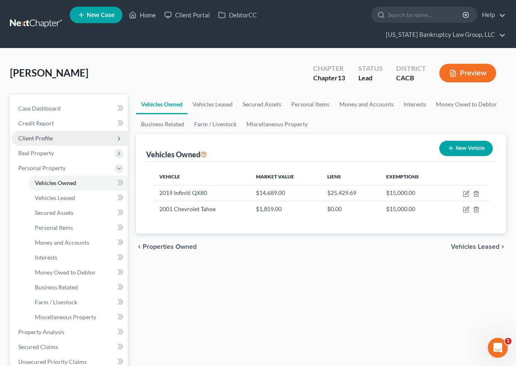
click at [35, 136] on span "Client Profile" at bounding box center [35, 138] width 34 height 7
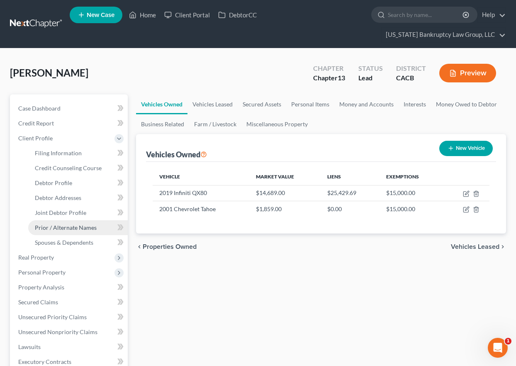
click at [61, 226] on span "Prior / Alternate Names" at bounding box center [66, 227] width 62 height 7
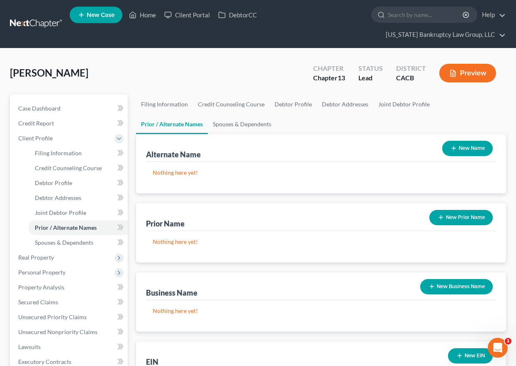
click at [467, 148] on button "New Name" at bounding box center [467, 148] width 51 height 15
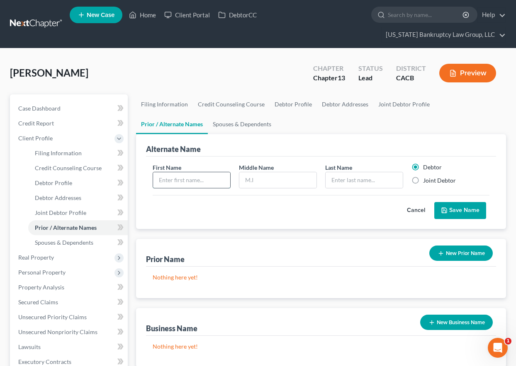
click at [191, 184] on input "text" at bounding box center [191, 180] width 77 height 16
click at [462, 200] on div "Cancel Save Name" at bounding box center [321, 207] width 337 height 24
click at [464, 212] on button "Save Name" at bounding box center [460, 210] width 52 height 17
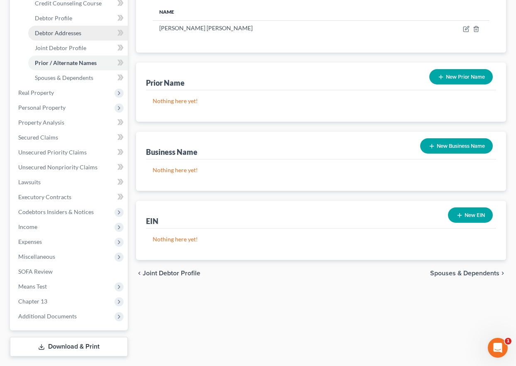
scroll to position [166, 0]
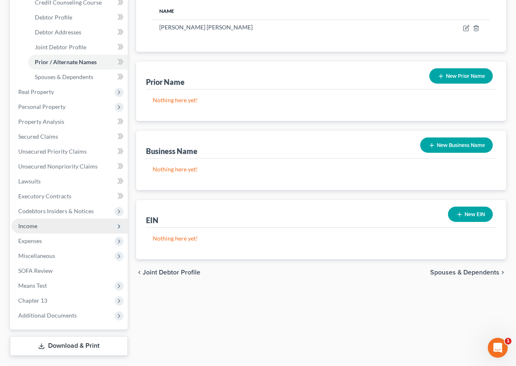
click at [35, 227] on span "Income" at bounding box center [27, 226] width 19 height 7
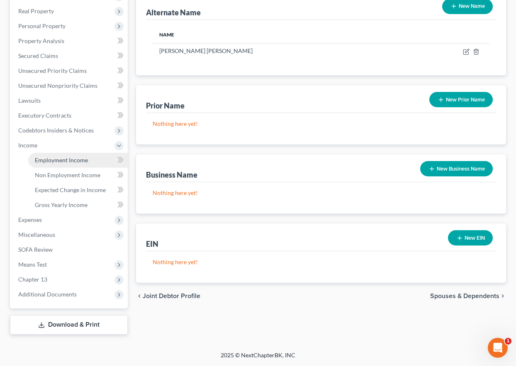
click at [49, 158] on span "Employment Income" at bounding box center [61, 160] width 53 height 7
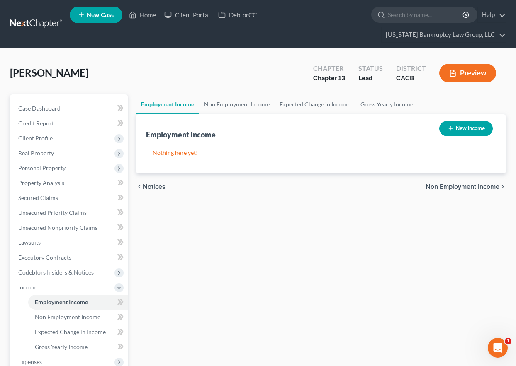
click at [468, 131] on button "New Income" at bounding box center [465, 128] width 53 height 15
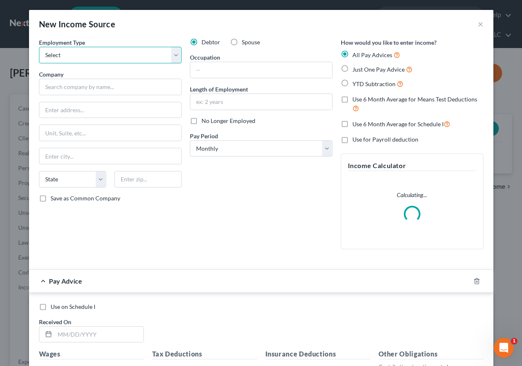
click at [95, 56] on select "Select Full or [DEMOGRAPHIC_DATA] Employment Self Employment" at bounding box center [110, 55] width 143 height 17
click at [39, 47] on select "Select Full or [DEMOGRAPHIC_DATA] Employment Self Employment" at bounding box center [110, 55] width 143 height 17
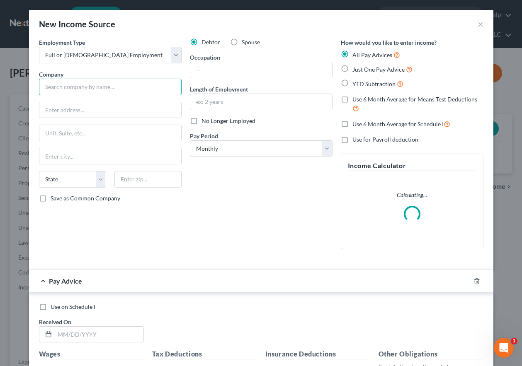
click at [97, 90] on input "text" at bounding box center [110, 87] width 143 height 17
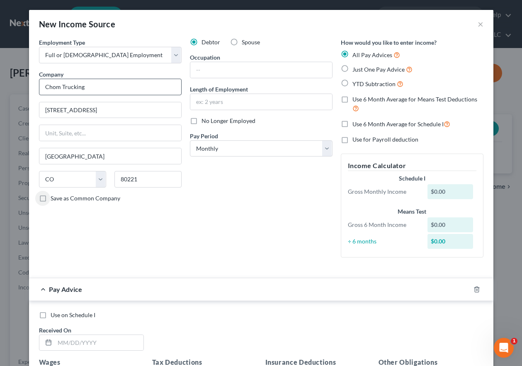
click at [54, 194] on input "Save as Common Company" at bounding box center [56, 196] width 5 height 5
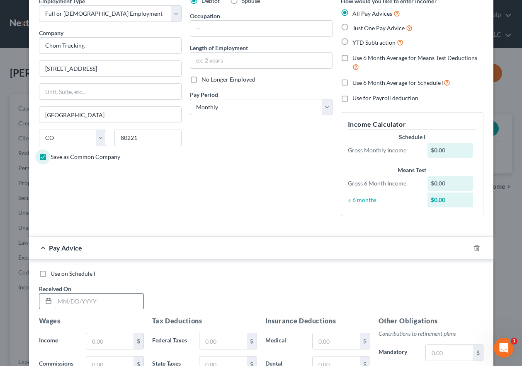
click at [111, 298] on input "text" at bounding box center [99, 302] width 89 height 16
click at [206, 109] on select "Select Monthly Twice Monthly Every Other Week Weekly" at bounding box center [261, 107] width 143 height 17
click at [190, 99] on select "Select Monthly Twice Monthly Every Other Week Weekly" at bounding box center [261, 107] width 143 height 17
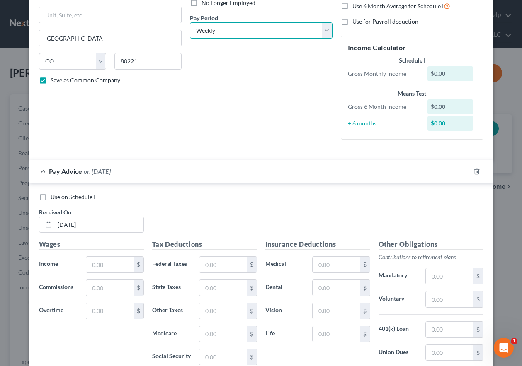
scroll to position [166, 0]
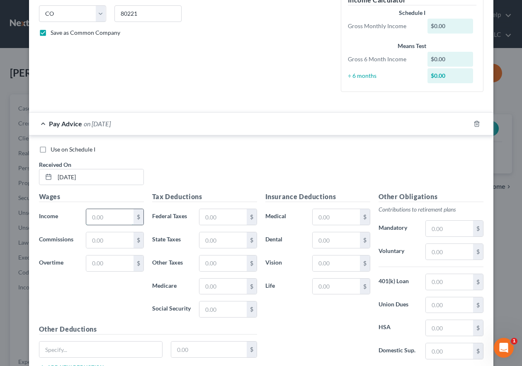
click at [107, 216] on input "text" at bounding box center [109, 217] width 47 height 16
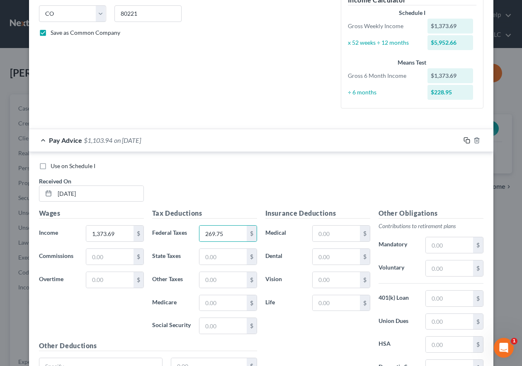
click at [463, 138] on icon "button" at bounding box center [466, 140] width 7 height 7
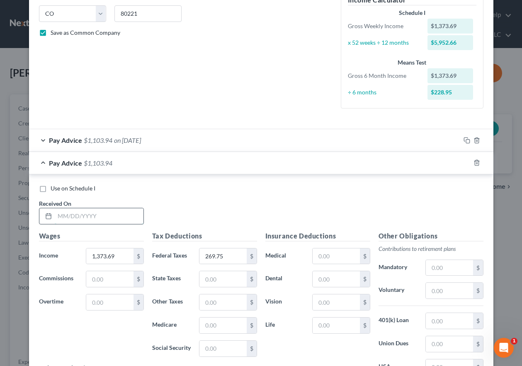
click at [80, 215] on input "text" at bounding box center [99, 217] width 89 height 16
click at [464, 162] on icon "button" at bounding box center [466, 163] width 7 height 7
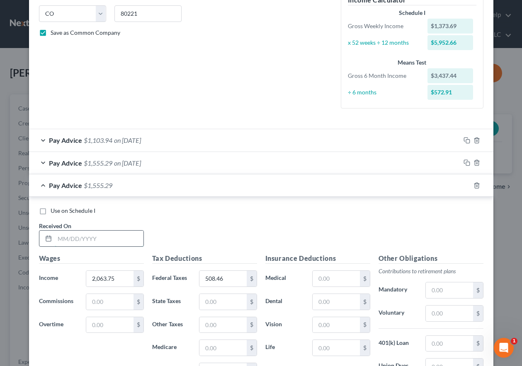
click at [101, 242] on input "text" at bounding box center [99, 239] width 89 height 16
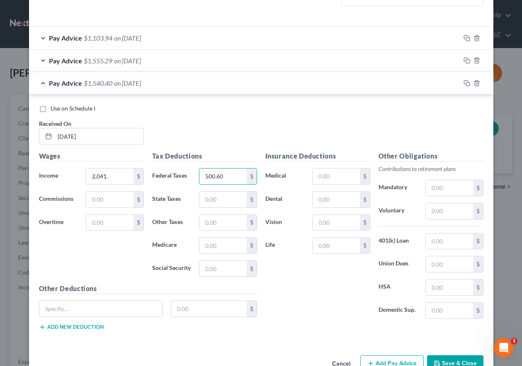
scroll to position [291, 0]
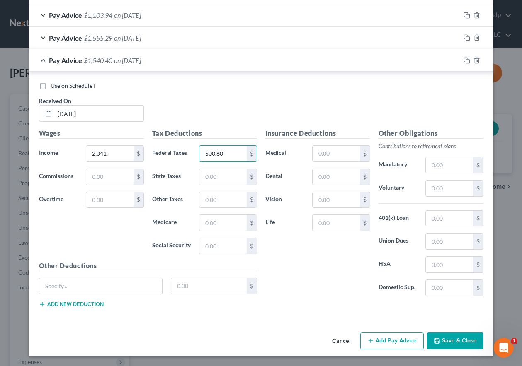
click at [383, 342] on button "Add Pay Advice" at bounding box center [391, 341] width 63 height 17
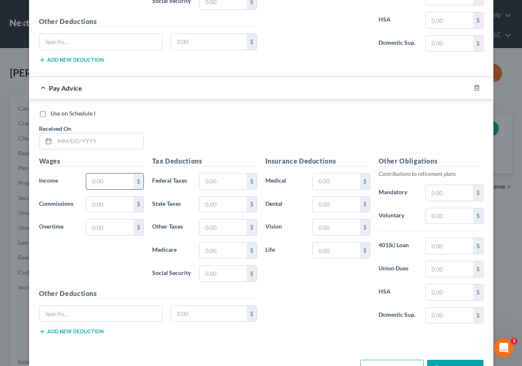
scroll to position [540, 0]
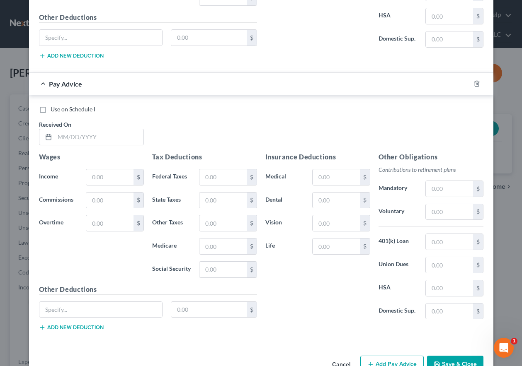
click at [89, 126] on div "Received On *" at bounding box center [91, 132] width 113 height 25
click at [90, 134] on input "text" at bounding box center [99, 137] width 89 height 16
click at [463, 83] on icon "button" at bounding box center [466, 83] width 7 height 7
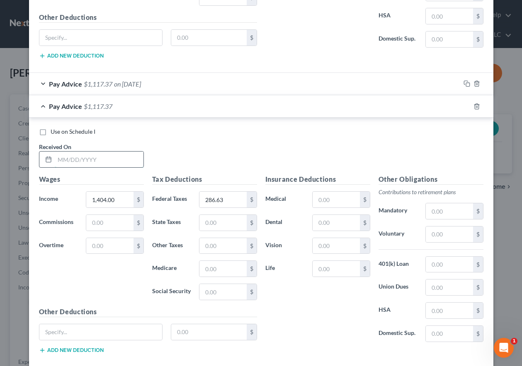
click at [119, 161] on input "text" at bounding box center [99, 160] width 89 height 16
click at [326, 145] on div "Use on Schedule I Received On * [DATE]" at bounding box center [261, 151] width 453 height 47
click at [111, 162] on input "[DATE]" at bounding box center [99, 160] width 89 height 16
click at [463, 107] on icon "button" at bounding box center [466, 106] width 7 height 7
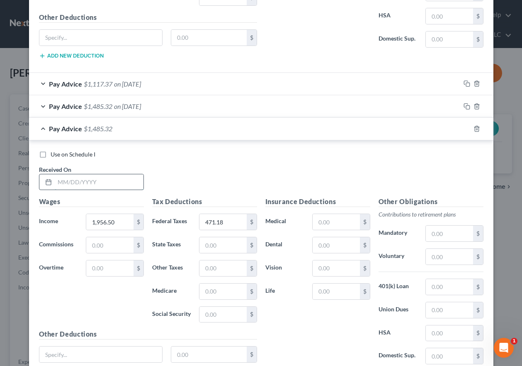
click at [77, 180] on input "text" at bounding box center [99, 183] width 89 height 16
click at [466, 128] on rect "button" at bounding box center [468, 130] width 4 height 4
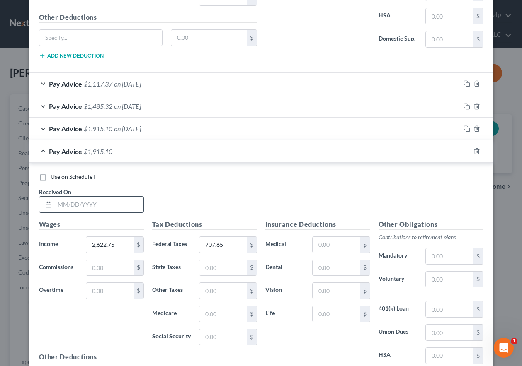
click at [116, 205] on input "text" at bounding box center [99, 205] width 89 height 16
click at [464, 151] on icon "button" at bounding box center [466, 151] width 7 height 7
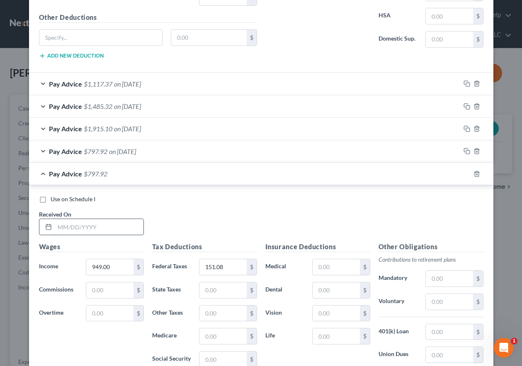
click at [118, 234] on input "text" at bounding box center [99, 227] width 89 height 16
click at [463, 172] on icon "button" at bounding box center [466, 174] width 7 height 7
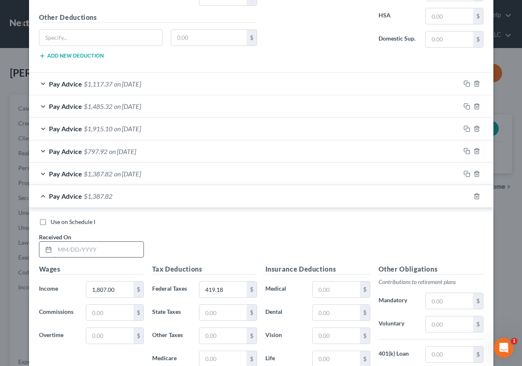
click at [98, 246] on input "text" at bounding box center [99, 250] width 89 height 16
click at [463, 194] on icon "button" at bounding box center [466, 196] width 7 height 7
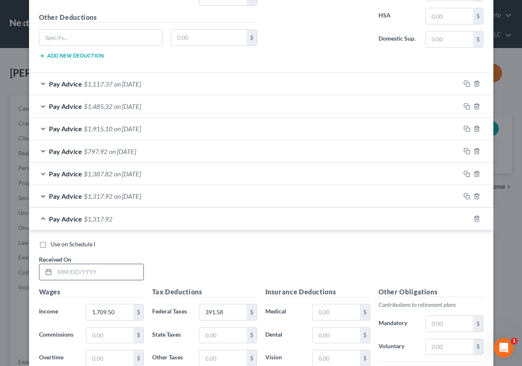
click at [84, 273] on input "text" at bounding box center [99, 272] width 89 height 16
click at [464, 218] on icon "button" at bounding box center [466, 219] width 7 height 7
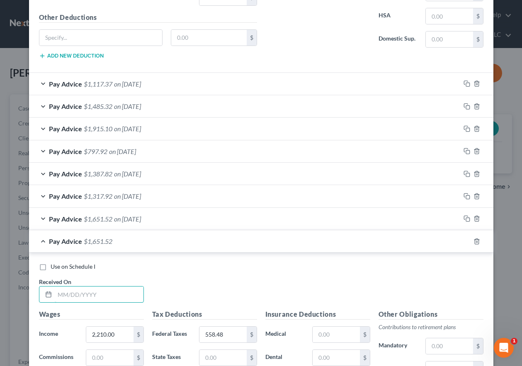
drag, startPoint x: 105, startPoint y: 298, endPoint x: 31, endPoint y: 299, distance: 73.8
click at [105, 298] on input "text" at bounding box center [99, 295] width 89 height 16
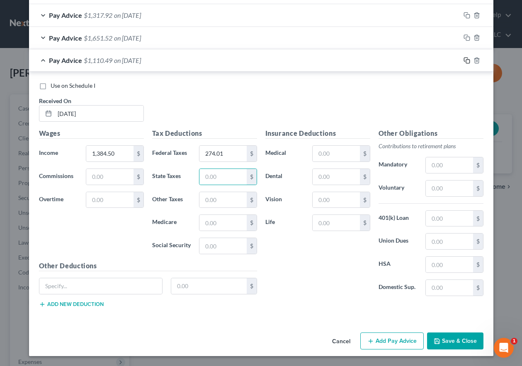
click at [466, 60] on rect "button" at bounding box center [468, 62] width 4 height 4
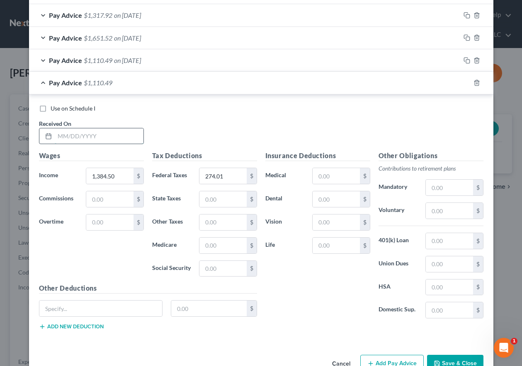
click at [101, 141] on input "text" at bounding box center [99, 137] width 89 height 16
click at [463, 81] on icon "button" at bounding box center [466, 83] width 7 height 7
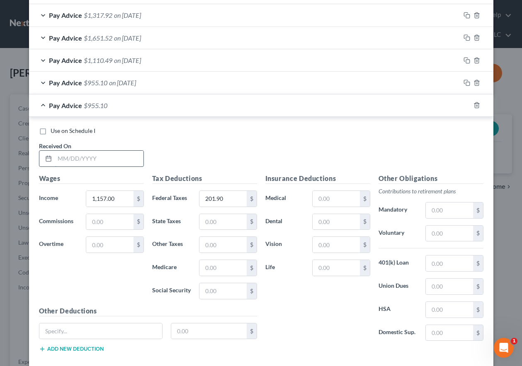
click at [107, 155] on input "text" at bounding box center [99, 159] width 89 height 16
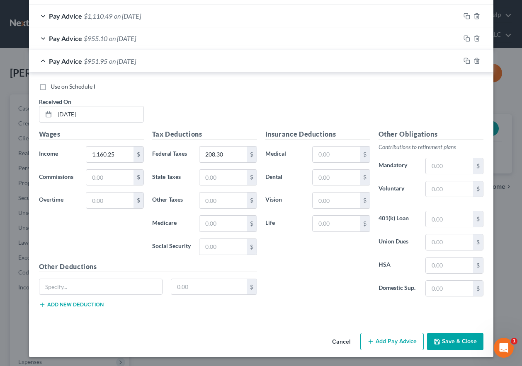
scroll to position [766, 0]
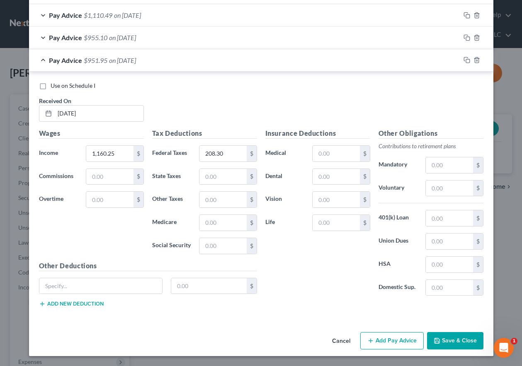
click at [449, 351] on div "Cancel Add Pay Advice Save & Close" at bounding box center [261, 342] width 464 height 27
click at [446, 336] on button "Save & Close" at bounding box center [455, 340] width 56 height 17
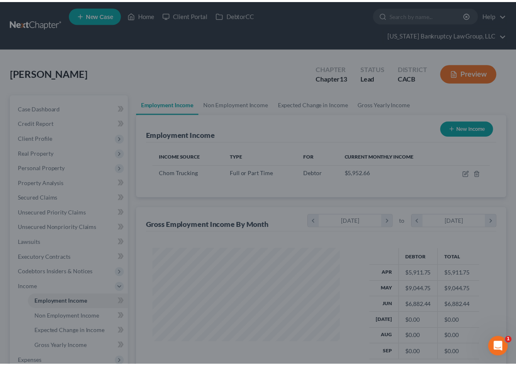
scroll to position [414427, 414370]
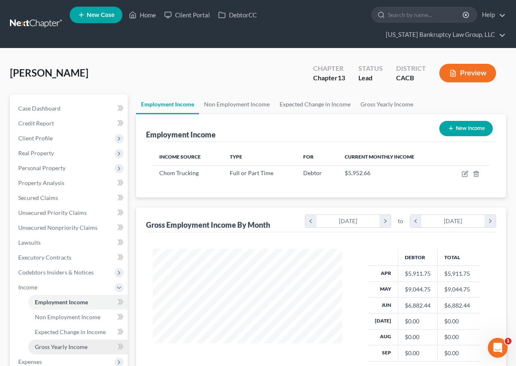
click at [76, 345] on span "Gross Yearly Income" at bounding box center [61, 347] width 53 height 7
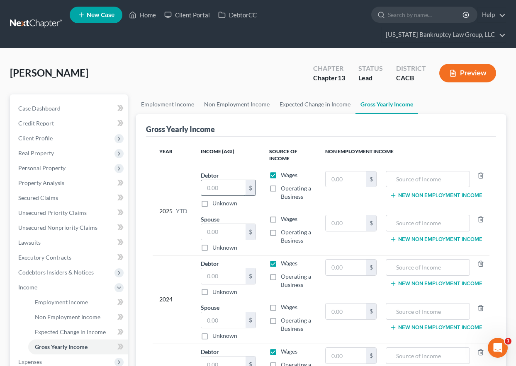
click at [235, 184] on input "text" at bounding box center [223, 188] width 44 height 16
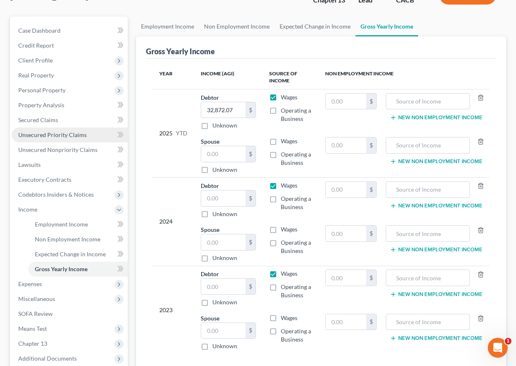
scroll to position [142, 0]
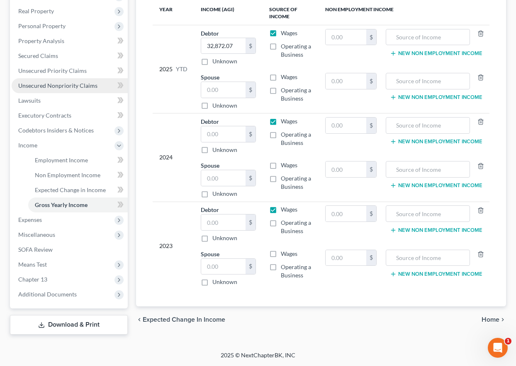
click at [56, 84] on span "Unsecured Nonpriority Claims" at bounding box center [57, 85] width 79 height 7
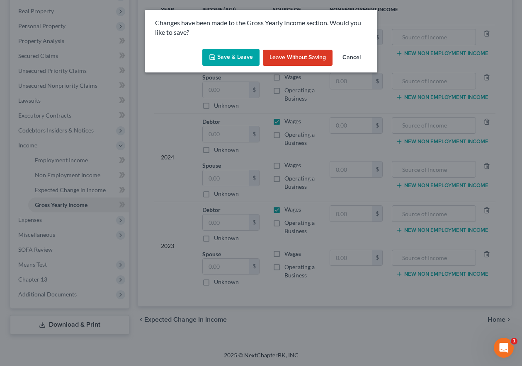
click at [235, 53] on button "Save & Leave" at bounding box center [230, 57] width 57 height 17
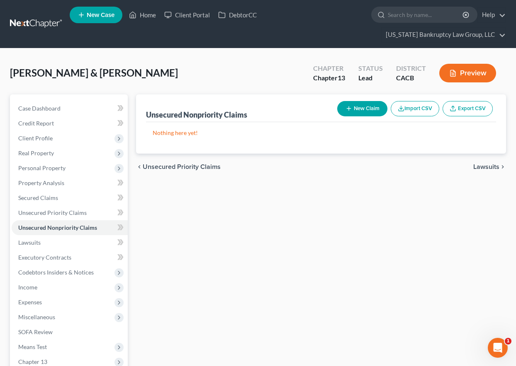
click at [356, 109] on button "New Claim" at bounding box center [362, 108] width 50 height 15
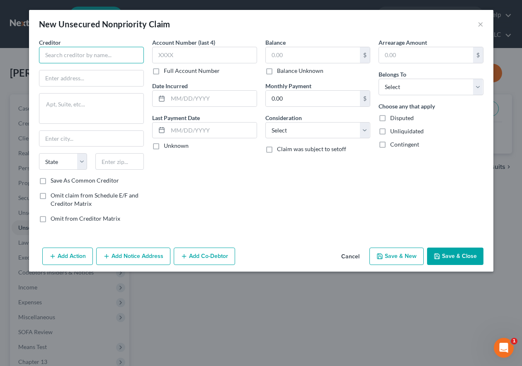
click at [85, 53] on input "text" at bounding box center [91, 55] width 105 height 17
click at [54, 177] on input "Save As Common Creditor" at bounding box center [56, 179] width 5 height 5
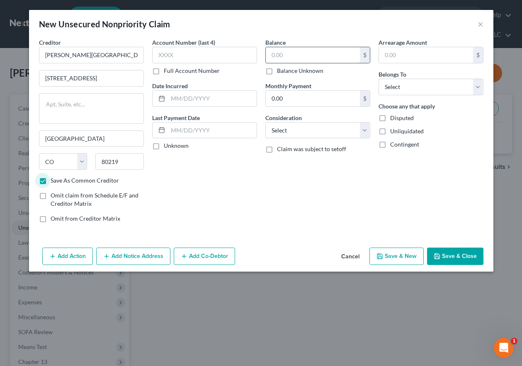
click at [306, 51] on input "text" at bounding box center [313, 55] width 94 height 16
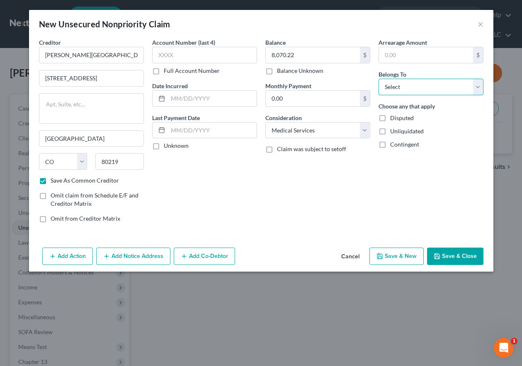
click at [414, 83] on select "Select Debtor 1 Only Debtor 2 Only Debtor 1 And Debtor 2 Only At Least One Of T…" at bounding box center [431, 87] width 105 height 17
click at [379, 79] on select "Select Debtor 1 Only Debtor 2 Only Debtor 1 And Debtor 2 Only At Least One Of T…" at bounding box center [431, 87] width 105 height 17
click at [145, 253] on button "Add Notice Address" at bounding box center [133, 256] width 74 height 17
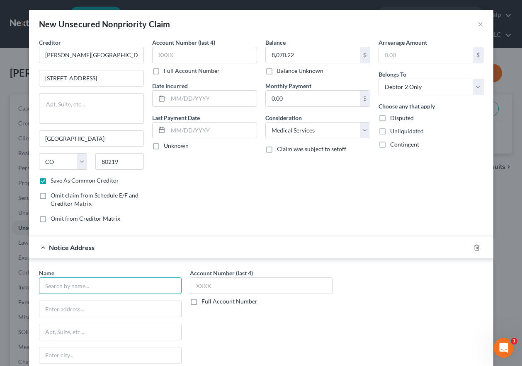
click at [128, 282] on input "text" at bounding box center [110, 286] width 143 height 17
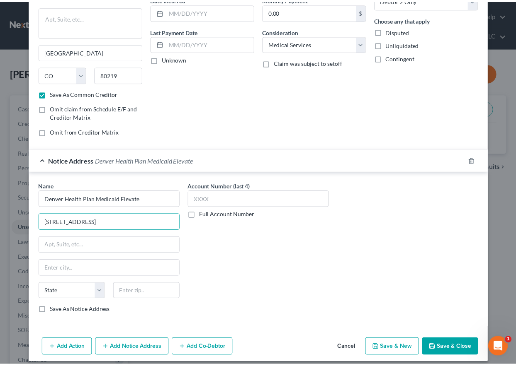
scroll to position [94, 0]
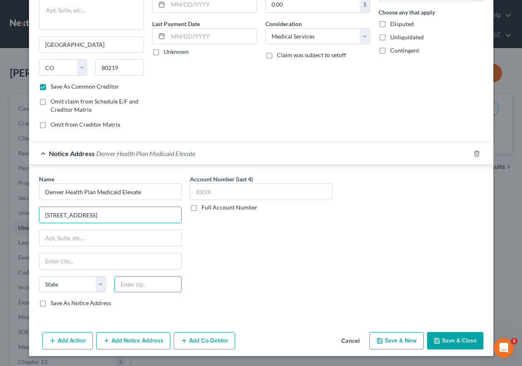
click at [124, 288] on input "text" at bounding box center [147, 285] width 67 height 17
click at [54, 299] on input "Save As Notice Address" at bounding box center [56, 301] width 5 height 5
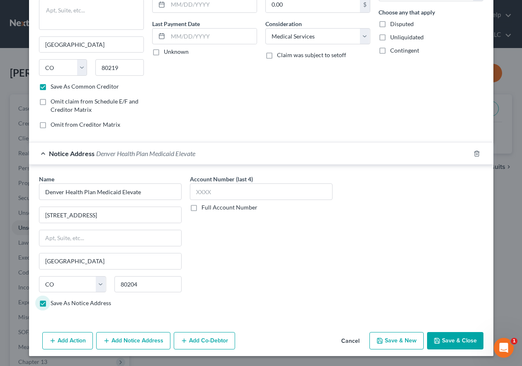
click at [469, 342] on button "Save & Close" at bounding box center [455, 340] width 56 height 17
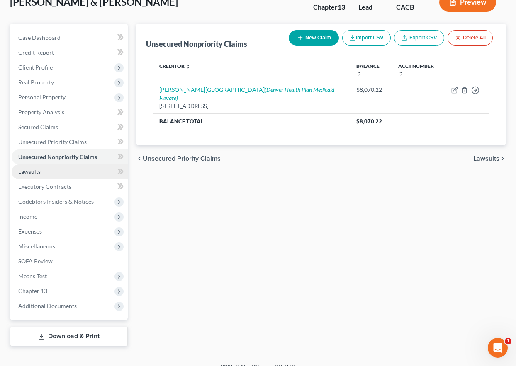
scroll to position [83, 0]
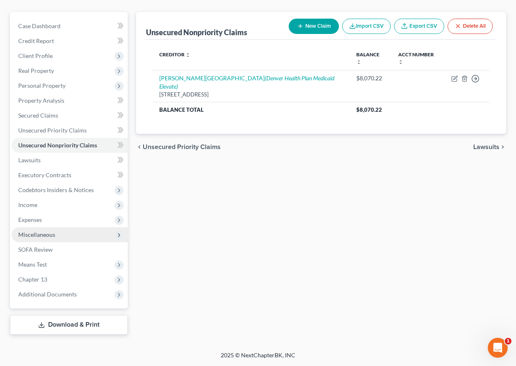
click at [41, 237] on span "Miscellaneous" at bounding box center [36, 234] width 37 height 7
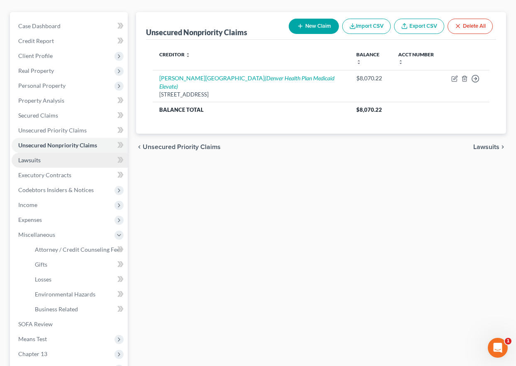
click at [22, 160] on span "Lawsuits" at bounding box center [29, 160] width 22 height 7
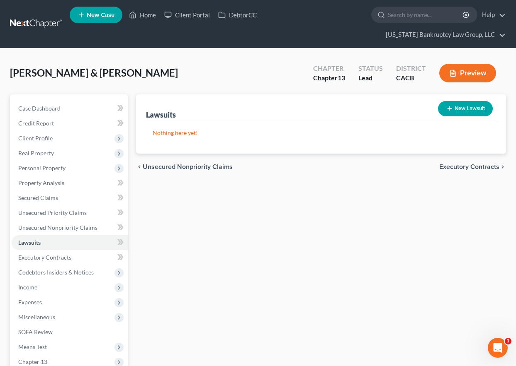
click at [471, 105] on button "New Lawsuit" at bounding box center [465, 108] width 55 height 15
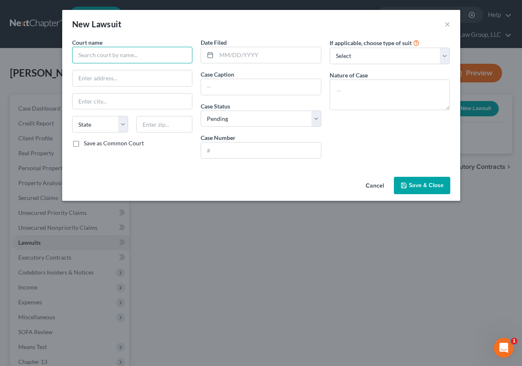
click at [121, 57] on input "text" at bounding box center [132, 55] width 121 height 17
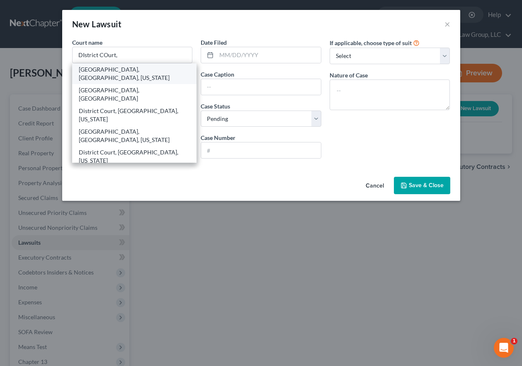
click at [126, 67] on div "[GEOGRAPHIC_DATA], [GEOGRAPHIC_DATA], [US_STATE]" at bounding box center [135, 74] width 112 height 17
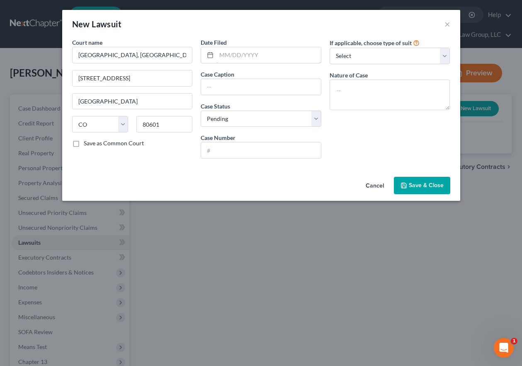
drag, startPoint x: 243, startPoint y: 56, endPoint x: 28, endPoint y: 109, distance: 221.5
click at [243, 56] on input "text" at bounding box center [268, 55] width 104 height 16
click at [283, 87] on input "In the Matter of the Motion of [US_STATE] HOUSING AND FINANCE AUTHORITY for an …" at bounding box center [261, 87] width 120 height 16
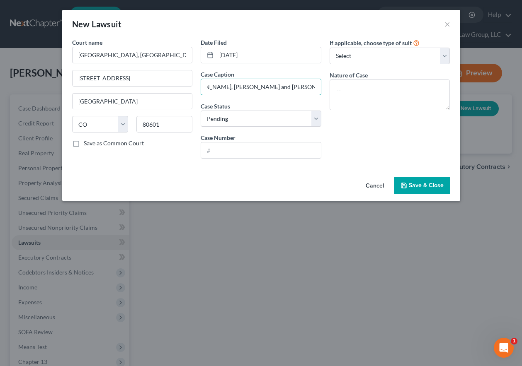
scroll to position [0, 706]
click at [362, 84] on textarea at bounding box center [390, 95] width 121 height 31
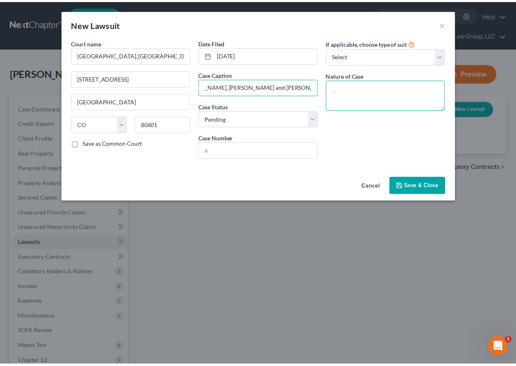
scroll to position [0, 0]
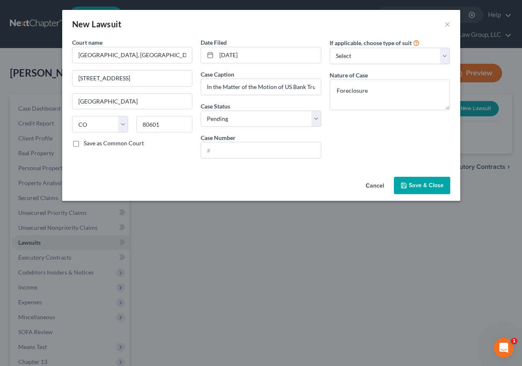
click at [430, 186] on span "Save & Close" at bounding box center [426, 185] width 35 height 7
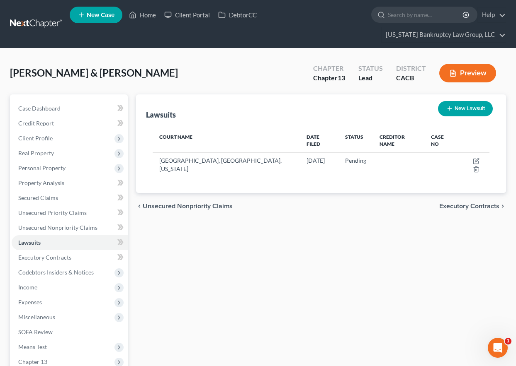
click at [502, 307] on div "Lawsuits New Lawsuit Court Name Date Filed Status Creditor Name Case No Distric…" at bounding box center [321, 256] width 378 height 323
click at [24, 287] on span "Income" at bounding box center [27, 287] width 19 height 7
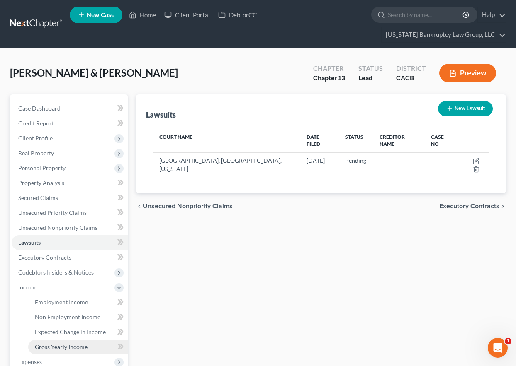
click at [66, 346] on span "Gross Yearly Income" at bounding box center [61, 347] width 53 height 7
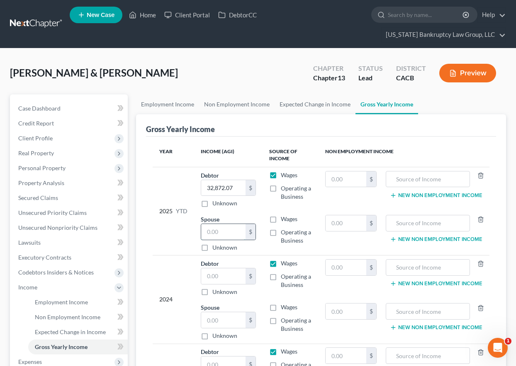
click at [222, 232] on input "text" at bounding box center [223, 232] width 44 height 16
click at [223, 275] on input "text" at bounding box center [223, 277] width 44 height 16
click at [503, 314] on div "Gross Yearly Income Year Income (AGI) Source of Income Non Employment Income 20…" at bounding box center [321, 281] width 370 height 335
click at [241, 274] on input "8,678" at bounding box center [223, 277] width 44 height 16
click at [497, 313] on div "Gross Yearly Income Year Income (AGI) Source of Income Non Employment Income 20…" at bounding box center [321, 281] width 370 height 335
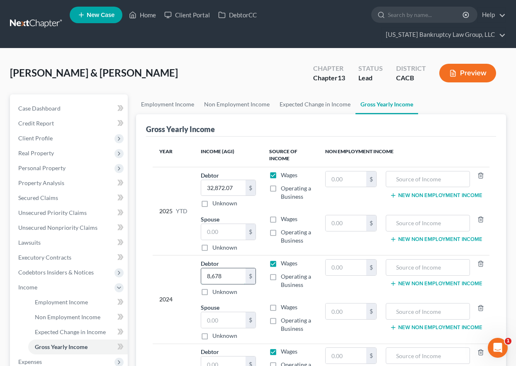
click at [225, 278] on input "8,678" at bounding box center [223, 277] width 44 height 16
click at [502, 310] on div "Gross Yearly Income Year Income (AGI) Source of Income Non Employment Income 20…" at bounding box center [321, 281] width 370 height 335
click at [233, 278] on input "31,023" at bounding box center [223, 277] width 44 height 16
click at [221, 325] on input "text" at bounding box center [223, 321] width 44 height 16
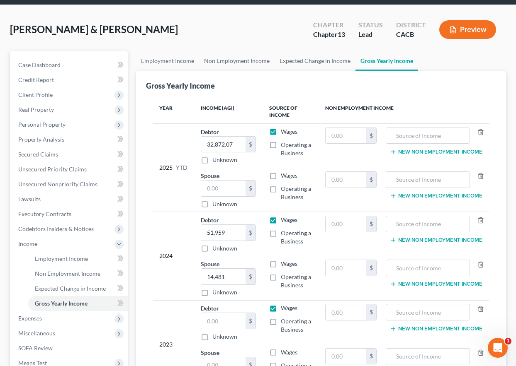
scroll to position [142, 0]
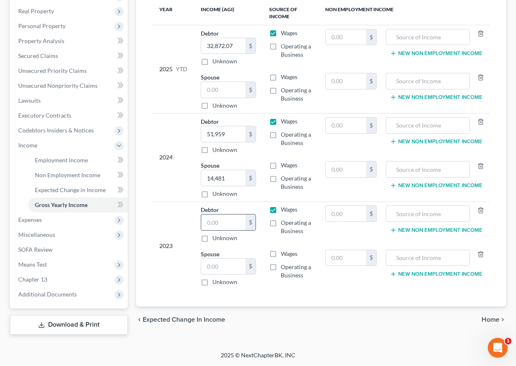
click at [223, 222] on input "text" at bounding box center [223, 223] width 44 height 16
click at [70, 185] on link "Expected Change in Income" at bounding box center [77, 190] width 99 height 15
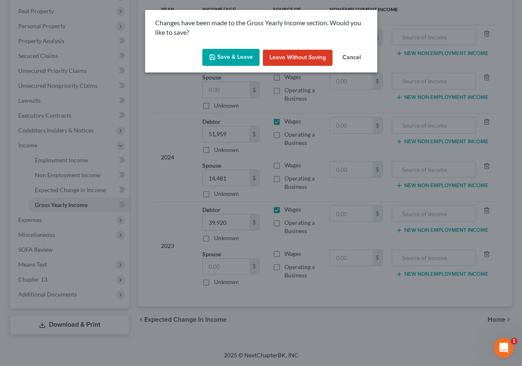
click at [251, 58] on button "Save & Leave" at bounding box center [230, 57] width 57 height 17
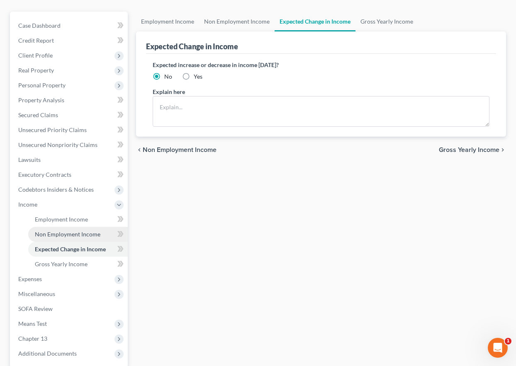
click at [64, 233] on span "Non Employment Income" at bounding box center [68, 234] width 66 height 7
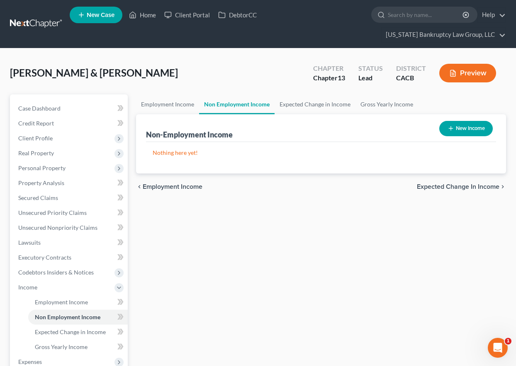
click at [462, 126] on button "New Income" at bounding box center [465, 128] width 53 height 15
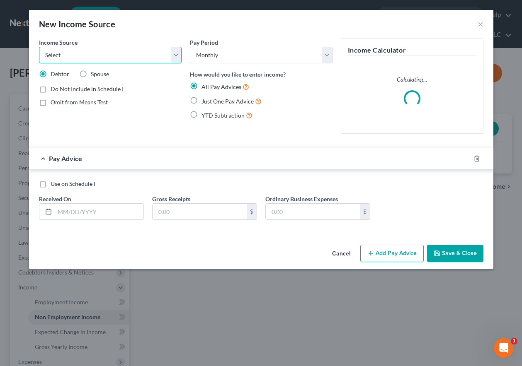
click at [100, 50] on select "Select Unemployment Disability (from employer) Pension Retirement Social Securi…" at bounding box center [110, 55] width 143 height 17
click at [39, 47] on select "Select Unemployment Disability (from employer) Pension Retirement Social Securi…" at bounding box center [110, 55] width 143 height 17
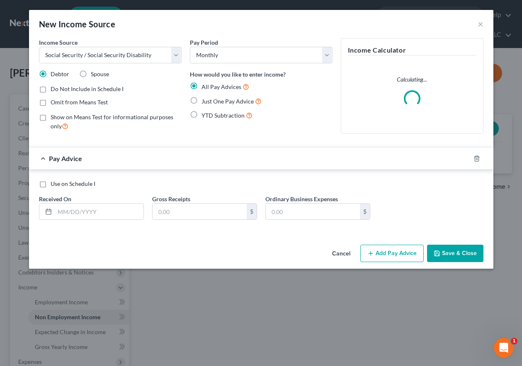
click at [51, 100] on label "Omit from Means Test" at bounding box center [79, 102] width 57 height 8
click at [54, 100] on input "Omit from Means Test" at bounding box center [56, 100] width 5 height 5
click at [95, 206] on input "text" at bounding box center [99, 212] width 89 height 16
click at [201, 100] on label "Just One Pay Advice" at bounding box center [231, 102] width 60 height 10
click at [205, 100] on input "Just One Pay Advice" at bounding box center [207, 99] width 5 height 5
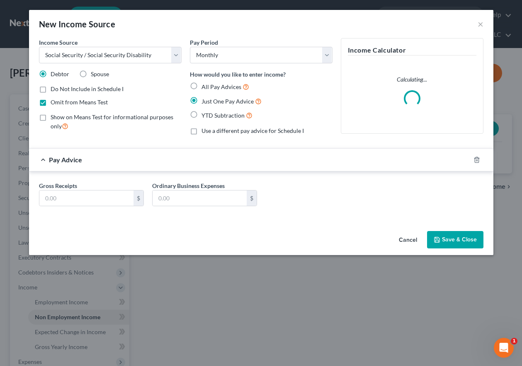
click at [122, 189] on div "Gross Receipts $" at bounding box center [91, 194] width 113 height 25
click at [109, 204] on input "text" at bounding box center [86, 199] width 94 height 16
click at [436, 243] on icon "button" at bounding box center [437, 240] width 7 height 7
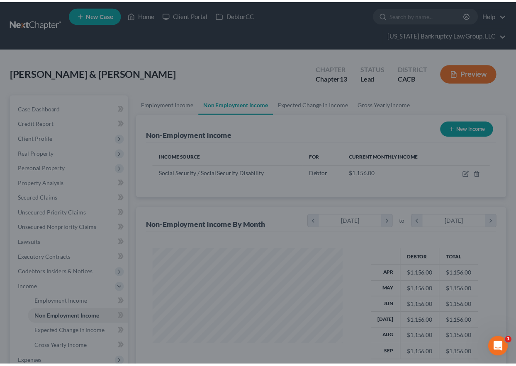
scroll to position [149, 206]
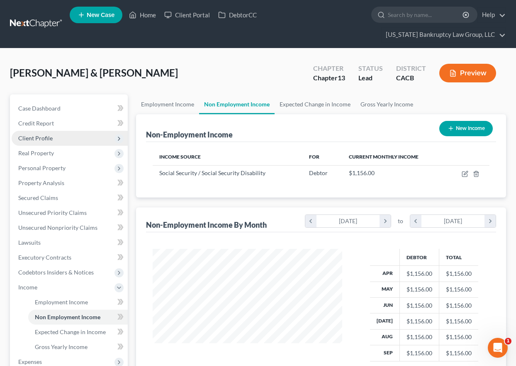
click at [41, 138] on span "Client Profile" at bounding box center [35, 138] width 34 height 7
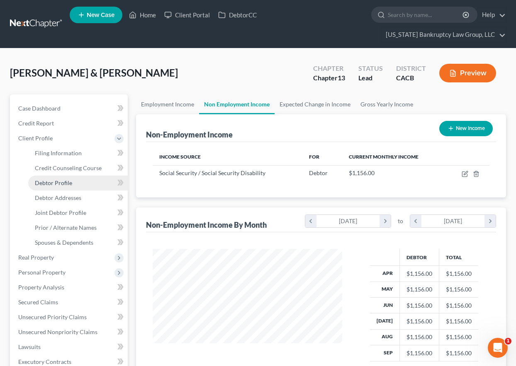
click at [64, 182] on span "Debtor Profile" at bounding box center [53, 183] width 37 height 7
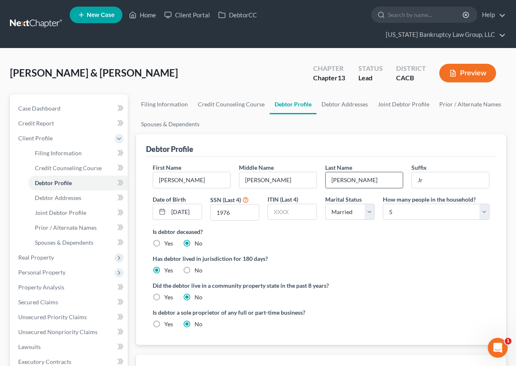
click at [364, 180] on input "[PERSON_NAME]" at bounding box center [363, 180] width 77 height 16
click at [402, 249] on ng-include "First Name [PERSON_NAME] Middle Name [PERSON_NAME] Last Name [PERSON_NAME] Date…" at bounding box center [321, 249] width 337 height 172
click at [50, 275] on span "Personal Property" at bounding box center [41, 272] width 47 height 7
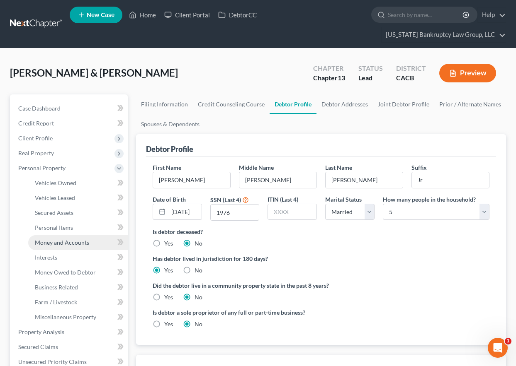
click at [66, 242] on span "Money and Accounts" at bounding box center [62, 242] width 54 height 7
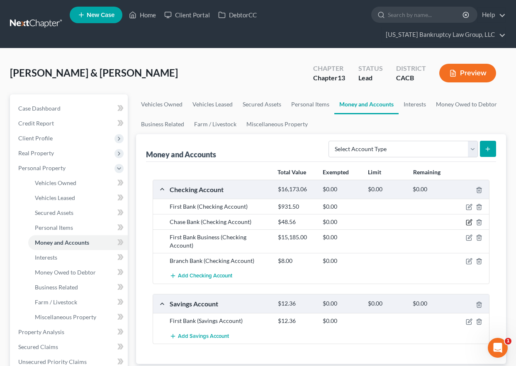
click at [470, 224] on icon "button" at bounding box center [469, 222] width 7 height 7
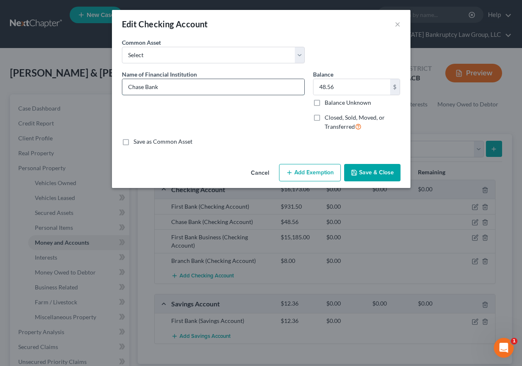
click at [176, 88] on input "Chase Bank" at bounding box center [213, 87] width 182 height 16
click at [328, 99] on input "Balance Unknown" at bounding box center [330, 101] width 5 height 5
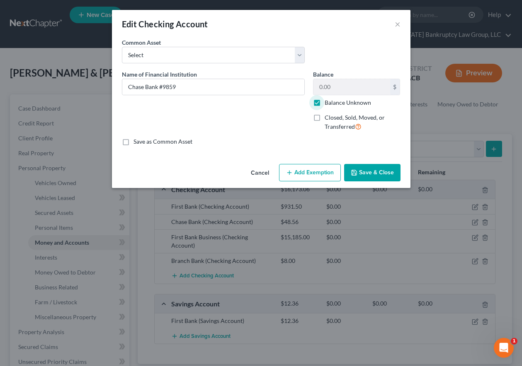
click at [320, 168] on button "Add Exemption" at bounding box center [310, 172] width 62 height 17
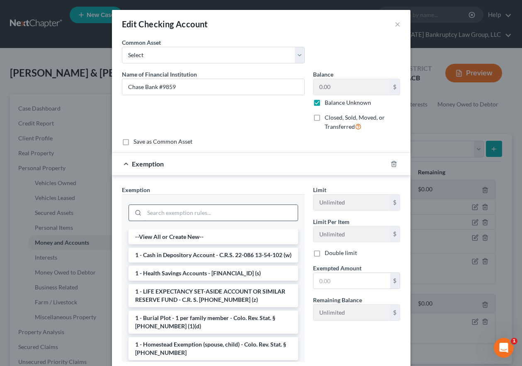
click at [210, 209] on input "search" at bounding box center [220, 213] width 153 height 16
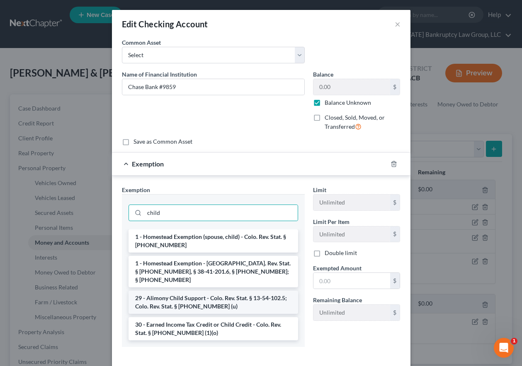
click at [200, 292] on li "29 - Alimony Child Support - Colo. Rev. Stat. § 13-54-102.5; Colo. Rev. Stat. §…" at bounding box center [214, 302] width 170 height 23
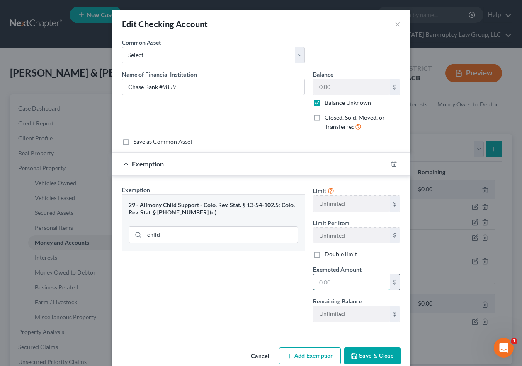
click at [362, 283] on input "text" at bounding box center [351, 282] width 77 height 16
click at [363, 357] on button "Save & Close" at bounding box center [372, 356] width 56 height 17
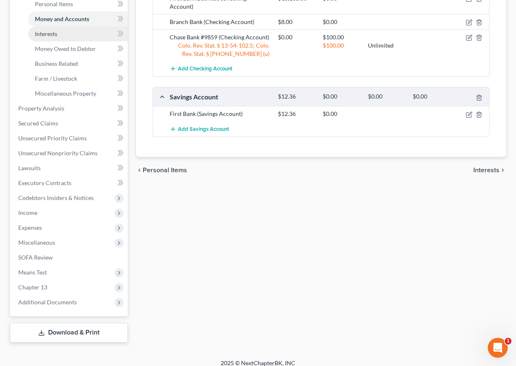
scroll to position [232, 0]
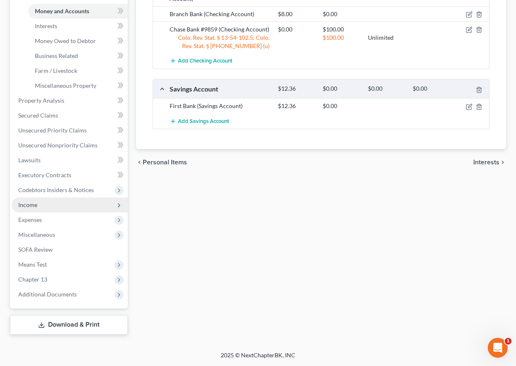
click at [30, 201] on span "Income" at bounding box center [27, 204] width 19 height 7
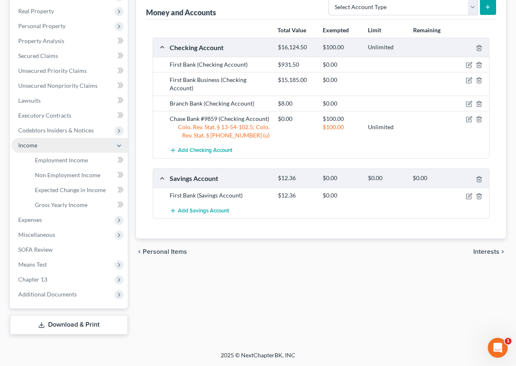
scroll to position [142, 0]
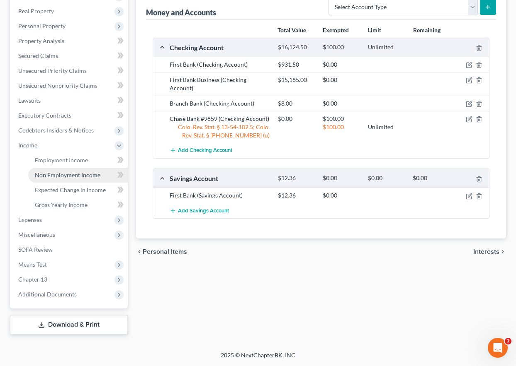
click at [61, 175] on span "Non Employment Income" at bounding box center [68, 175] width 66 height 7
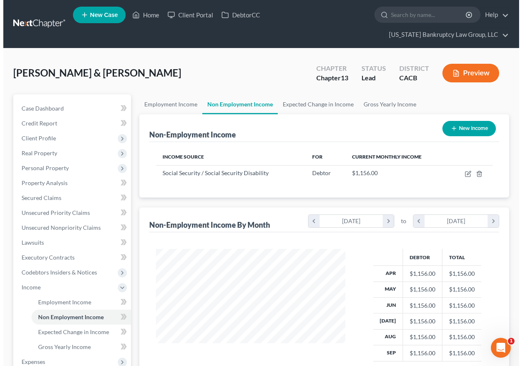
scroll to position [149, 206]
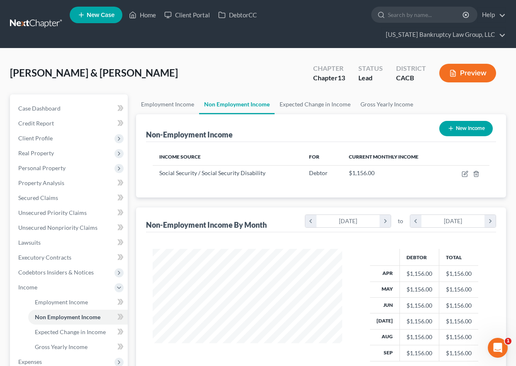
click at [451, 127] on icon "button" at bounding box center [450, 128] width 7 height 7
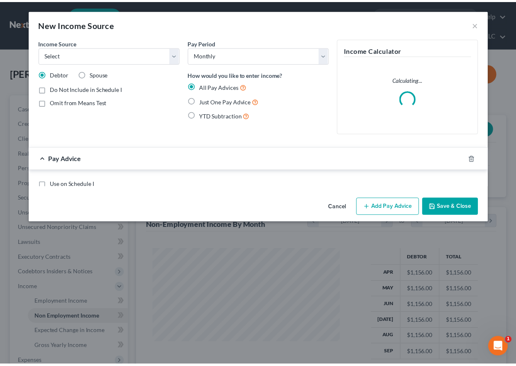
scroll to position [149, 209]
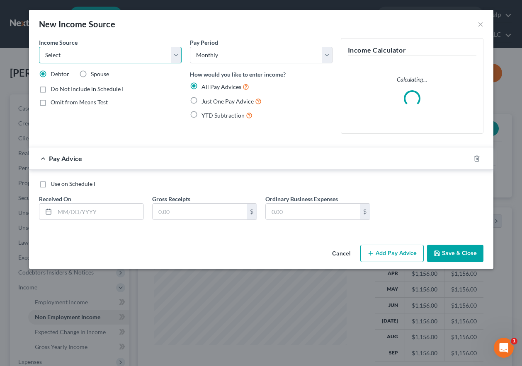
click at [90, 52] on select "Select Unemployment Disability (from employer) Pension Retirement Social Securi…" at bounding box center [110, 55] width 143 height 17
click at [39, 47] on select "Select Unemployment Disability (from employer) Pension Retirement Social Securi…" at bounding box center [110, 55] width 143 height 17
click at [201, 101] on label "Just One Pay Advice" at bounding box center [231, 102] width 60 height 10
click at [205, 101] on input "Just One Pay Advice" at bounding box center [207, 99] width 5 height 5
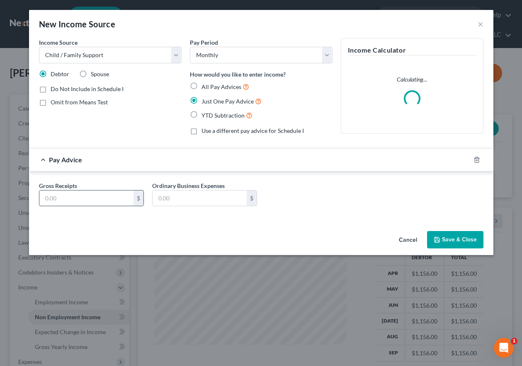
click at [97, 197] on input "text" at bounding box center [86, 199] width 94 height 16
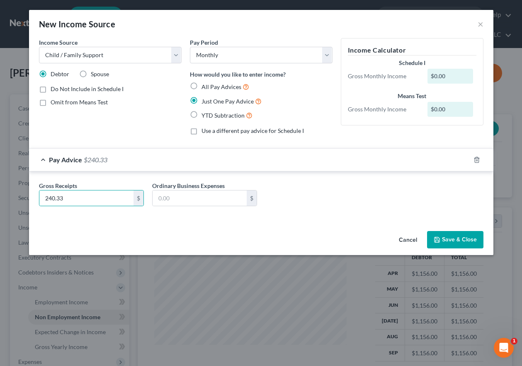
click at [442, 239] on button "Save & Close" at bounding box center [455, 239] width 56 height 17
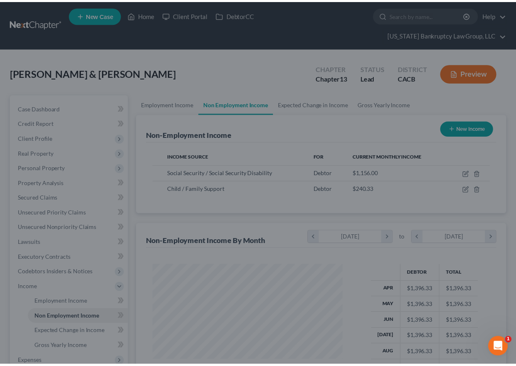
scroll to position [414427, 414370]
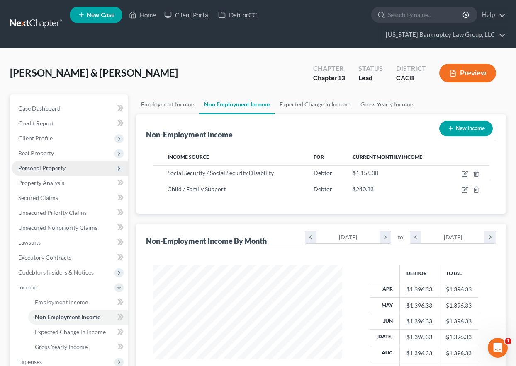
click at [48, 169] on span "Personal Property" at bounding box center [41, 168] width 47 height 7
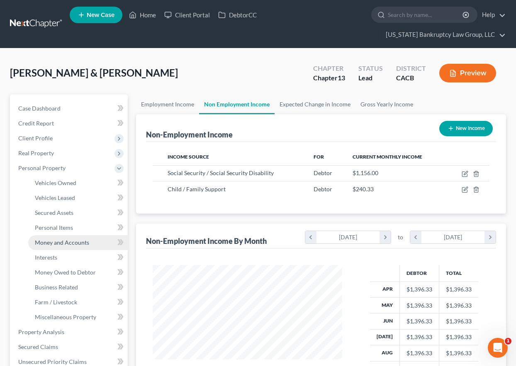
click at [68, 240] on span "Money and Accounts" at bounding box center [62, 242] width 54 height 7
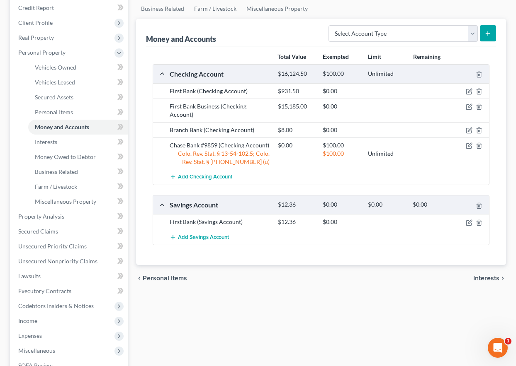
scroll to position [124, 0]
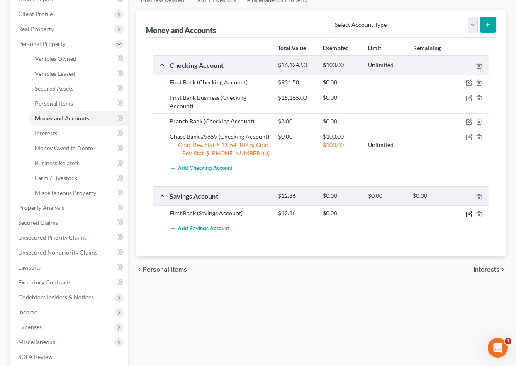
click at [469, 215] on icon "button" at bounding box center [470, 213] width 4 height 4
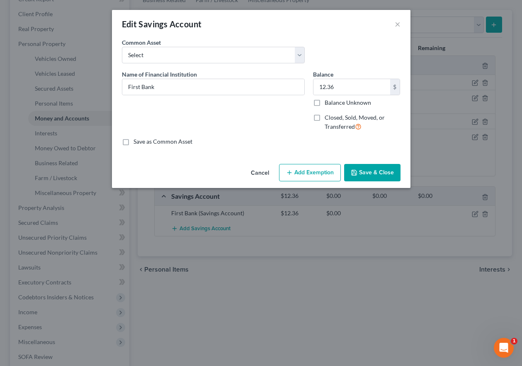
click at [325, 102] on label "Balance Unknown" at bounding box center [348, 103] width 46 height 8
click at [328, 102] on input "Balance Unknown" at bounding box center [330, 101] width 5 height 5
click at [178, 88] on input "First Bank" at bounding box center [213, 87] width 182 height 16
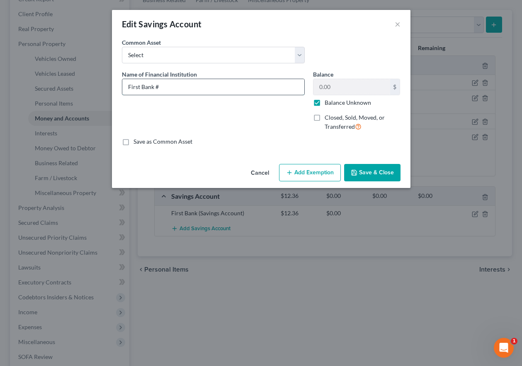
click at [170, 88] on input "First Bank #" at bounding box center [213, 87] width 182 height 16
click at [323, 177] on button "Add Exemption" at bounding box center [310, 172] width 62 height 17
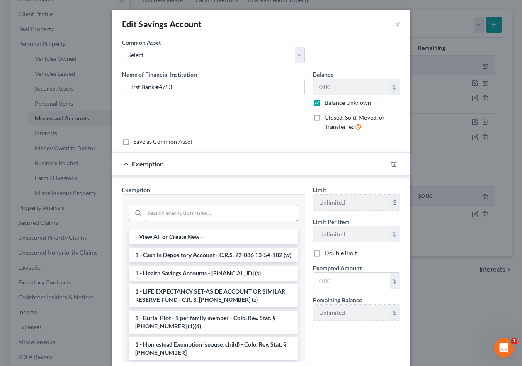
click at [178, 214] on input "search" at bounding box center [220, 213] width 153 height 16
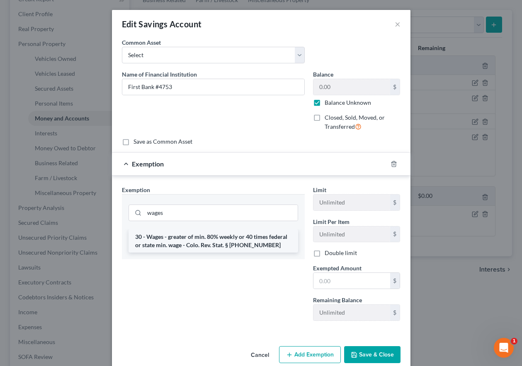
click at [180, 241] on li "30 - Wages - greater of min. 80% weekly or 40 times federal or state min. wage …" at bounding box center [214, 241] width 170 height 23
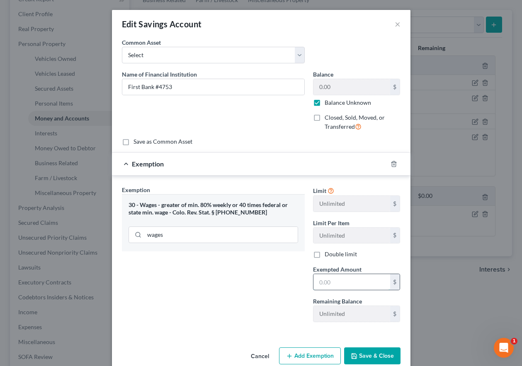
click at [371, 284] on input "text" at bounding box center [351, 282] width 77 height 16
click at [375, 361] on button "Save & Close" at bounding box center [372, 356] width 56 height 17
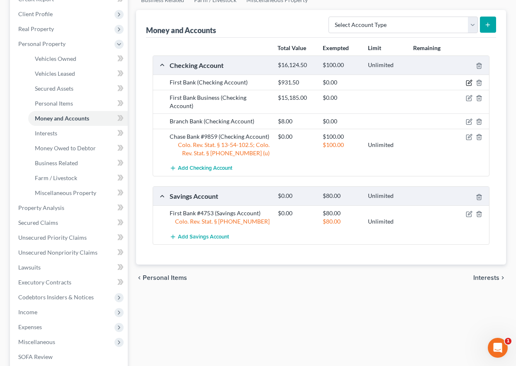
click at [468, 82] on icon "button" at bounding box center [469, 83] width 7 height 7
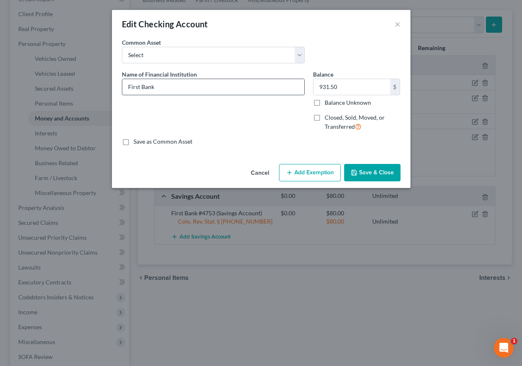
click at [212, 92] on input "First Bank" at bounding box center [213, 87] width 182 height 16
click at [328, 99] on input "Balance Unknown" at bounding box center [330, 101] width 5 height 5
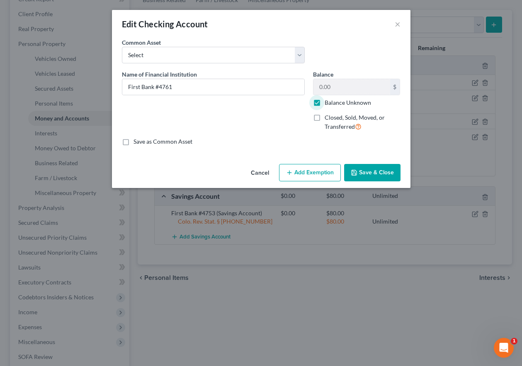
click at [320, 173] on button "Add Exemption" at bounding box center [310, 172] width 62 height 17
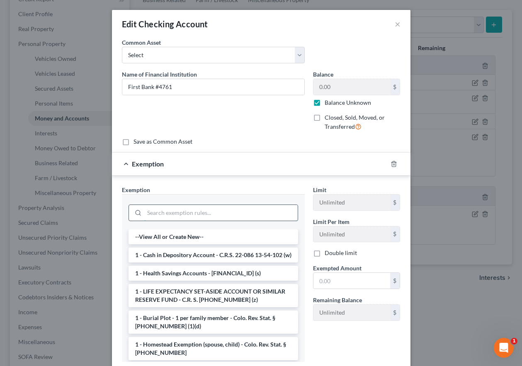
click at [228, 212] on input "search" at bounding box center [220, 213] width 153 height 16
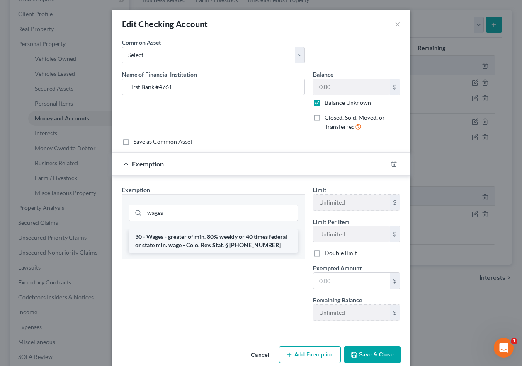
click at [226, 234] on li "30 - Wages - greater of min. 80% weekly or 40 times federal or state min. wage …" at bounding box center [214, 241] width 170 height 23
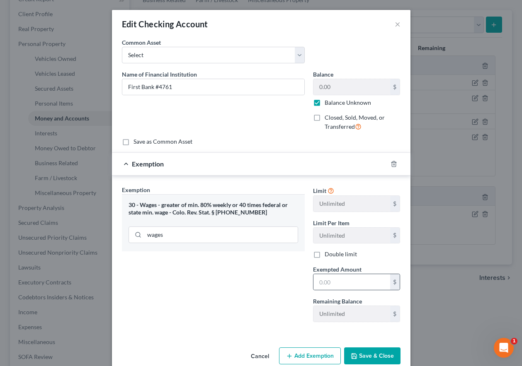
click at [315, 274] on div "$" at bounding box center [356, 282] width 87 height 17
click at [324, 280] on input "text" at bounding box center [351, 282] width 77 height 16
click at [376, 357] on button "Save & Close" at bounding box center [372, 356] width 56 height 17
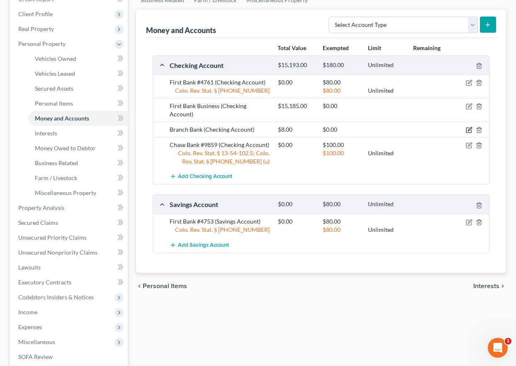
click at [468, 131] on icon "button" at bounding box center [469, 130] width 7 height 7
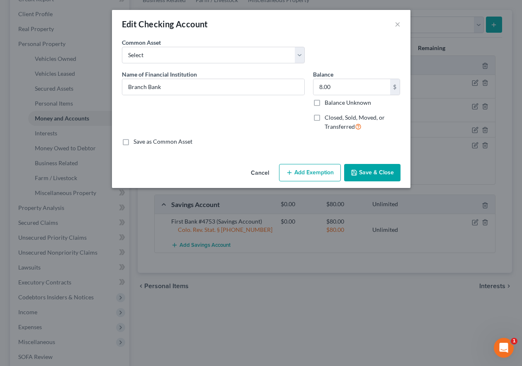
click at [381, 170] on button "Save & Close" at bounding box center [372, 172] width 56 height 17
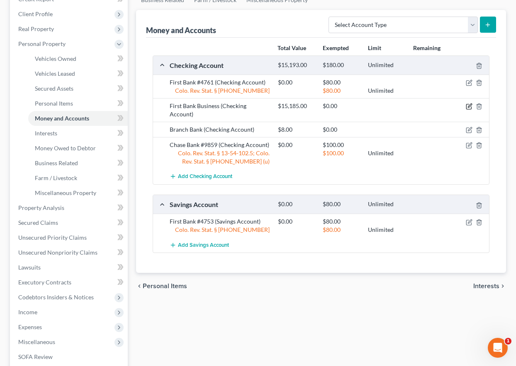
click at [469, 105] on icon "button" at bounding box center [469, 106] width 7 height 7
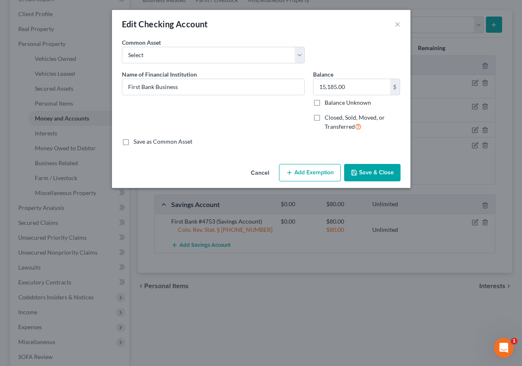
click at [378, 174] on button "Save & Close" at bounding box center [372, 172] width 56 height 17
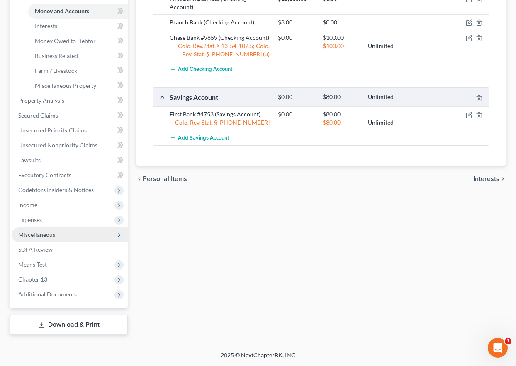
click at [42, 234] on span "Miscellaneous" at bounding box center [36, 234] width 37 height 7
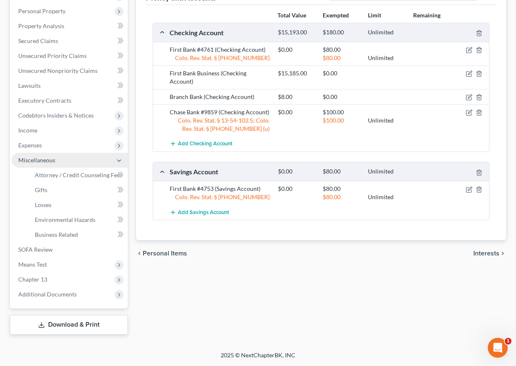
scroll to position [157, 0]
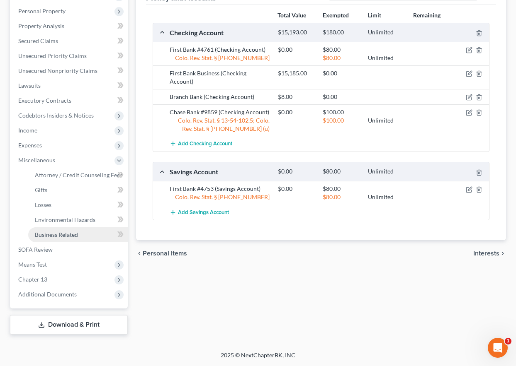
click at [71, 235] on span "Business Related" at bounding box center [56, 234] width 43 height 7
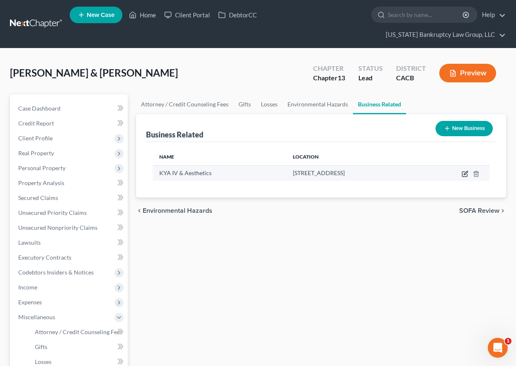
click at [463, 173] on icon "button" at bounding box center [464, 174] width 7 height 7
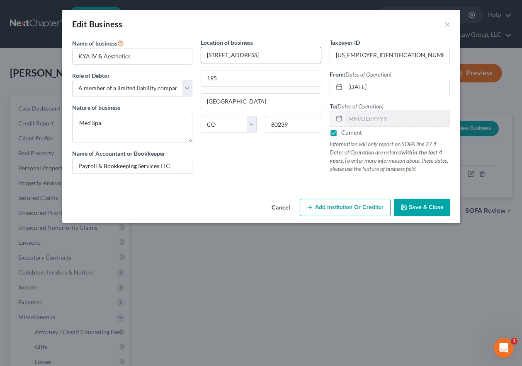
click at [269, 54] on input "[STREET_ADDRESS]" at bounding box center [261, 55] width 120 height 16
click at [426, 207] on span "Save & Close" at bounding box center [426, 207] width 35 height 7
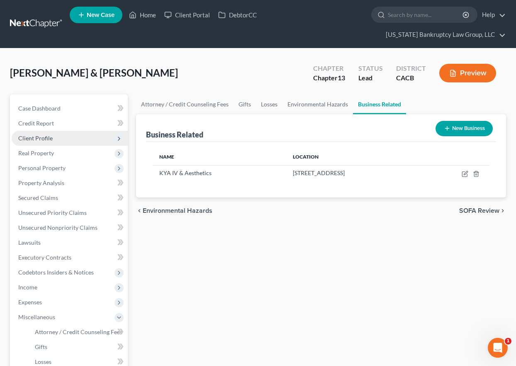
click at [34, 136] on span "Client Profile" at bounding box center [35, 138] width 34 height 7
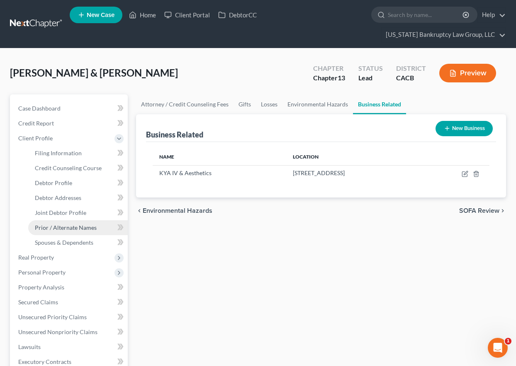
click at [80, 227] on span "Prior / Alternate Names" at bounding box center [66, 227] width 62 height 7
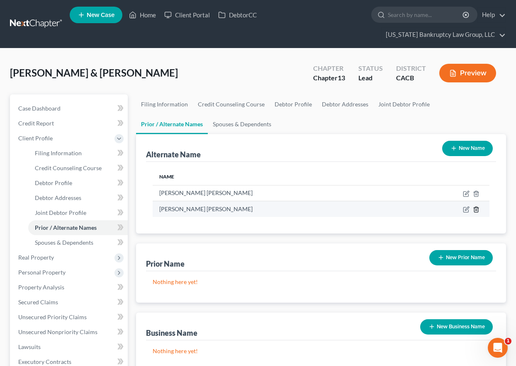
click at [477, 209] on icon at bounding box center [476, 209] width 7 height 7
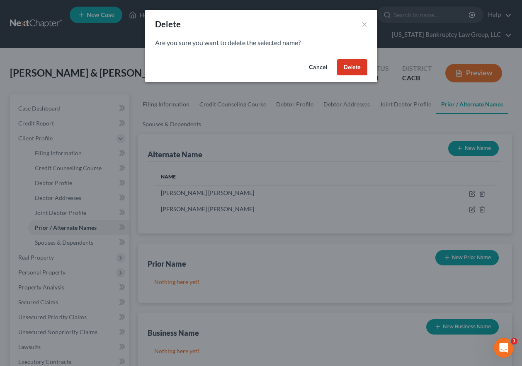
click at [356, 66] on button "Delete" at bounding box center [352, 67] width 30 height 17
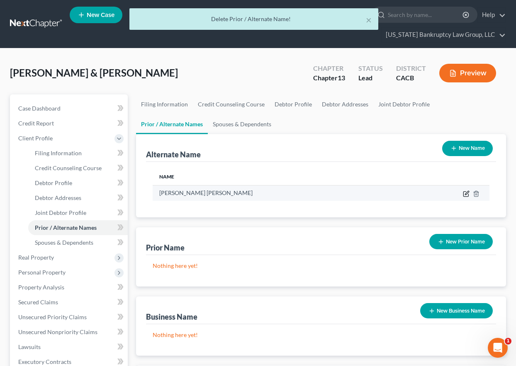
click at [466, 195] on icon at bounding box center [467, 193] width 4 height 4
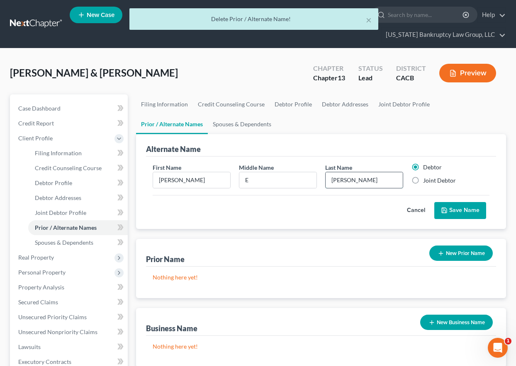
click at [378, 176] on input "[PERSON_NAME]" at bounding box center [363, 180] width 77 height 16
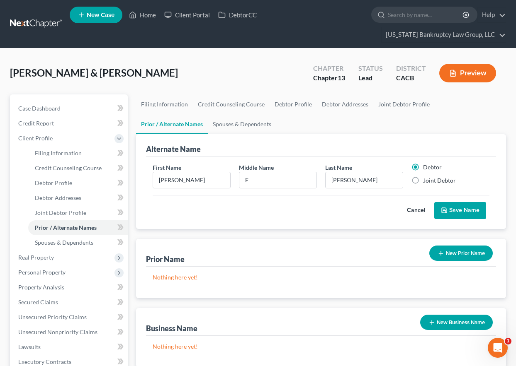
click at [455, 208] on button "Save Name" at bounding box center [460, 210] width 52 height 17
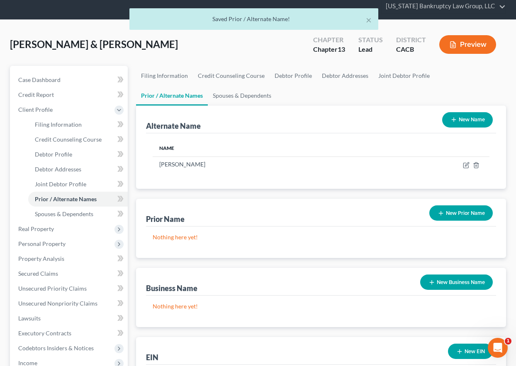
scroll to position [41, 0]
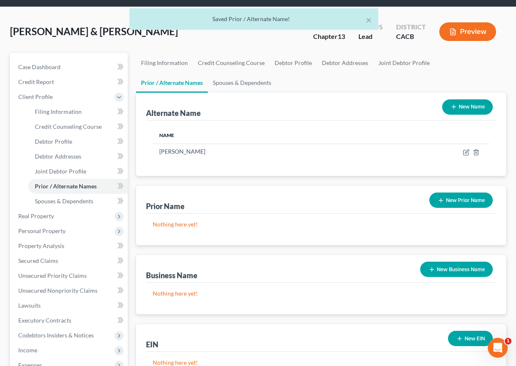
click at [442, 269] on button "New Business Name" at bounding box center [456, 269] width 73 height 15
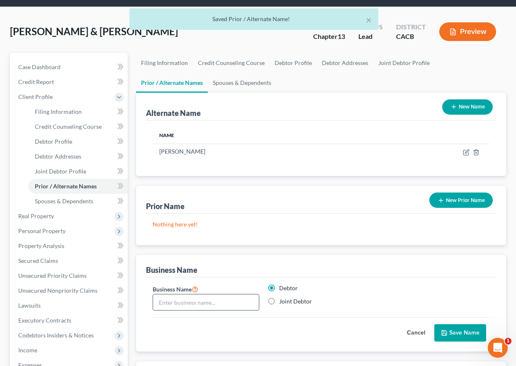
click at [195, 302] on input "text" at bounding box center [206, 303] width 106 height 16
paste input "KYA IV & Aesthetics"
click at [279, 302] on label "Joint Debtor" at bounding box center [295, 302] width 33 height 8
click at [282, 302] on input "Joint Debtor" at bounding box center [284, 300] width 5 height 5
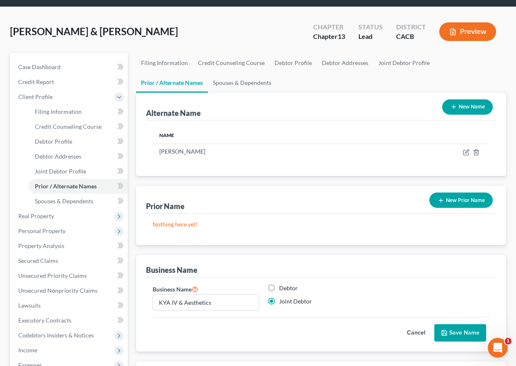
click at [279, 287] on label "Debtor" at bounding box center [288, 288] width 19 height 8
click at [282, 287] on input "Debtor" at bounding box center [284, 286] width 5 height 5
click at [279, 300] on label "Joint Debtor" at bounding box center [295, 302] width 33 height 8
click at [282, 300] on input "Joint Debtor" at bounding box center [284, 300] width 5 height 5
click at [473, 334] on button "Save Name" at bounding box center [460, 333] width 52 height 17
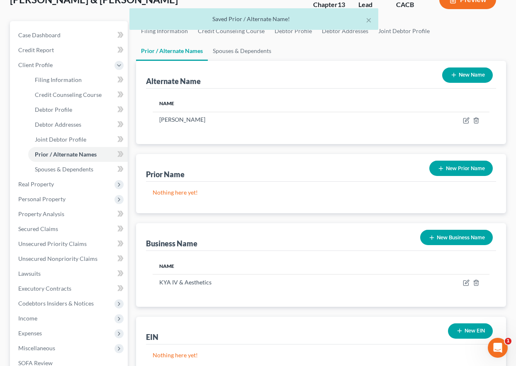
scroll to position [63, 0]
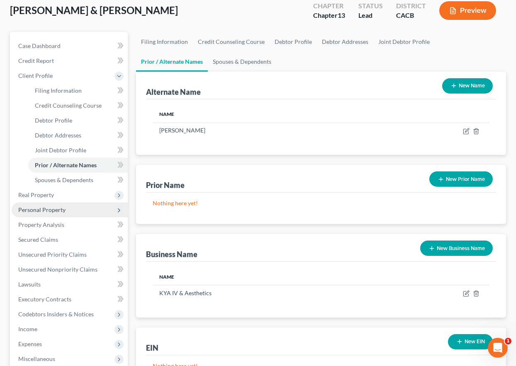
click at [56, 211] on span "Personal Property" at bounding box center [41, 209] width 47 height 7
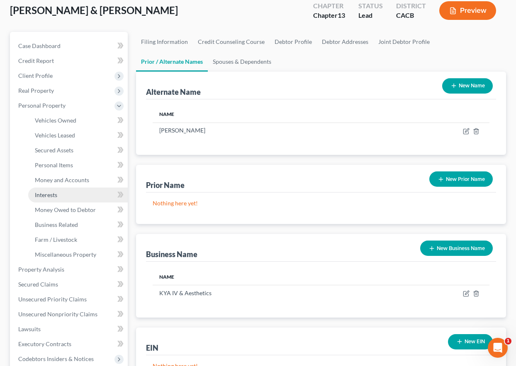
click at [52, 193] on span "Interests" at bounding box center [46, 195] width 22 height 7
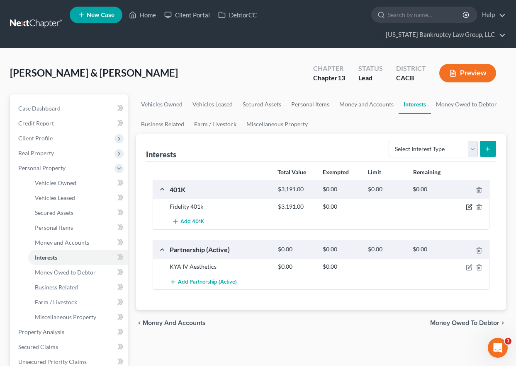
click at [469, 206] on icon "button" at bounding box center [470, 207] width 4 height 4
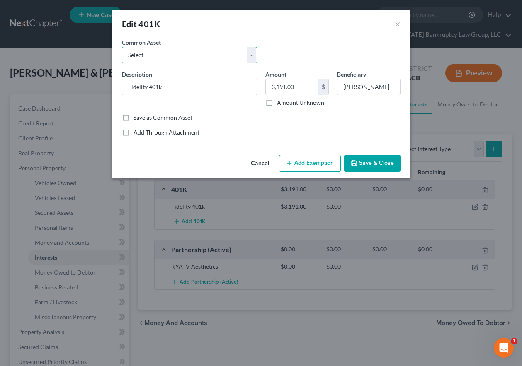
click at [188, 56] on select "Select Employer Sponsored Retirement Account" at bounding box center [189, 55] width 135 height 17
click at [261, 163] on button "Cancel" at bounding box center [260, 164] width 32 height 17
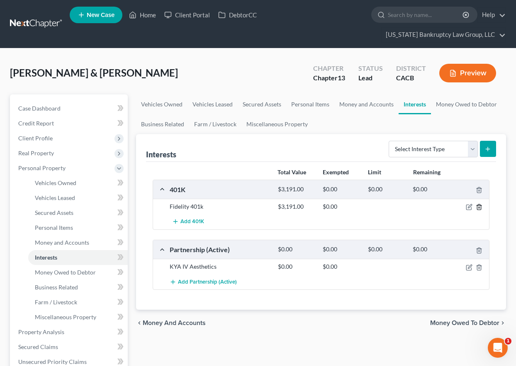
click at [481, 204] on icon "button" at bounding box center [479, 207] width 7 height 7
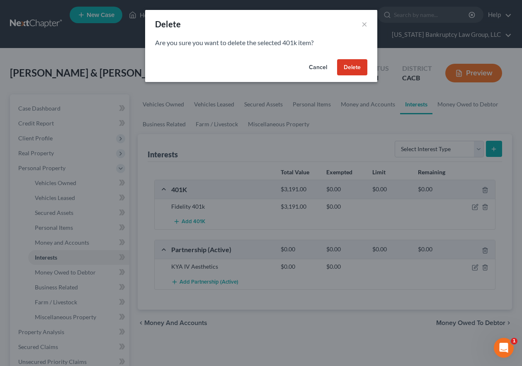
click at [354, 63] on button "Delete" at bounding box center [352, 67] width 30 height 17
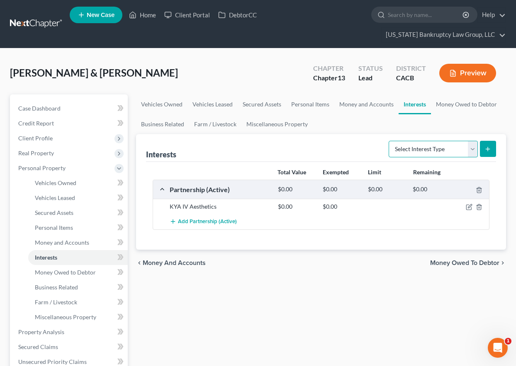
click at [428, 149] on select "Select Interest Type 401K Annuity Bond Education IRA Government Bond Government…" at bounding box center [432, 149] width 89 height 17
click at [389, 141] on select "Select Interest Type 401K Annuity Bond Education IRA Government Bond Government…" at bounding box center [432, 149] width 89 height 17
click at [482, 146] on button "submit" at bounding box center [488, 149] width 16 height 16
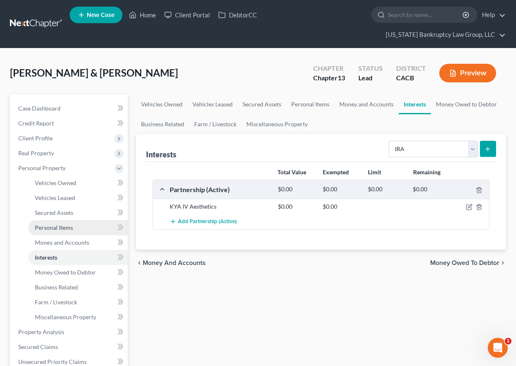
click at [58, 226] on span "Personal Items" at bounding box center [54, 227] width 38 height 7
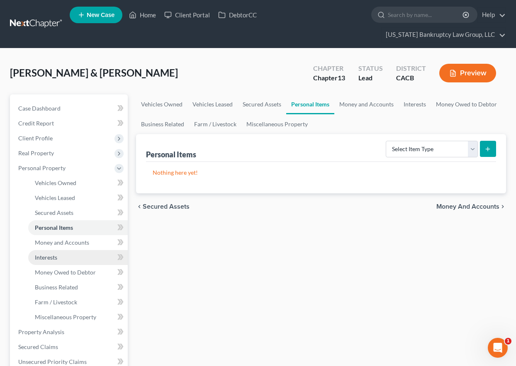
click at [52, 258] on span "Interests" at bounding box center [46, 257] width 22 height 7
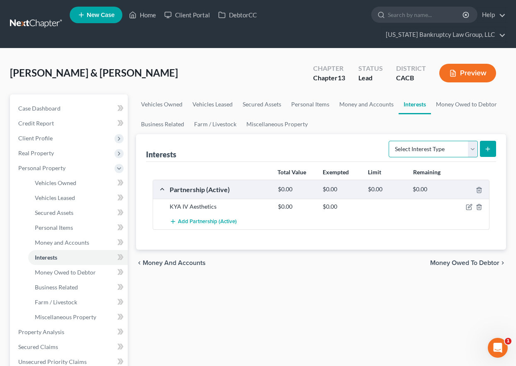
click at [462, 146] on select "Select Interest Type 401K Annuity Bond Education IRA Government Bond Government…" at bounding box center [432, 149] width 89 height 17
click at [389, 141] on select "Select Interest Type 401K Annuity Bond Education IRA Government Bond Government…" at bounding box center [432, 149] width 89 height 17
click at [491, 148] on button "submit" at bounding box center [488, 149] width 16 height 16
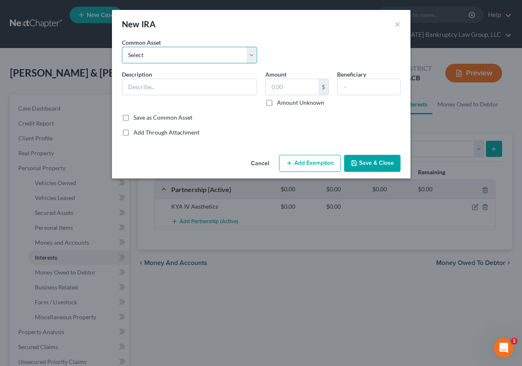
click at [178, 53] on select "Select [US_STATE] Secure Savings" at bounding box center [189, 55] width 135 height 17
click at [186, 34] on div "New IRA ×" at bounding box center [261, 24] width 298 height 28
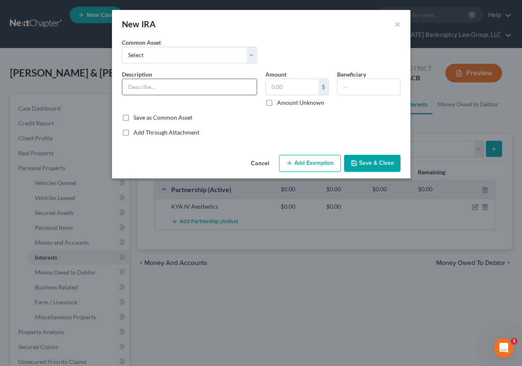
click at [184, 83] on input "text" at bounding box center [189, 87] width 134 height 16
click at [330, 161] on button "Add Exemption" at bounding box center [310, 163] width 62 height 17
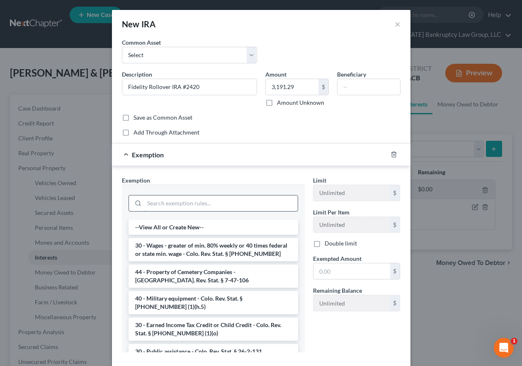
click at [215, 206] on input "search" at bounding box center [220, 204] width 153 height 16
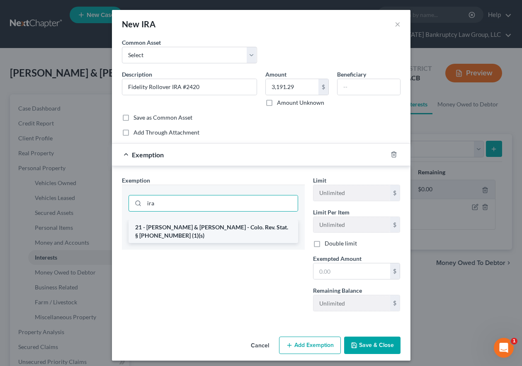
click at [201, 232] on li "21 - [PERSON_NAME] & [PERSON_NAME] - Colo. Rev. Stat. § [PHONE_NUMBER] (1)(s)" at bounding box center [214, 231] width 170 height 23
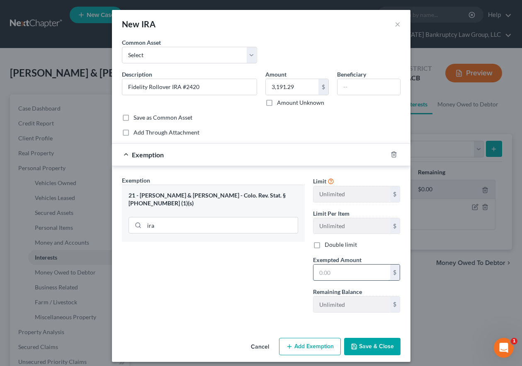
click at [356, 274] on input "text" at bounding box center [351, 273] width 77 height 16
click at [376, 348] on button "Save & Close" at bounding box center [372, 346] width 56 height 17
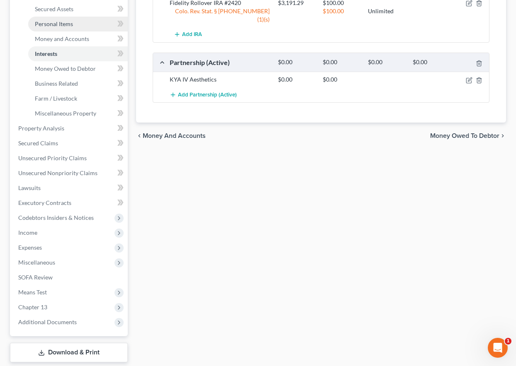
scroll to position [207, 0]
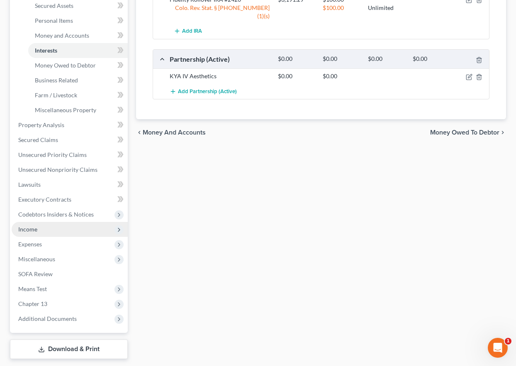
click at [27, 229] on span "Income" at bounding box center [27, 229] width 19 height 7
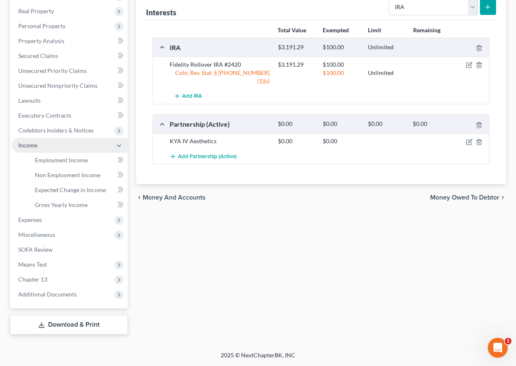
scroll to position [142, 0]
click at [66, 206] on span "Gross Yearly Income" at bounding box center [61, 204] width 53 height 7
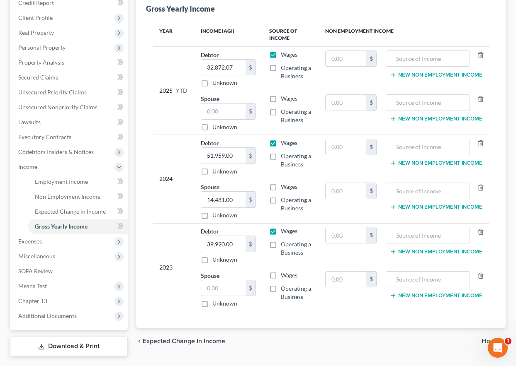
scroll to position [142, 0]
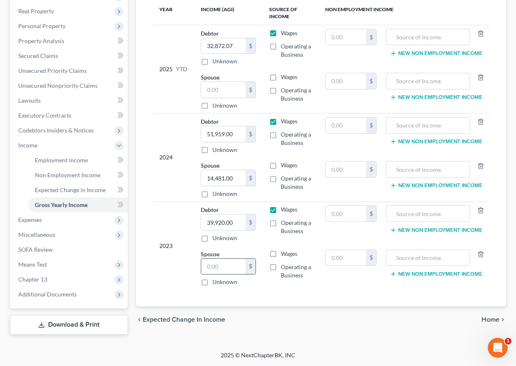
click at [222, 262] on input "text" at bounding box center [223, 267] width 44 height 16
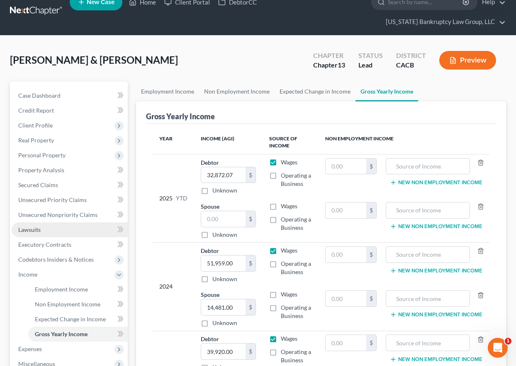
scroll to position [0, 0]
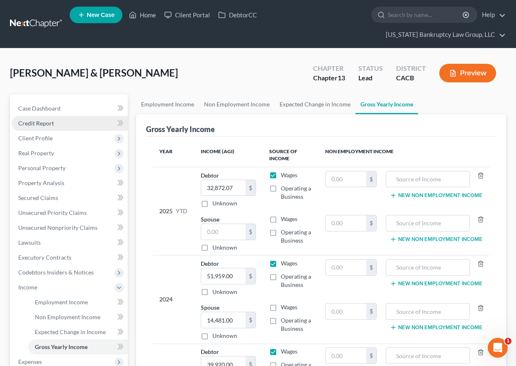
click at [39, 122] on span "Credit Report" at bounding box center [36, 123] width 36 height 7
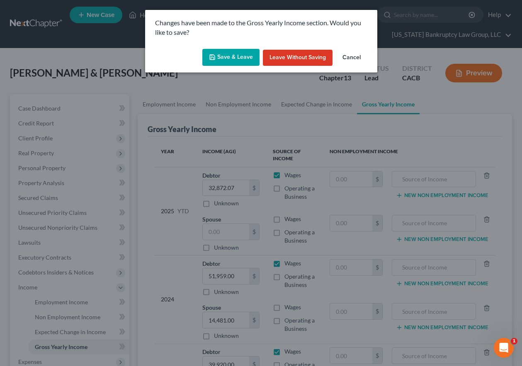
click at [234, 53] on button "Save & Leave" at bounding box center [230, 57] width 57 height 17
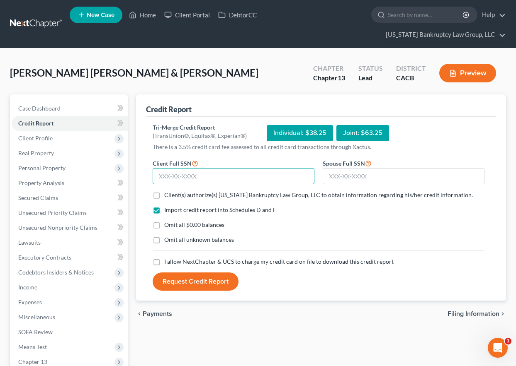
click at [283, 177] on input "text" at bounding box center [234, 176] width 162 height 17
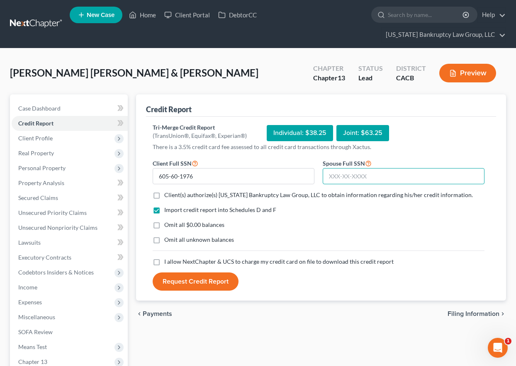
click at [327, 177] on input "text" at bounding box center [404, 176] width 162 height 17
click at [164, 194] on label "Client(s) authorize(s) [US_STATE] Bankruptcy Law Group, LLC to obtain informati…" at bounding box center [318, 195] width 308 height 8
click at [167, 194] on input "Client(s) authorize(s) [US_STATE] Bankruptcy Law Group, LLC to obtain informati…" at bounding box center [169, 193] width 5 height 5
click at [164, 226] on label "Omit all $0.00 balances" at bounding box center [194, 225] width 60 height 8
click at [167, 226] on input "Omit all $0.00 balances" at bounding box center [169, 223] width 5 height 5
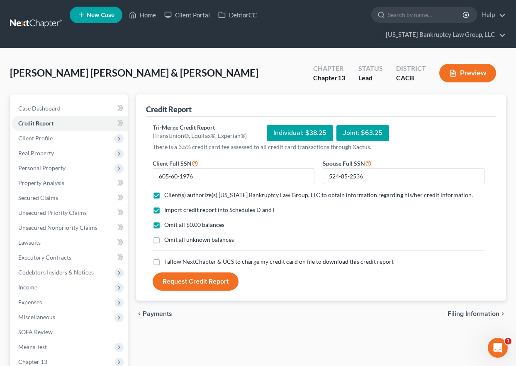
click at [164, 240] on label "Omit all unknown balances" at bounding box center [199, 240] width 70 height 8
click at [167, 240] on input "Omit all unknown balances" at bounding box center [169, 238] width 5 height 5
click at [164, 263] on label "I allow NextChapter & UCS to charge my credit card on file to download this cre…" at bounding box center [278, 262] width 229 height 8
click at [167, 263] on input "I allow NextChapter & UCS to charge my credit card on file to download this cre…" at bounding box center [169, 260] width 5 height 5
click at [181, 277] on button "Request Credit Report" at bounding box center [196, 282] width 86 height 18
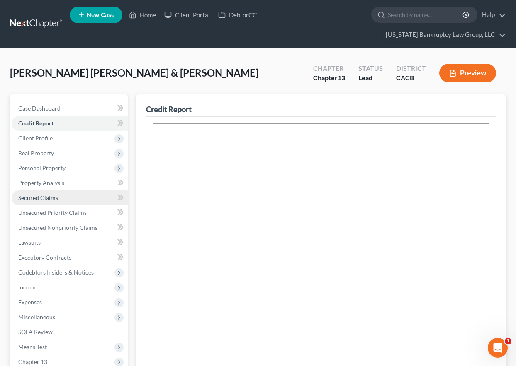
click at [45, 196] on span "Secured Claims" at bounding box center [38, 197] width 40 height 7
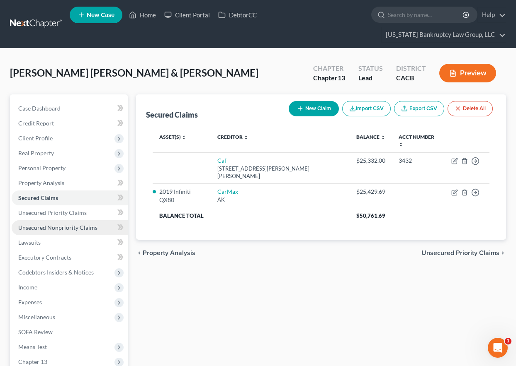
click at [43, 227] on span "Unsecured Nonpriority Claims" at bounding box center [57, 227] width 79 height 7
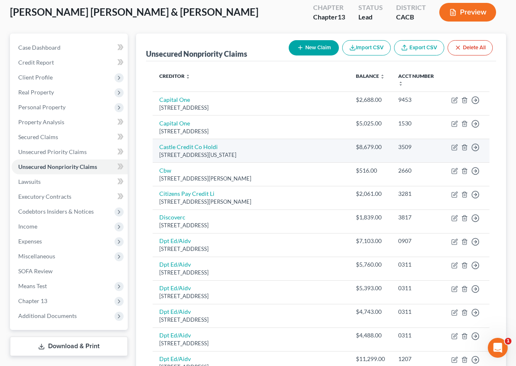
scroll to position [48, 0]
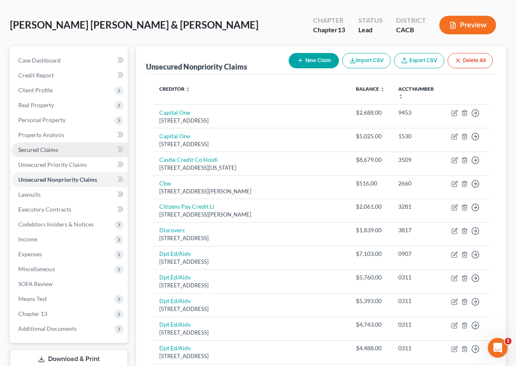
click at [29, 151] on span "Secured Claims" at bounding box center [38, 149] width 40 height 7
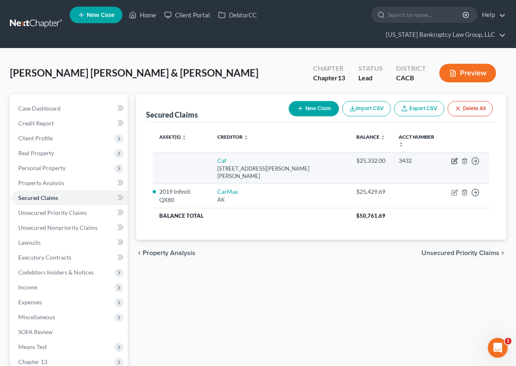
click at [455, 161] on icon "button" at bounding box center [455, 160] width 4 height 4
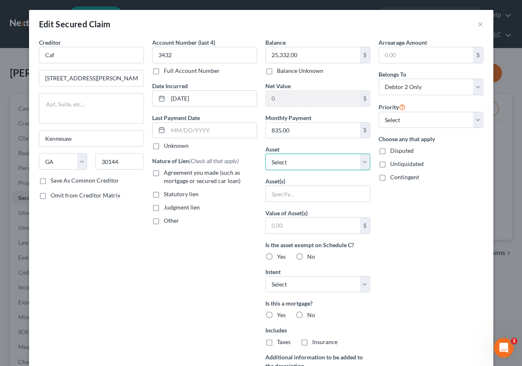
click at [298, 164] on select "Select Other Multiple Assets First Bank #4761 (Checking Account) - $0.0 First B…" at bounding box center [317, 162] width 105 height 17
click at [265, 154] on select "Select Other Multiple Assets First Bank #4761 (Checking Account) - $0.0 First B…" at bounding box center [317, 162] width 105 height 17
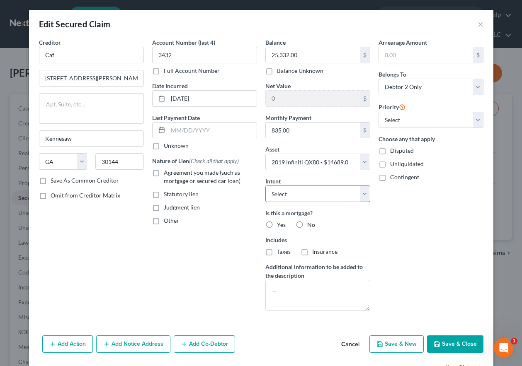
click at [302, 189] on select "Select Surrender Redeem Reaffirm Avoid Other" at bounding box center [317, 194] width 105 height 17
click at [265, 186] on select "Select Surrender Redeem Reaffirm Avoid Other" at bounding box center [317, 194] width 105 height 17
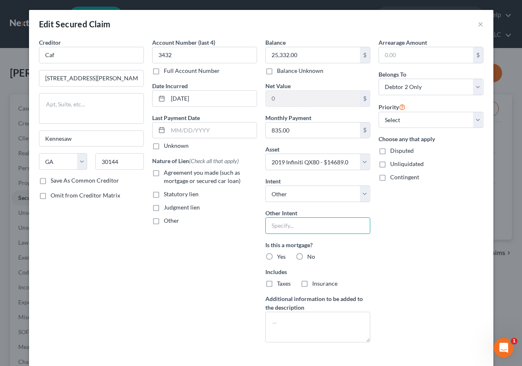
click at [296, 222] on input "text" at bounding box center [317, 226] width 105 height 17
click at [307, 256] on label "No" at bounding box center [311, 257] width 8 height 8
click at [311, 256] on input "No" at bounding box center [313, 255] width 5 height 5
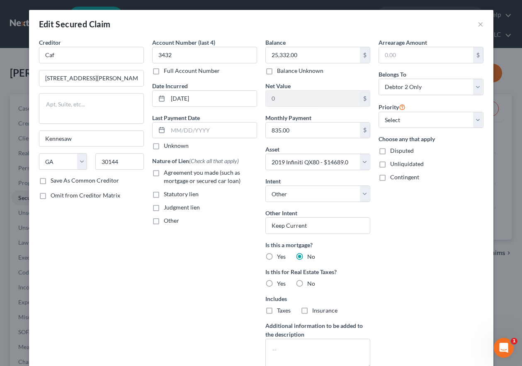
click at [307, 284] on label "No" at bounding box center [311, 284] width 8 height 8
click at [311, 284] on input "No" at bounding box center [313, 282] width 5 height 5
click at [429, 218] on div "Arrearage Amount $ Belongs To * Select Debtor 1 Only Debtor 2 Only Debtor 1 And…" at bounding box center [430, 207] width 113 height 338
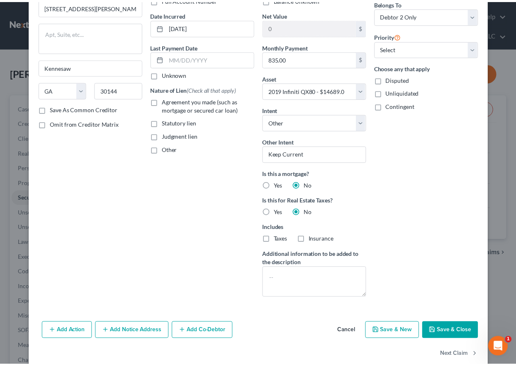
scroll to position [86, 0]
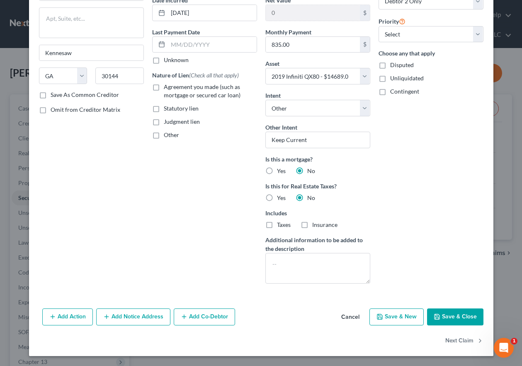
click at [446, 319] on button "Save & Close" at bounding box center [455, 317] width 56 height 17
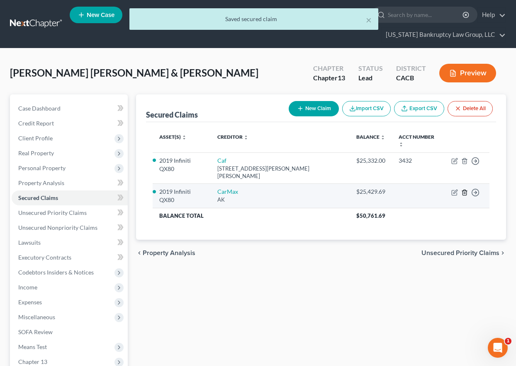
click at [465, 192] on icon "button" at bounding box center [464, 192] width 7 height 7
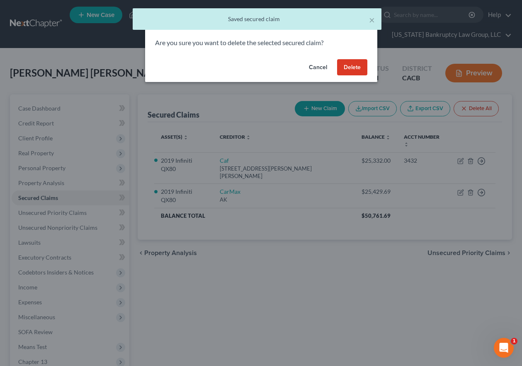
click at [361, 66] on button "Delete" at bounding box center [352, 67] width 30 height 17
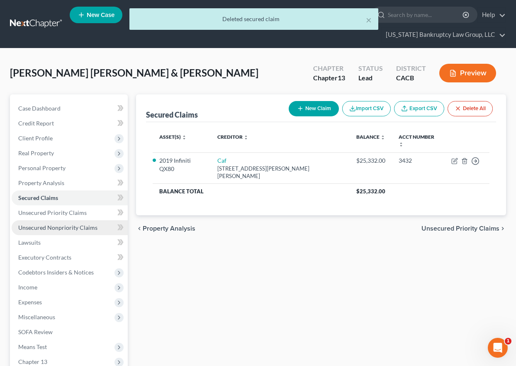
click at [74, 228] on span "Unsecured Nonpriority Claims" at bounding box center [57, 227] width 79 height 7
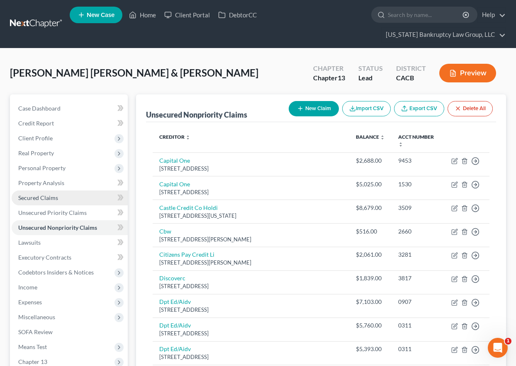
click at [27, 193] on link "Secured Claims" at bounding box center [70, 198] width 116 height 15
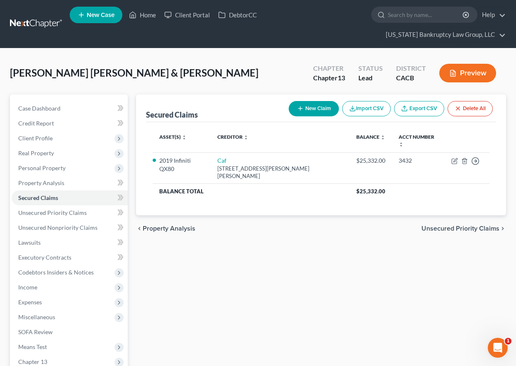
click at [303, 109] on button "New Claim" at bounding box center [314, 108] width 50 height 15
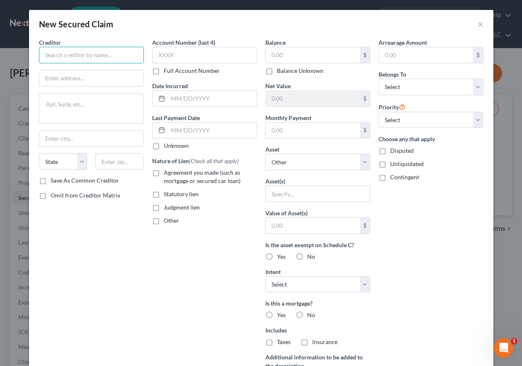
click at [92, 51] on input "text" at bounding box center [91, 55] width 105 height 17
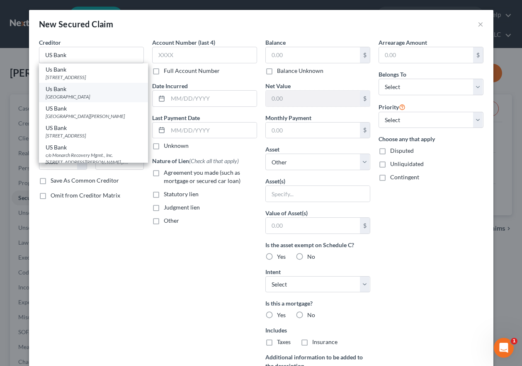
click at [78, 97] on div "[GEOGRAPHIC_DATA]" at bounding box center [94, 96] width 96 height 7
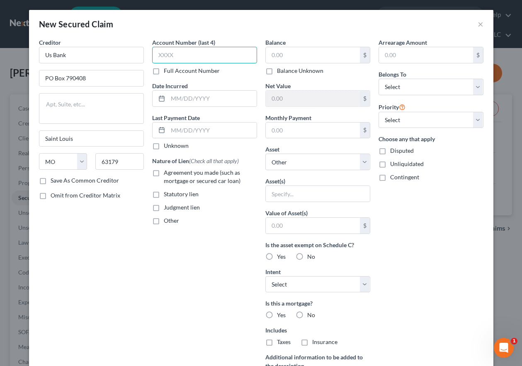
click at [194, 56] on input "text" at bounding box center [204, 55] width 105 height 17
click at [277, 57] on input "text" at bounding box center [313, 55] width 94 height 16
click at [304, 162] on select "Select Other Multiple Assets First Bank #4761 (Checking Account) - $0.0 First B…" at bounding box center [317, 162] width 105 height 17
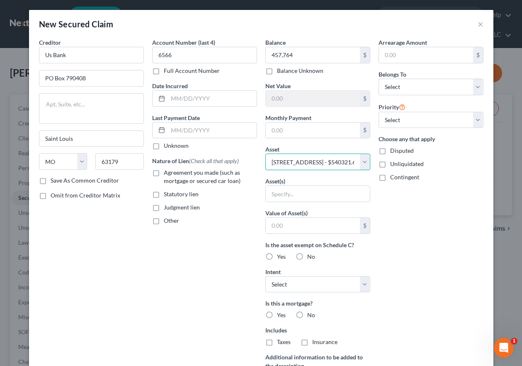
click at [265, 154] on select "Select Other Multiple Assets First Bank #4761 (Checking Account) - $0.0 First B…" at bounding box center [317, 162] width 105 height 17
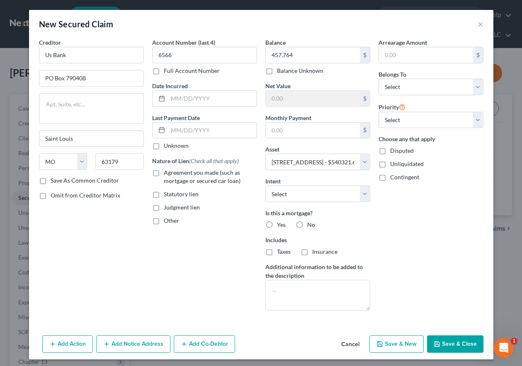
click at [277, 223] on label "Yes" at bounding box center [281, 225] width 9 height 8
click at [280, 223] on input "Yes" at bounding box center [282, 223] width 5 height 5
click at [311, 194] on select "Select Surrender Redeem Reaffirm Avoid Other" at bounding box center [317, 194] width 105 height 17
click at [265, 186] on select "Select Surrender Redeem Reaffirm Avoid Other" at bounding box center [317, 194] width 105 height 17
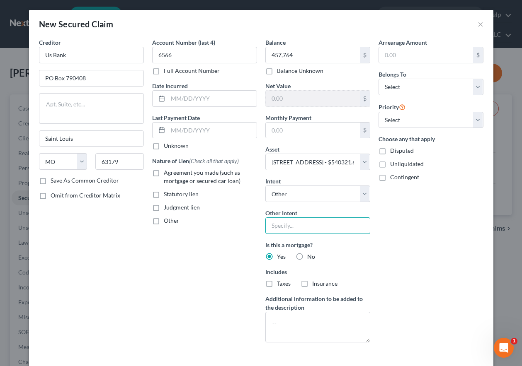
click at [308, 226] on input "text" at bounding box center [317, 226] width 105 height 17
click at [277, 284] on label "Taxes" at bounding box center [284, 284] width 14 height 8
click at [280, 284] on input "Taxes" at bounding box center [282, 282] width 5 height 5
click at [312, 285] on label "Insurance" at bounding box center [324, 284] width 25 height 8
click at [315, 285] on input "Insurance" at bounding box center [317, 282] width 5 height 5
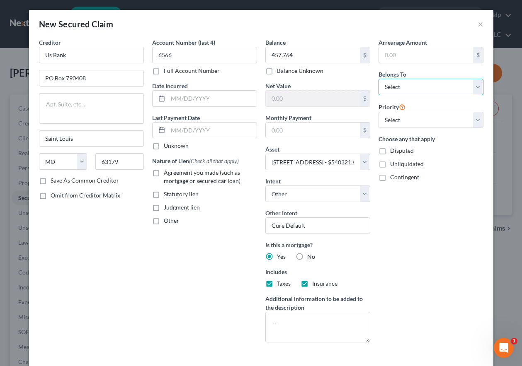
click at [413, 83] on select "Select Debtor 1 Only Debtor 2 Only Debtor 1 And Debtor 2 Only At Least One Of T…" at bounding box center [431, 87] width 105 height 17
click at [379, 79] on select "Select Debtor 1 Only Debtor 2 Only Debtor 1 And Debtor 2 Only At Least One Of T…" at bounding box center [431, 87] width 105 height 17
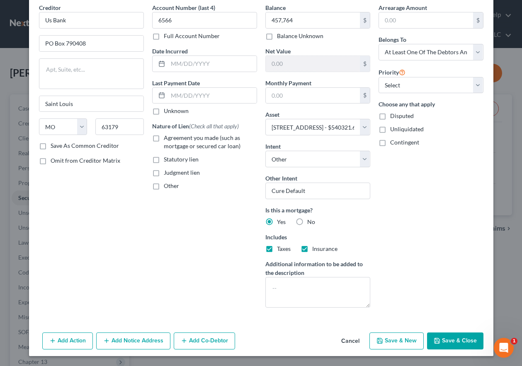
click at [150, 337] on button "Add Notice Address" at bounding box center [133, 341] width 74 height 17
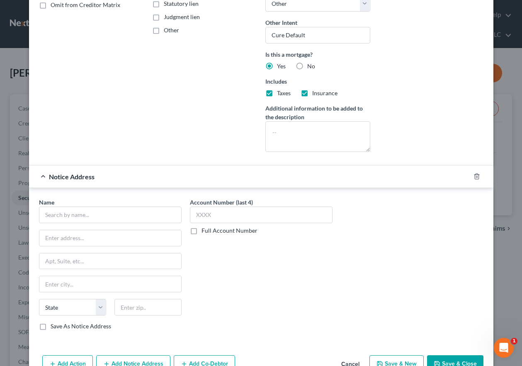
scroll to position [214, 0]
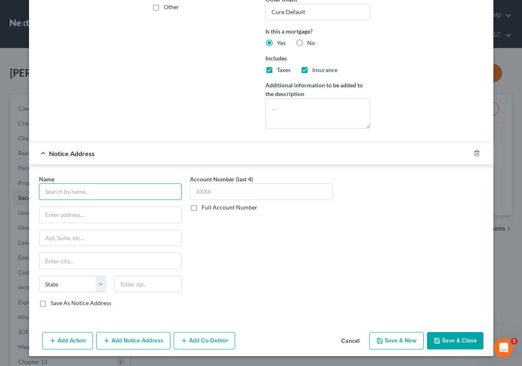
click at [124, 192] on input "text" at bounding box center [110, 192] width 143 height 17
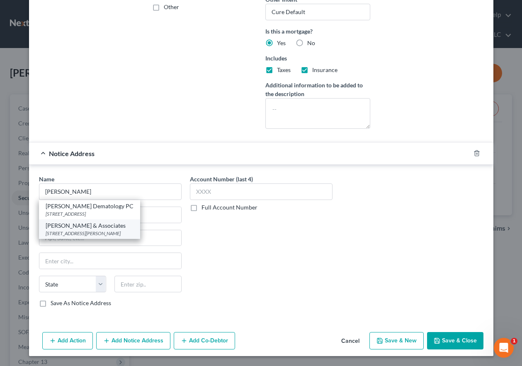
click at [121, 233] on div "[STREET_ADDRESS][PERSON_NAME]" at bounding box center [90, 233] width 88 height 7
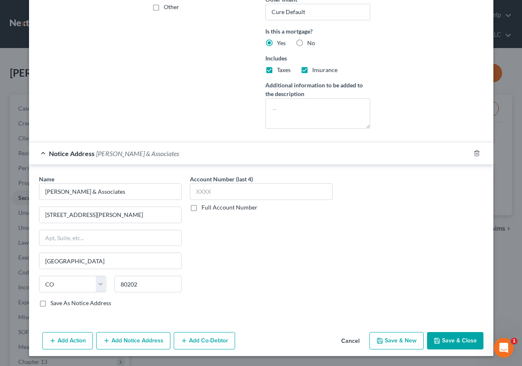
click at [195, 345] on button "Add Co-Debtor" at bounding box center [204, 340] width 61 height 17
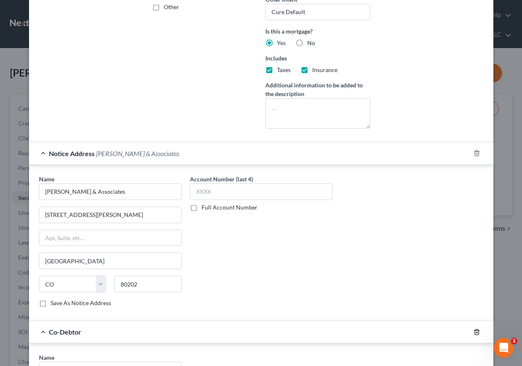
click at [477, 333] on line "button" at bounding box center [477, 333] width 0 height 2
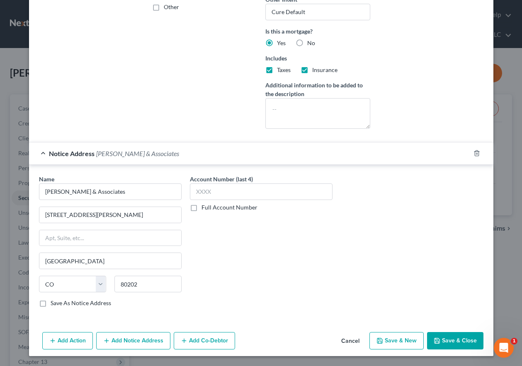
click at [149, 343] on button "Add Notice Address" at bounding box center [133, 340] width 74 height 17
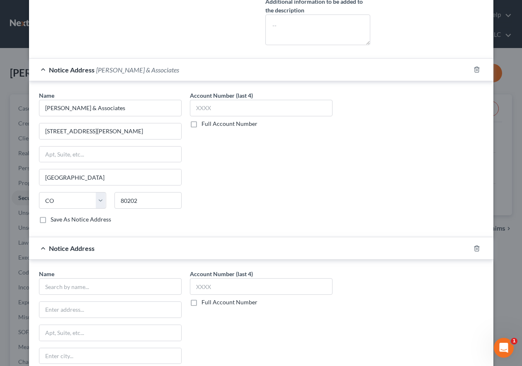
scroll to position [393, 0]
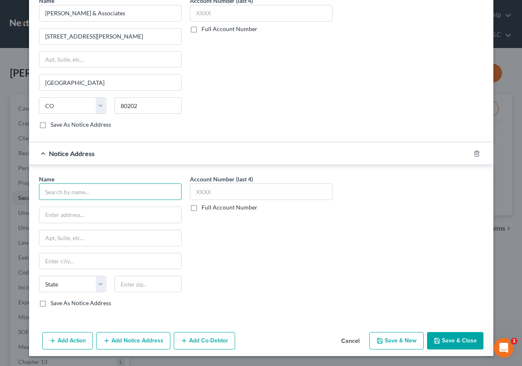
click at [84, 192] on input "text" at bounding box center [110, 192] width 143 height 17
click at [54, 299] on input "Save As Notice Address" at bounding box center [56, 301] width 5 height 5
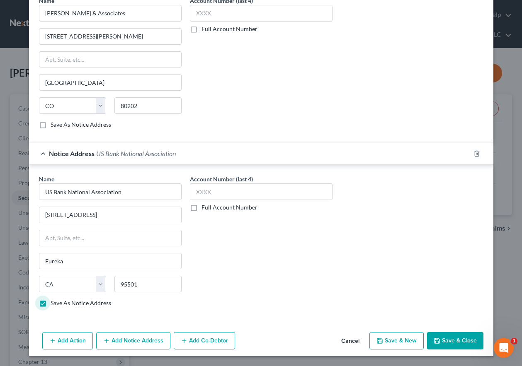
click at [465, 344] on button "Save & Close" at bounding box center [455, 340] width 56 height 17
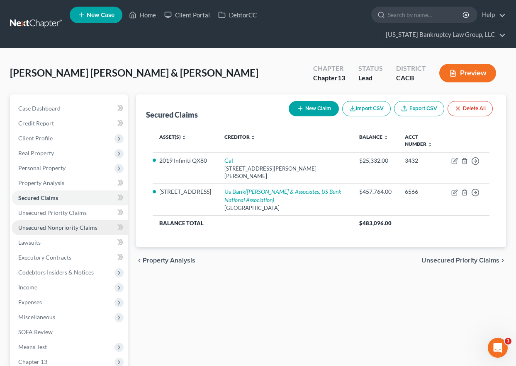
drag, startPoint x: 72, startPoint y: 228, endPoint x: 26, endPoint y: 233, distance: 46.4
click at [72, 228] on span "Unsecured Nonpriority Claims" at bounding box center [57, 227] width 79 height 7
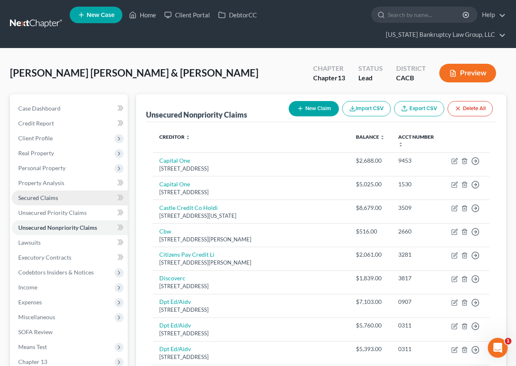
click at [45, 197] on span "Secured Claims" at bounding box center [38, 197] width 40 height 7
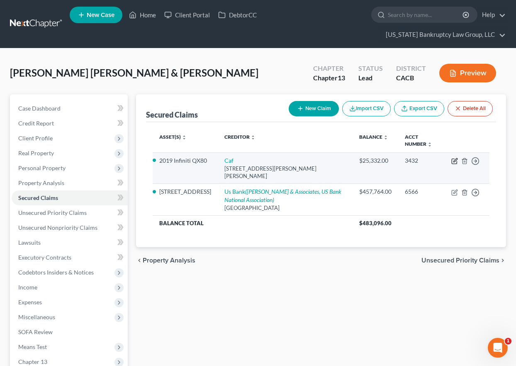
click at [454, 161] on icon "button" at bounding box center [454, 161] width 7 height 7
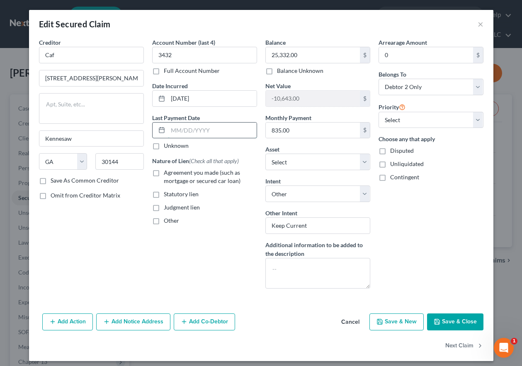
click at [197, 130] on input "text" at bounding box center [212, 131] width 89 height 16
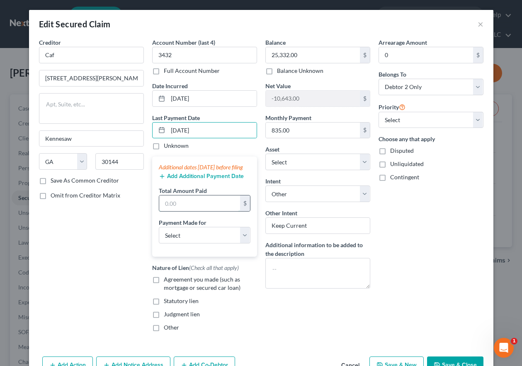
click at [197, 210] on input "text" at bounding box center [199, 204] width 81 height 16
click at [164, 285] on label "Agreement you made (such as mortgage or secured car loan)" at bounding box center [210, 284] width 93 height 17
click at [167, 281] on input "Agreement you made (such as mortgage or secured car loan)" at bounding box center [169, 278] width 5 height 5
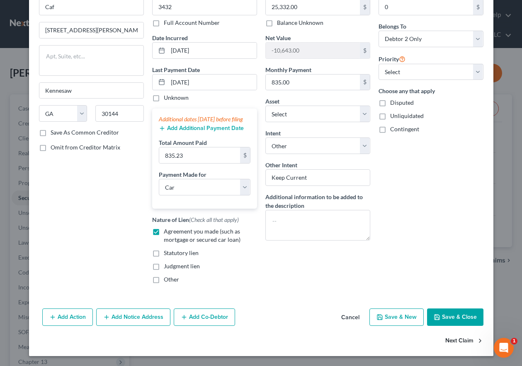
scroll to position [56, 0]
click at [459, 314] on button "Save & Close" at bounding box center [455, 317] width 56 height 17
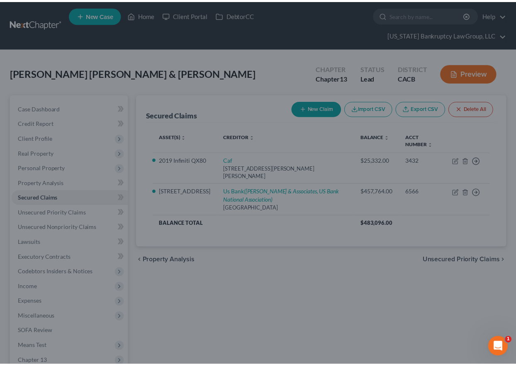
scroll to position [0, 0]
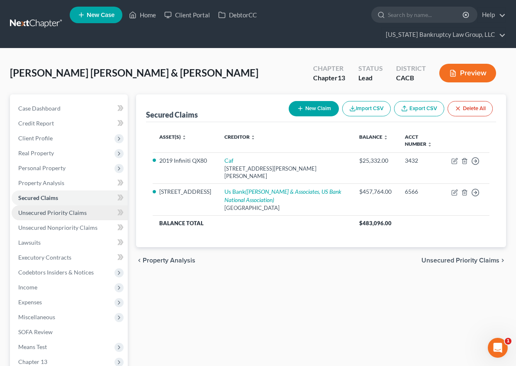
click at [59, 215] on span "Unsecured Priority Claims" at bounding box center [52, 212] width 68 height 7
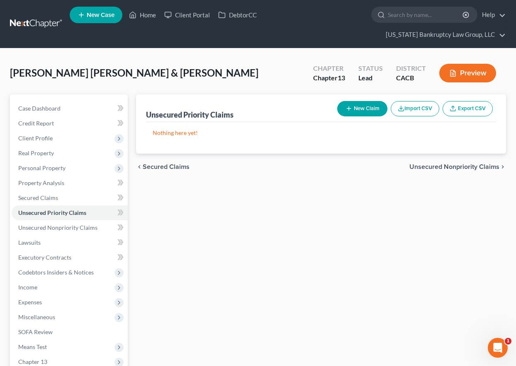
click at [364, 111] on button "New Claim" at bounding box center [362, 108] width 50 height 15
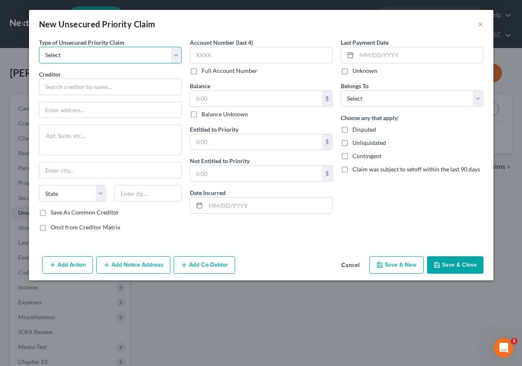
click at [83, 53] on select "Select Taxes & Other Government Units Domestic Support Obligations Extensions o…" at bounding box center [110, 55] width 143 height 17
click at [39, 47] on select "Select Taxes & Other Government Units Domestic Support Obligations Extensions o…" at bounding box center [110, 55] width 143 height 17
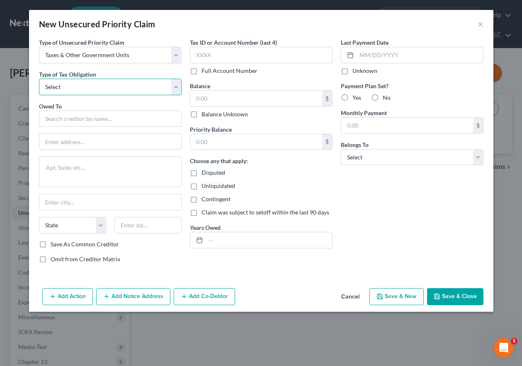
click at [93, 83] on select "Select Federal City State Franchise Tax Board Other" at bounding box center [110, 87] width 143 height 17
click at [39, 79] on select "Select Federal City State Franchise Tax Board Other" at bounding box center [110, 87] width 143 height 17
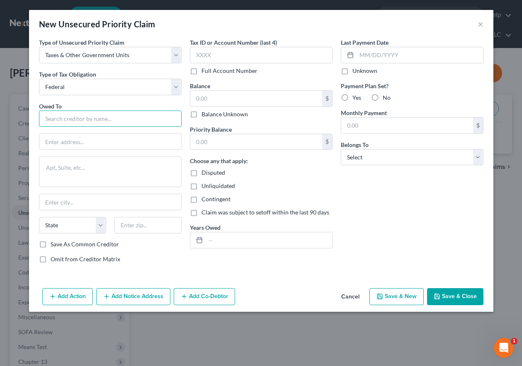
click at [87, 114] on input "text" at bounding box center [110, 119] width 143 height 17
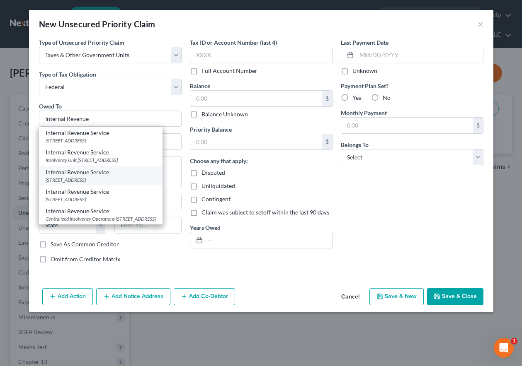
click at [89, 184] on div "[STREET_ADDRESS]" at bounding box center [101, 180] width 110 height 7
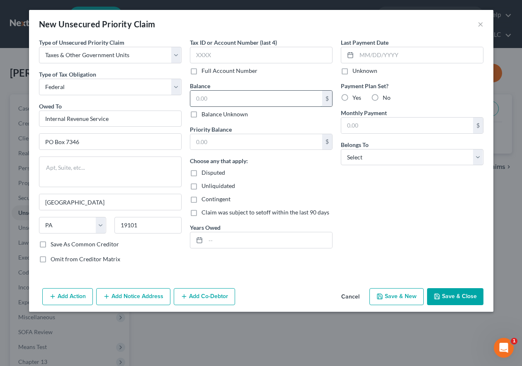
click at [221, 100] on input "text" at bounding box center [256, 99] width 132 height 16
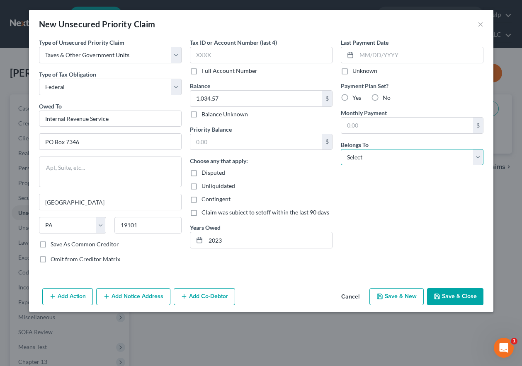
click at [400, 157] on select "Select Debtor 1 Only Debtor 2 Only Debtor 1 And Debtor 2 Only At Least One Of T…" at bounding box center [412, 157] width 143 height 17
click at [341, 149] on select "Select Debtor 1 Only Debtor 2 Only Debtor 1 And Debtor 2 Only At Least One Of T…" at bounding box center [412, 157] width 143 height 17
click at [407, 293] on button "Save & New" at bounding box center [396, 297] width 54 height 17
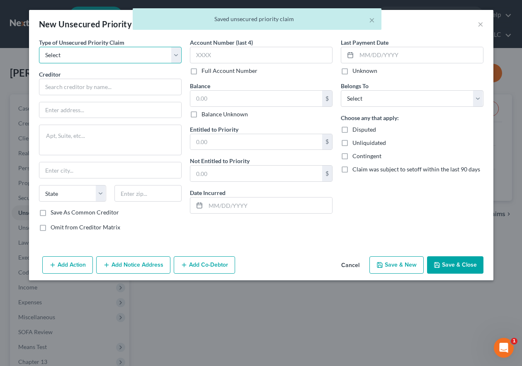
click at [78, 57] on select "Select Taxes & Other Government Units Domestic Support Obligations Extensions o…" at bounding box center [110, 55] width 143 height 17
click at [39, 47] on select "Select Taxes & Other Government Units Domestic Support Obligations Extensions o…" at bounding box center [110, 55] width 143 height 17
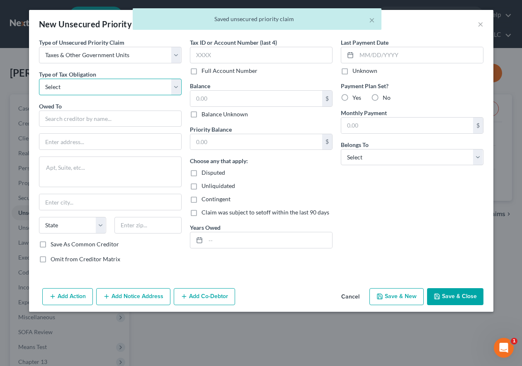
drag, startPoint x: 78, startPoint y: 61, endPoint x: 83, endPoint y: 91, distance: 31.2
click at [83, 91] on select "Select Federal City State Franchise Tax Board Other" at bounding box center [110, 87] width 143 height 17
click at [39, 79] on select "Select Federal City State Franchise Tax Board Other" at bounding box center [110, 87] width 143 height 17
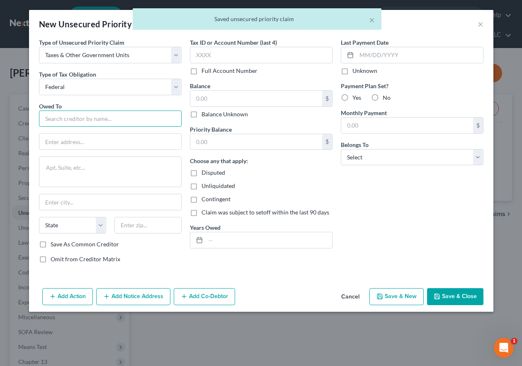
click at [87, 122] on input "text" at bounding box center [110, 119] width 143 height 17
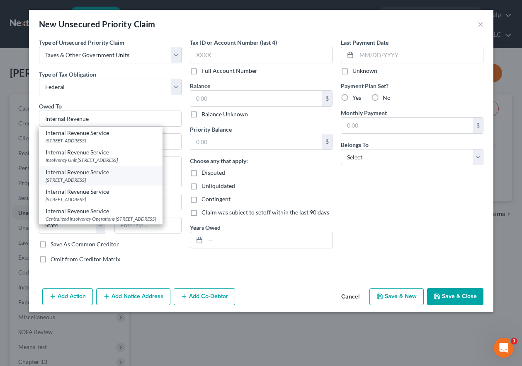
click at [92, 184] on div "[STREET_ADDRESS]" at bounding box center [101, 180] width 110 height 7
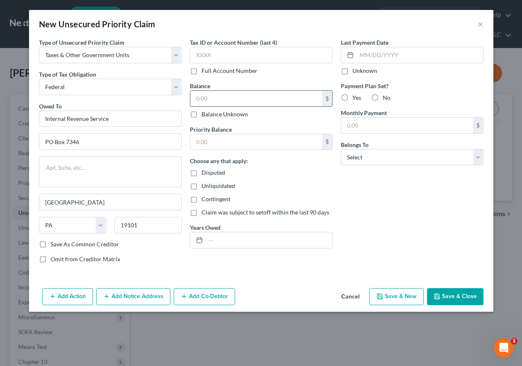
click at [216, 96] on input "text" at bounding box center [256, 99] width 132 height 16
click at [241, 241] on input "text" at bounding box center [269, 241] width 126 height 16
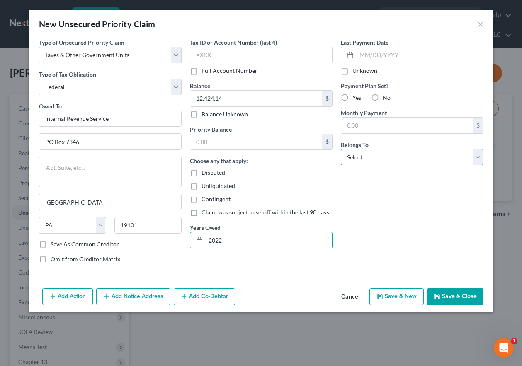
click at [408, 159] on select "Select Debtor 1 Only Debtor 2 Only Debtor 1 And Debtor 2 Only At Least One Of T…" at bounding box center [412, 157] width 143 height 17
click at [341, 149] on select "Select Debtor 1 Only Debtor 2 Only Debtor 1 And Debtor 2 Only At Least One Of T…" at bounding box center [412, 157] width 143 height 17
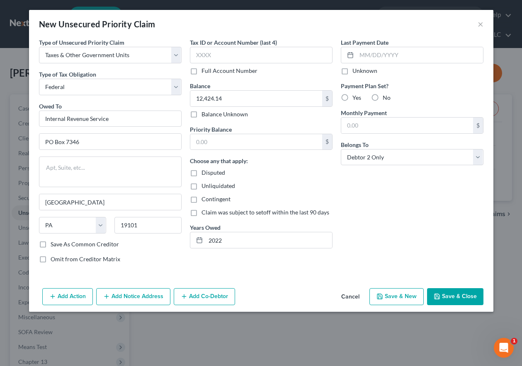
click at [446, 294] on button "Save & Close" at bounding box center [455, 297] width 56 height 17
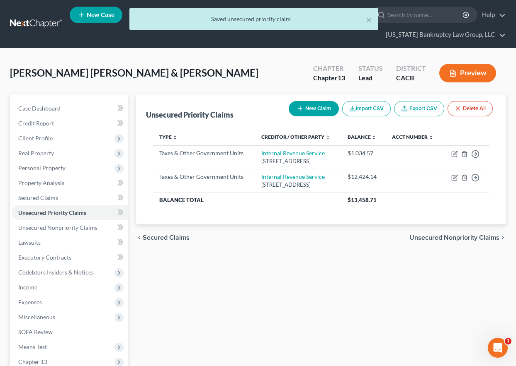
click at [320, 107] on button "New Claim" at bounding box center [314, 108] width 50 height 15
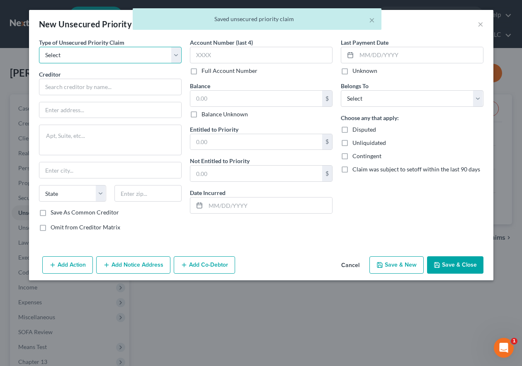
click at [95, 55] on select "Select Taxes & Other Government Units Domestic Support Obligations Extensions o…" at bounding box center [110, 55] width 143 height 17
click at [39, 47] on select "Select Taxes & Other Government Units Domestic Support Obligations Extensions o…" at bounding box center [110, 55] width 143 height 17
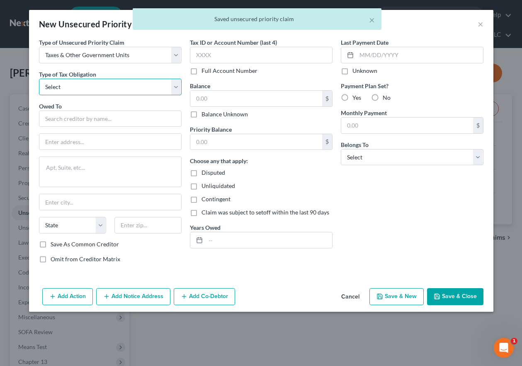
drag, startPoint x: 97, startPoint y: 63, endPoint x: 101, endPoint y: 89, distance: 26.1
click at [101, 89] on select "Select Federal City State Franchise Tax Board Other" at bounding box center [110, 87] width 143 height 17
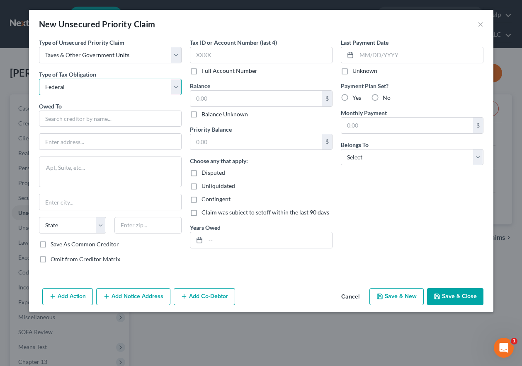
click at [39, 79] on select "Select Federal City State Franchise Tax Board Other" at bounding box center [110, 87] width 143 height 17
click at [99, 117] on input "text" at bounding box center [110, 119] width 143 height 17
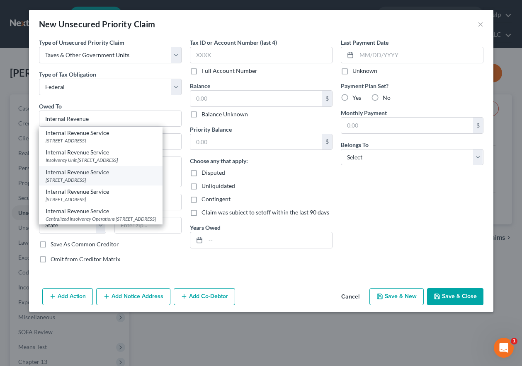
click at [93, 184] on div "[STREET_ADDRESS]" at bounding box center [101, 180] width 110 height 7
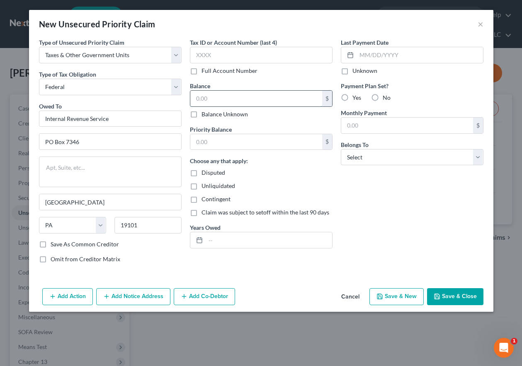
click at [215, 98] on input "text" at bounding box center [256, 99] width 132 height 16
click at [213, 246] on input "text" at bounding box center [269, 241] width 126 height 16
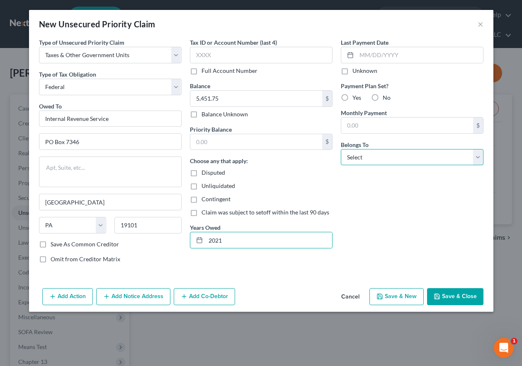
click at [370, 155] on select "Select Debtor 1 Only Debtor 2 Only Debtor 1 And Debtor 2 Only At Least One Of T…" at bounding box center [412, 157] width 143 height 17
click at [341, 149] on select "Select Debtor 1 Only Debtor 2 Only Debtor 1 And Debtor 2 Only At Least One Of T…" at bounding box center [412, 157] width 143 height 17
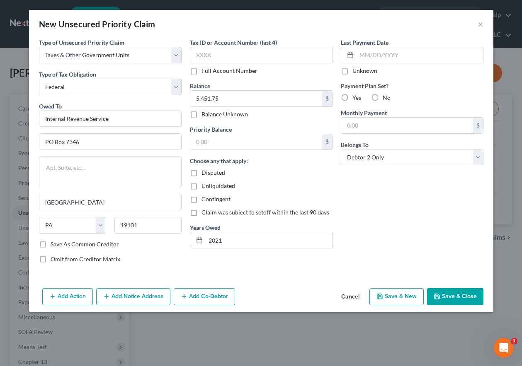
click at [473, 295] on button "Save & Close" at bounding box center [455, 297] width 56 height 17
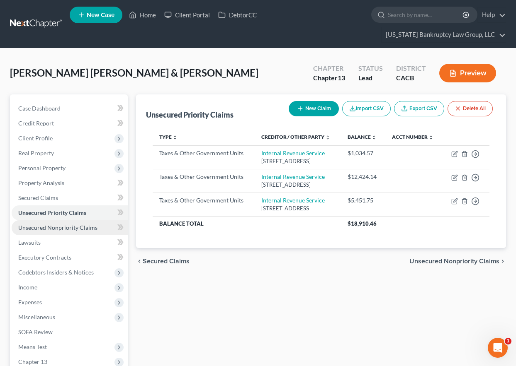
click at [30, 226] on span "Unsecured Nonpriority Claims" at bounding box center [57, 227] width 79 height 7
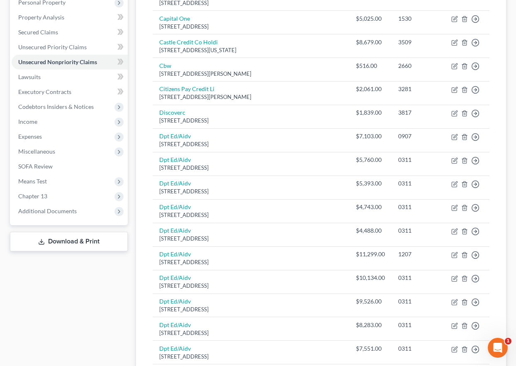
scroll to position [124, 0]
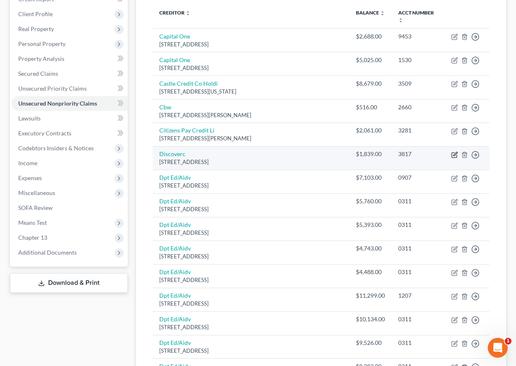
click at [454, 153] on icon "button" at bounding box center [454, 155] width 7 height 7
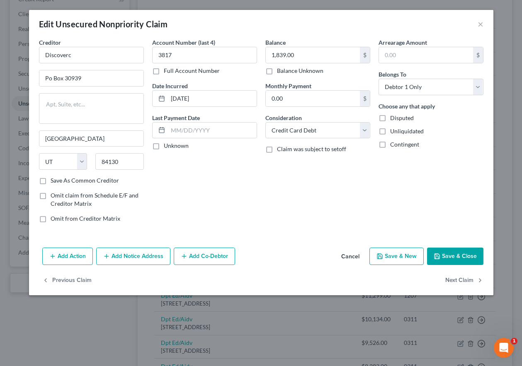
click at [455, 255] on button "Save & Close" at bounding box center [455, 256] width 56 height 17
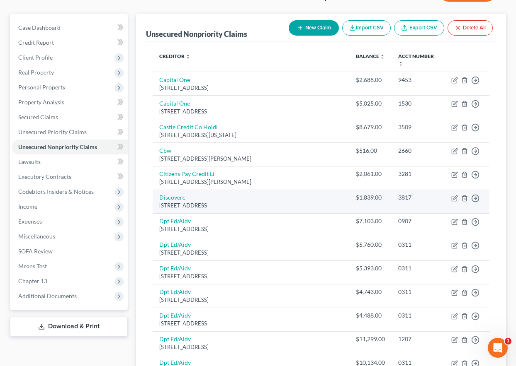
scroll to position [41, 0]
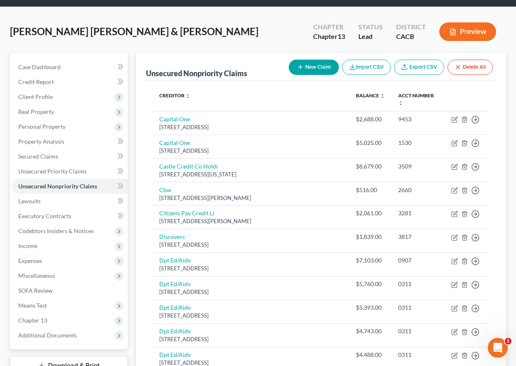
click at [314, 67] on button "New Claim" at bounding box center [314, 67] width 50 height 15
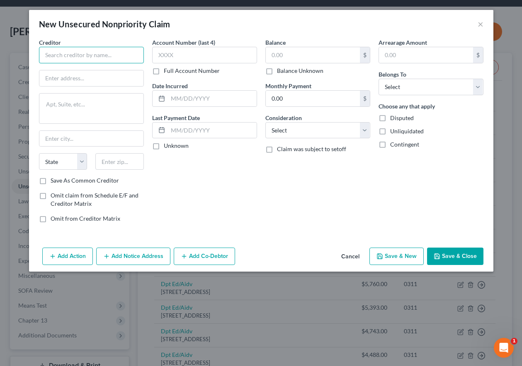
click at [70, 53] on input "text" at bounding box center [91, 55] width 105 height 17
click at [54, 177] on input "Save As Common Creditor" at bounding box center [56, 179] width 5 height 5
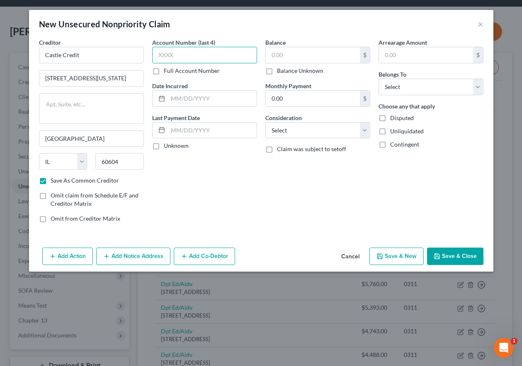
click at [179, 54] on input "text" at bounding box center [204, 55] width 105 height 17
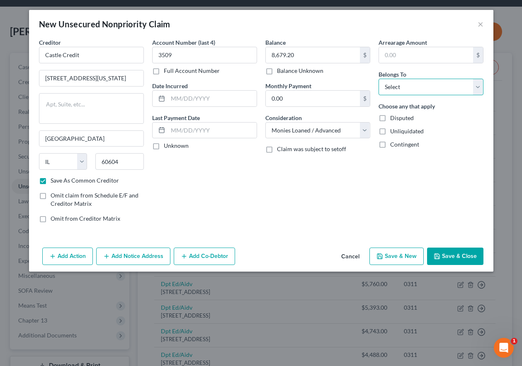
drag, startPoint x: 413, startPoint y: 83, endPoint x: 411, endPoint y: 89, distance: 6.0
click at [413, 83] on select "Select Debtor 1 Only Debtor 2 Only Debtor 1 And Debtor 2 Only At Least One Of T…" at bounding box center [431, 87] width 105 height 17
click at [379, 79] on select "Select Debtor 1 Only Debtor 2 Only Debtor 1 And Debtor 2 Only At Least One Of T…" at bounding box center [431, 87] width 105 height 17
click at [455, 257] on button "Save & Close" at bounding box center [455, 256] width 56 height 17
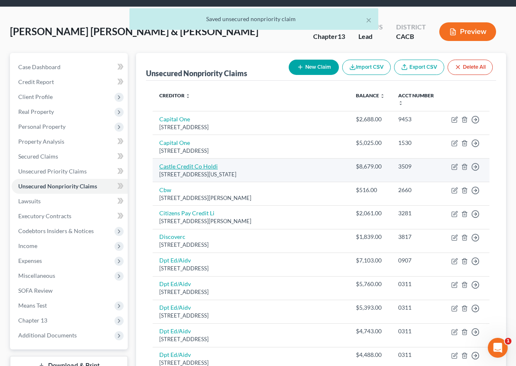
click at [187, 163] on link "Castle Credit Co Holdi" at bounding box center [188, 166] width 58 height 7
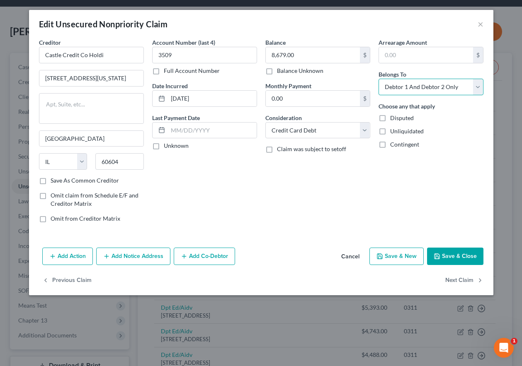
click at [430, 85] on select "Select Debtor 1 Only Debtor 2 Only Debtor 1 And Debtor 2 Only At Least One Of T…" at bounding box center [431, 87] width 105 height 17
click at [379, 79] on select "Select Debtor 1 Only Debtor 2 Only Debtor 1 And Debtor 2 Only At Least One Of T…" at bounding box center [431, 87] width 105 height 17
click at [446, 259] on button "Save & Close" at bounding box center [455, 256] width 56 height 17
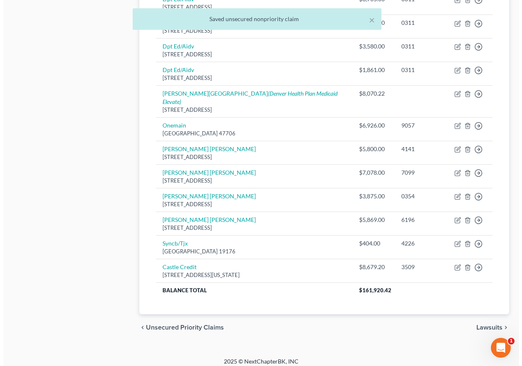
scroll to position [569, 0]
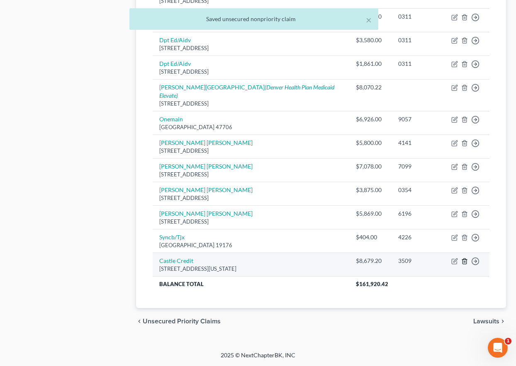
click at [464, 262] on line "button" at bounding box center [464, 263] width 0 height 2
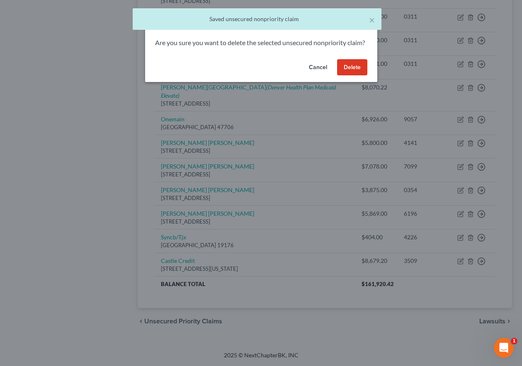
click at [354, 76] on button "Delete" at bounding box center [352, 67] width 30 height 17
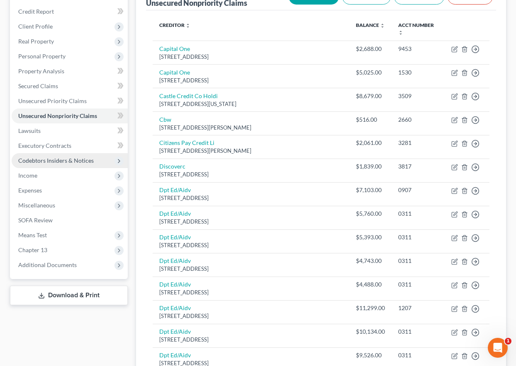
scroll to position [90, 0]
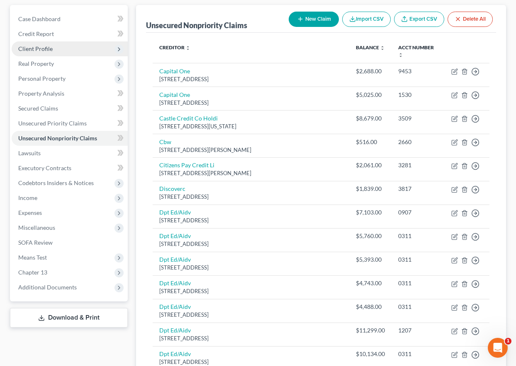
click at [36, 47] on span "Client Profile" at bounding box center [35, 48] width 34 height 7
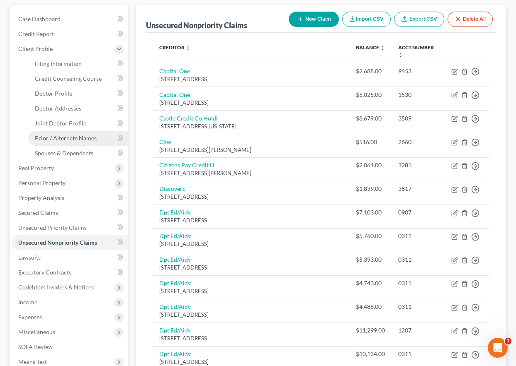
click at [60, 139] on span "Prior / Alternate Names" at bounding box center [66, 138] width 62 height 7
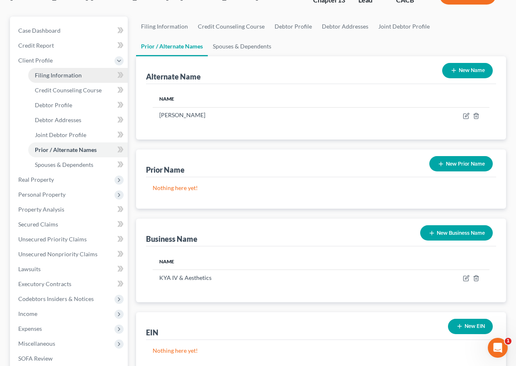
scroll to position [124, 0]
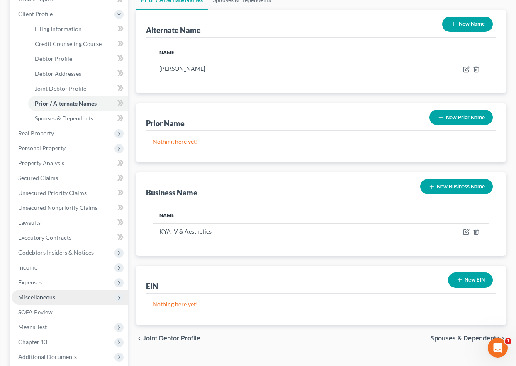
click at [38, 297] on span "Miscellaneous" at bounding box center [36, 297] width 37 height 7
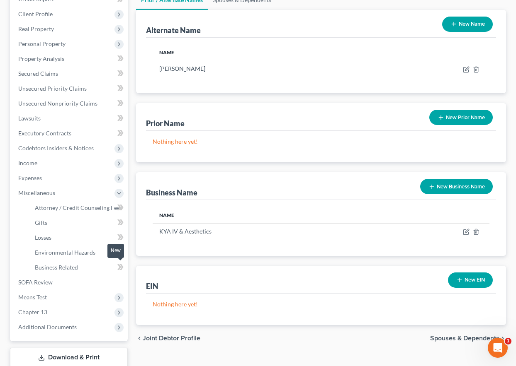
scroll to position [157, 0]
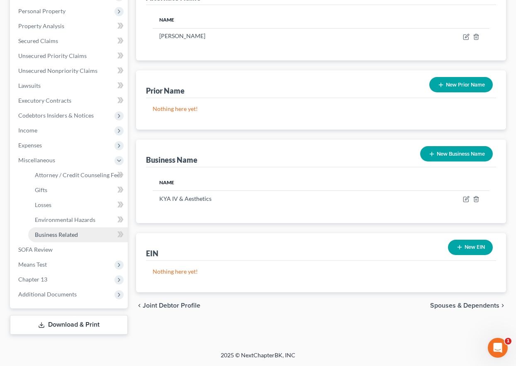
click at [66, 232] on span "Business Related" at bounding box center [56, 234] width 43 height 7
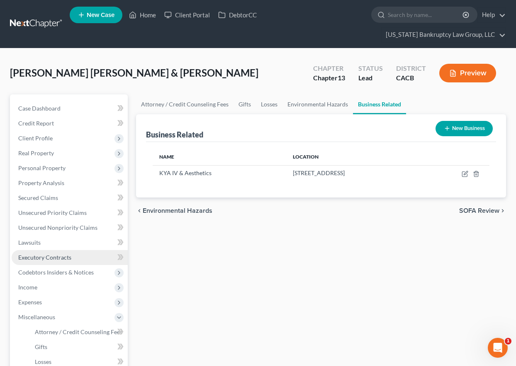
scroll to position [41, 0]
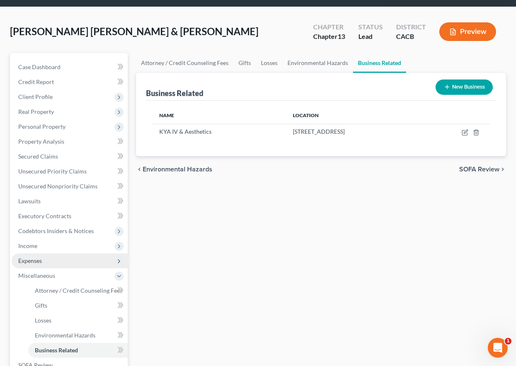
click at [34, 257] on span "Expenses" at bounding box center [30, 260] width 24 height 7
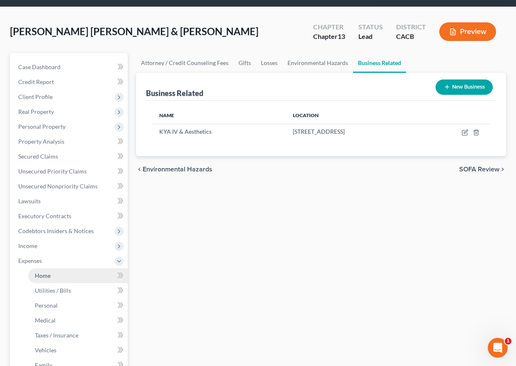
click at [39, 279] on span "Home" at bounding box center [43, 275] width 16 height 7
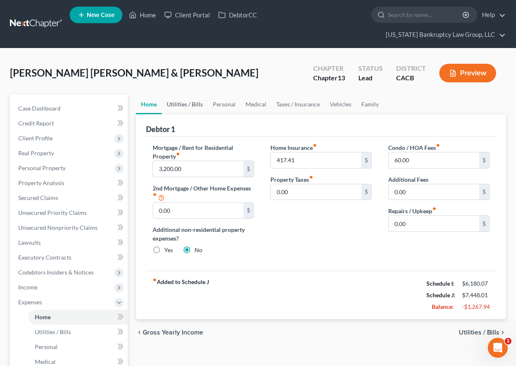
click at [186, 106] on link "Utilities / Bills" at bounding box center [185, 105] width 46 height 20
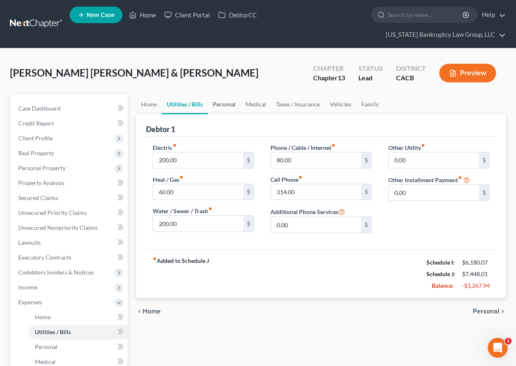
click at [226, 100] on link "Personal" at bounding box center [224, 105] width 33 height 20
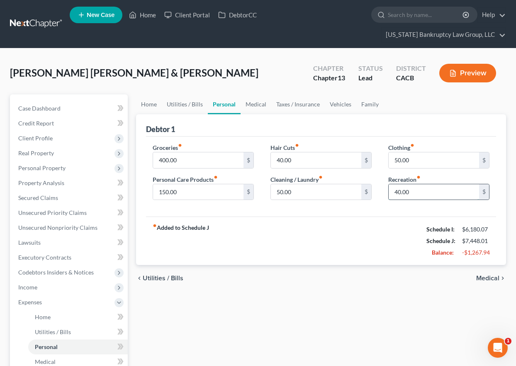
click at [419, 189] on input "40.00" at bounding box center [433, 192] width 90 height 16
click at [191, 163] on input "400.00" at bounding box center [198, 161] width 90 height 16
click at [252, 102] on link "Medical" at bounding box center [255, 105] width 31 height 20
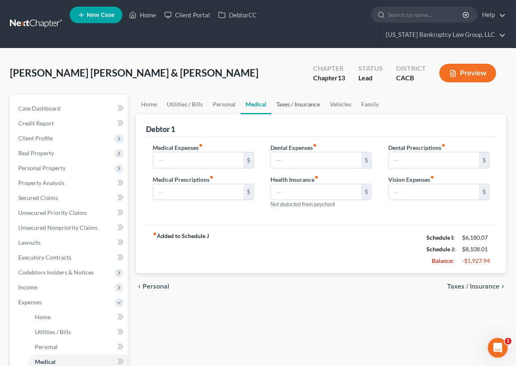
click at [308, 104] on link "Taxes / Insurance" at bounding box center [297, 105] width 53 height 20
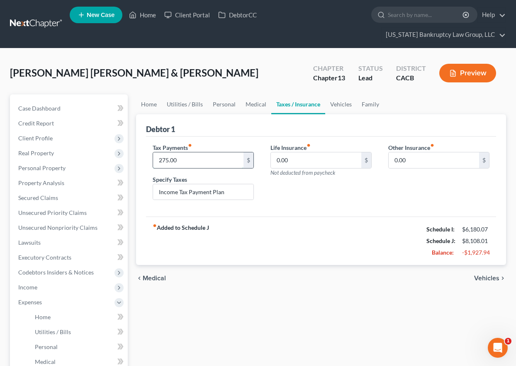
click at [177, 165] on input "275.00" at bounding box center [198, 161] width 90 height 16
click at [341, 104] on link "Vehicles" at bounding box center [341, 105] width 32 height 20
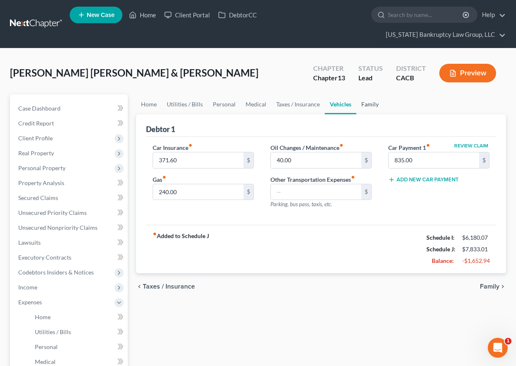
click at [367, 106] on link "Family" at bounding box center [369, 105] width 27 height 20
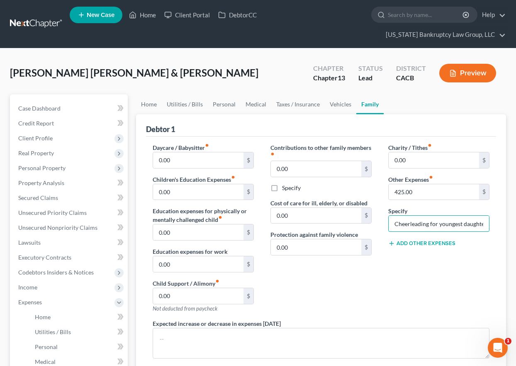
scroll to position [0, 4]
drag, startPoint x: 393, startPoint y: 224, endPoint x: 500, endPoint y: 220, distance: 106.6
click at [500, 221] on div "Debtor 1 Daycare / Babysitter fiber_manual_record 0.00 $ Children's Education E…" at bounding box center [321, 282] width 370 height 337
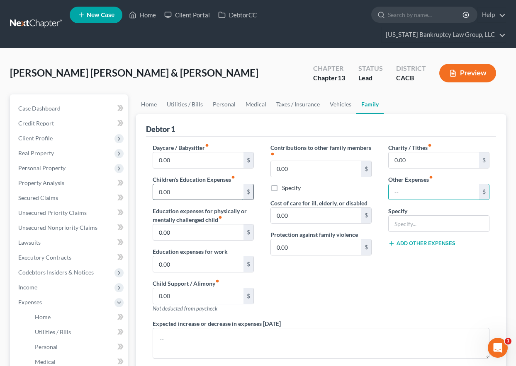
click at [173, 186] on input "0.00" at bounding box center [198, 192] width 90 height 16
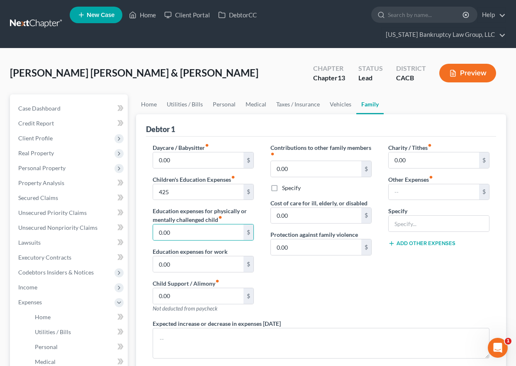
click at [454, 276] on div "Charity / Tithes fiber_manual_record 0.00 $ Other Expenses fiber_manual_record …" at bounding box center [439, 231] width 118 height 176
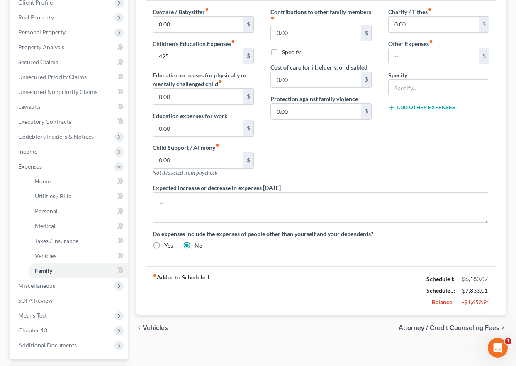
scroll to position [63, 0]
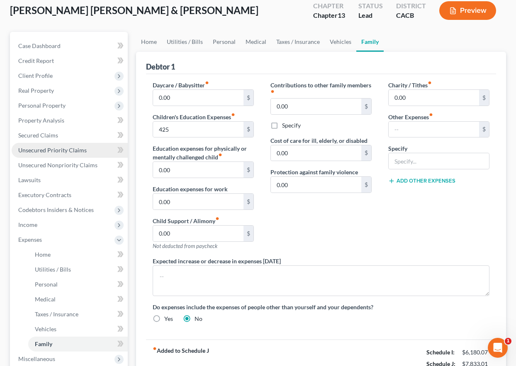
click at [55, 147] on span "Unsecured Priority Claims" at bounding box center [52, 150] width 68 height 7
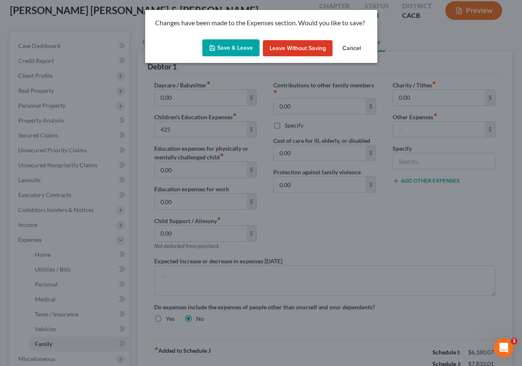
click at [242, 47] on button "Save & Leave" at bounding box center [230, 47] width 57 height 17
